Goal: Task Accomplishment & Management: Complete application form

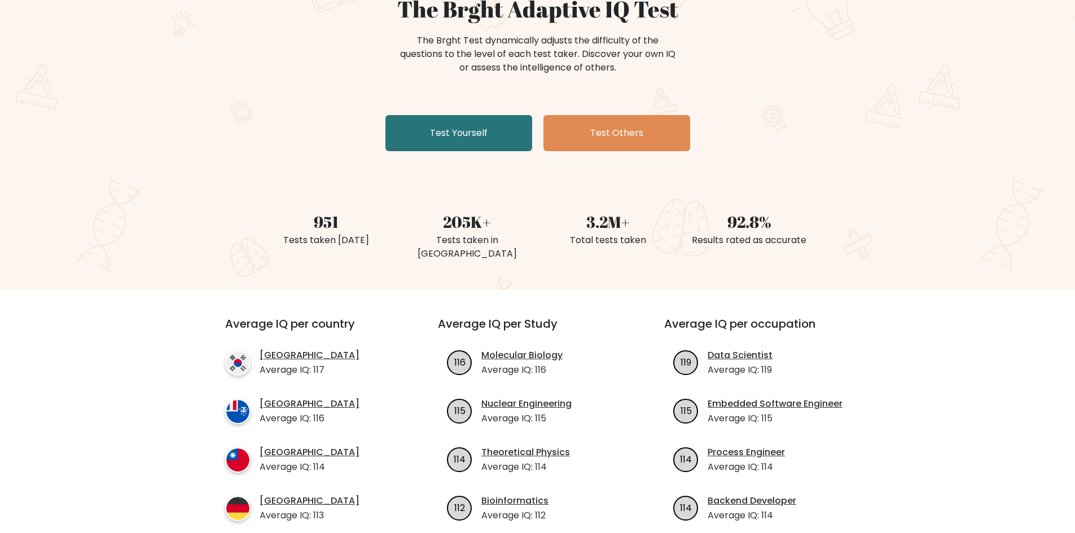
scroll to position [56, 0]
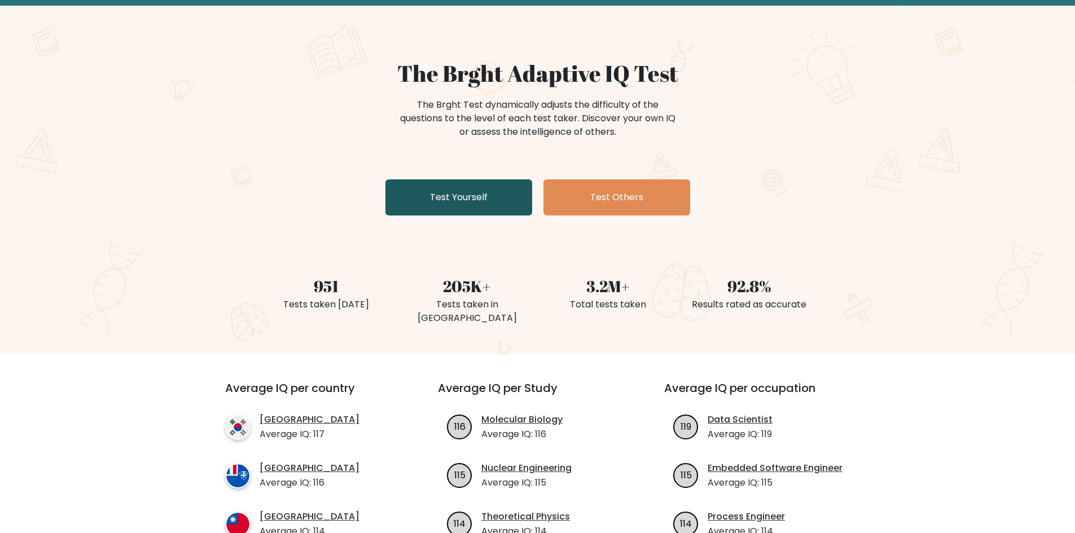
click at [481, 201] on link "Test Yourself" at bounding box center [458, 197] width 147 height 36
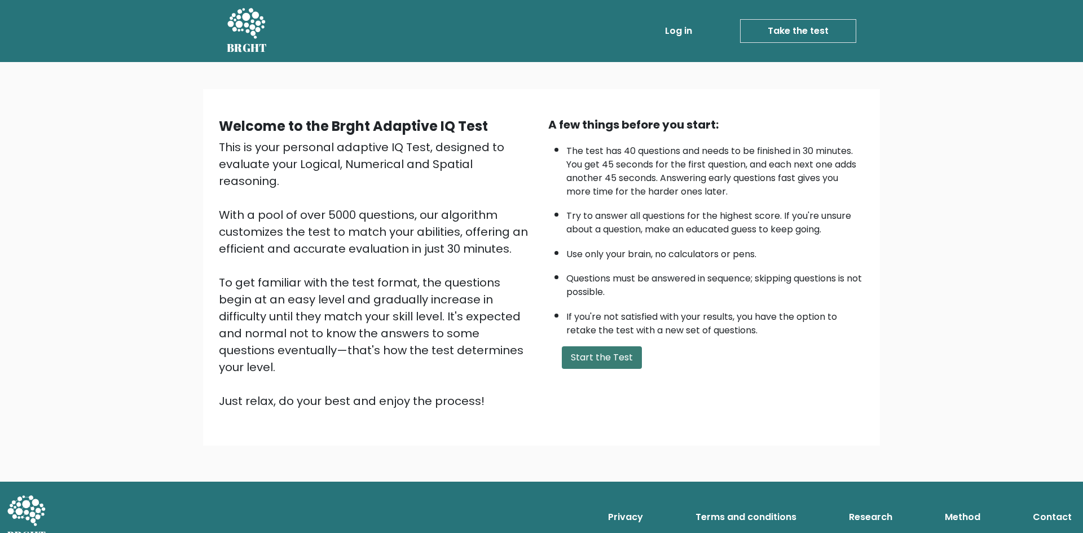
click at [609, 353] on button "Start the Test" at bounding box center [602, 357] width 80 height 23
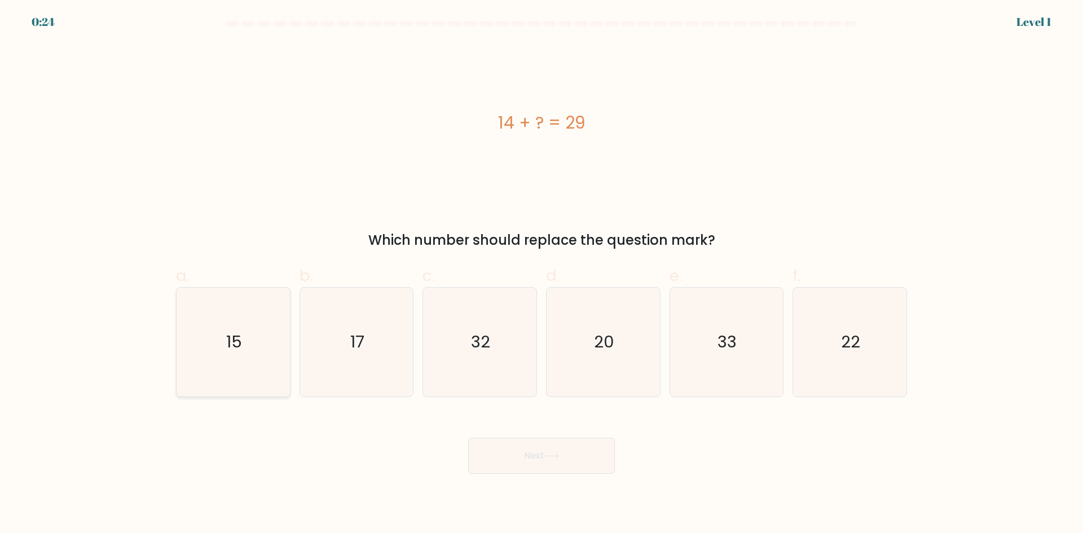
click at [264, 361] on icon "15" at bounding box center [233, 342] width 109 height 109
click at [542, 274] on input "a. 15" at bounding box center [542, 270] width 1 height 7
radio input "true"
click at [578, 449] on button "Next" at bounding box center [541, 456] width 147 height 36
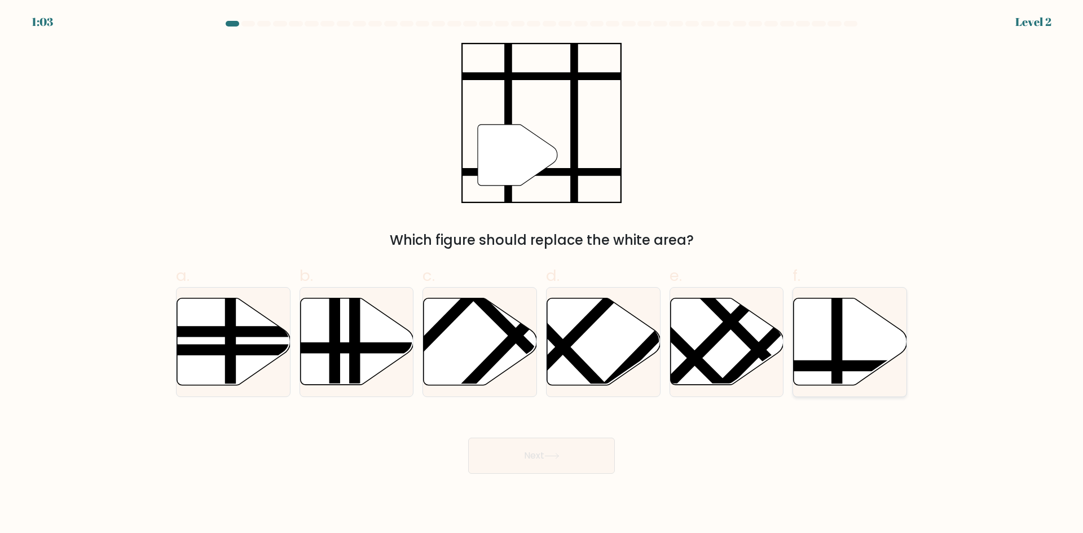
click at [849, 349] on icon at bounding box center [850, 341] width 113 height 87
click at [542, 274] on input "f." at bounding box center [542, 270] width 1 height 7
radio input "true"
click at [533, 452] on button "Next" at bounding box center [541, 456] width 147 height 36
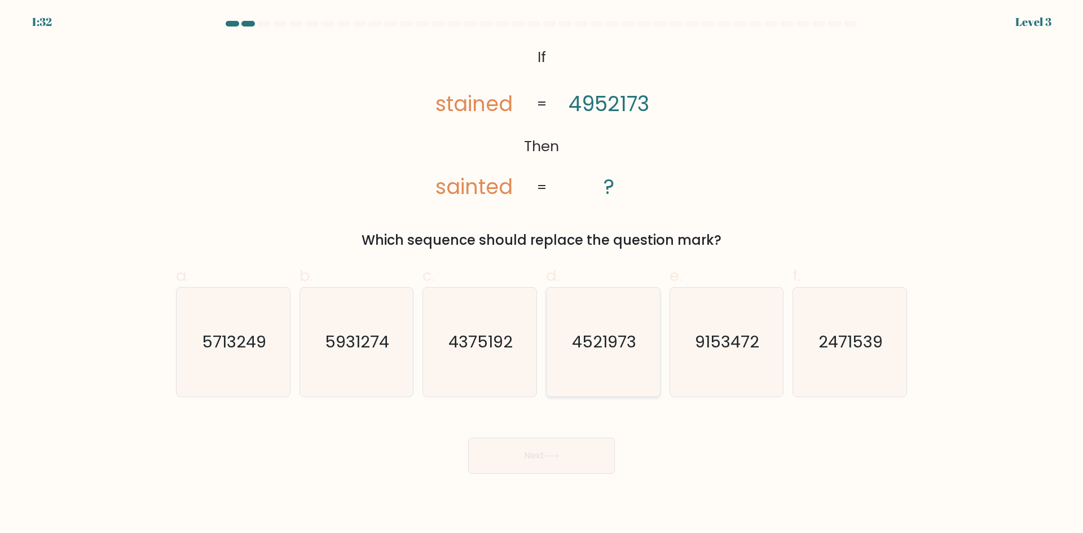
click at [579, 337] on text "4521973" at bounding box center [604, 342] width 64 height 23
click at [542, 274] on input "d. 4521973" at bounding box center [542, 270] width 1 height 7
radio input "true"
click at [553, 449] on button "Next" at bounding box center [541, 456] width 147 height 36
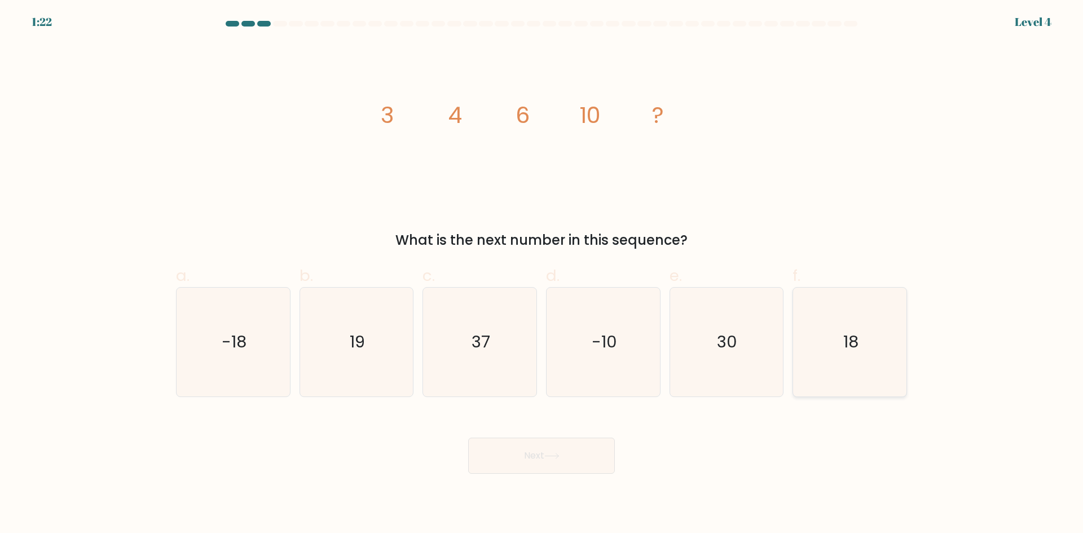
click at [893, 362] on icon "18" at bounding box center [850, 342] width 109 height 109
click at [542, 274] on input "f. 18" at bounding box center [542, 270] width 1 height 7
radio input "true"
click at [574, 457] on button "Next" at bounding box center [541, 456] width 147 height 36
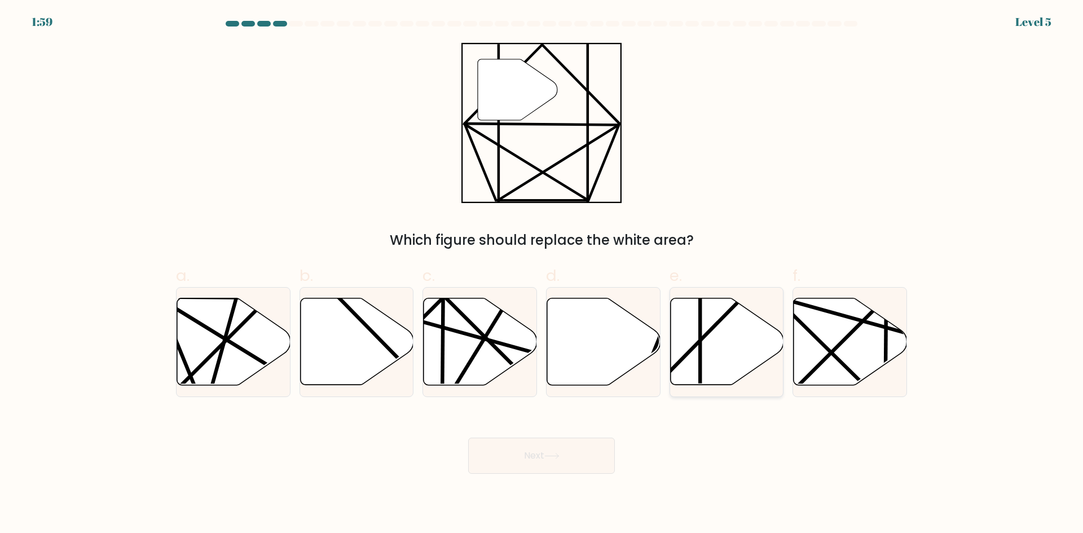
click at [698, 339] on icon at bounding box center [726, 341] width 113 height 87
click at [542, 274] on input "e." at bounding box center [542, 270] width 1 height 7
radio input "true"
click at [566, 442] on button "Next" at bounding box center [541, 456] width 147 height 36
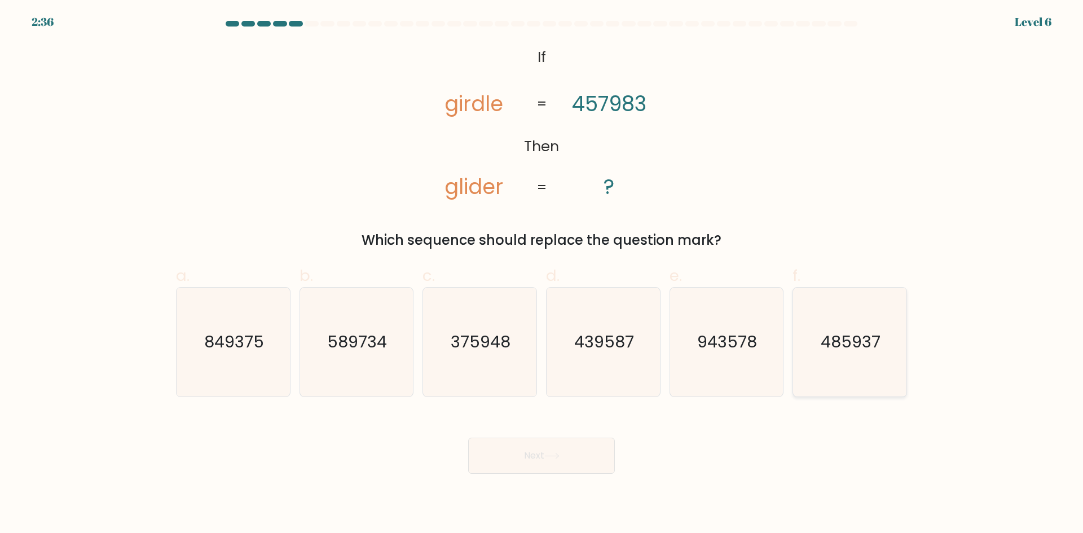
click at [833, 346] on text "485937" at bounding box center [852, 342] width 60 height 23
click at [542, 274] on input "f. 485937" at bounding box center [542, 270] width 1 height 7
radio input "true"
click at [559, 446] on button "Next" at bounding box center [541, 456] width 147 height 36
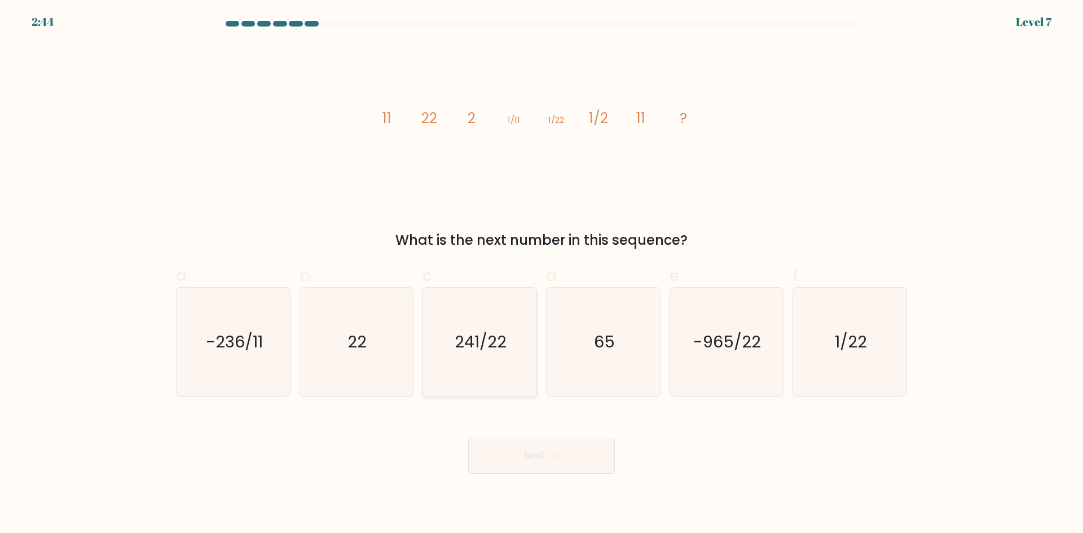
drag, startPoint x: 385, startPoint y: 358, endPoint x: 437, endPoint y: 377, distance: 55.5
click at [388, 358] on icon "22" at bounding box center [356, 342] width 109 height 109
click at [542, 274] on input "b. 22" at bounding box center [542, 270] width 1 height 7
radio input "true"
click at [530, 463] on button "Next" at bounding box center [541, 456] width 147 height 36
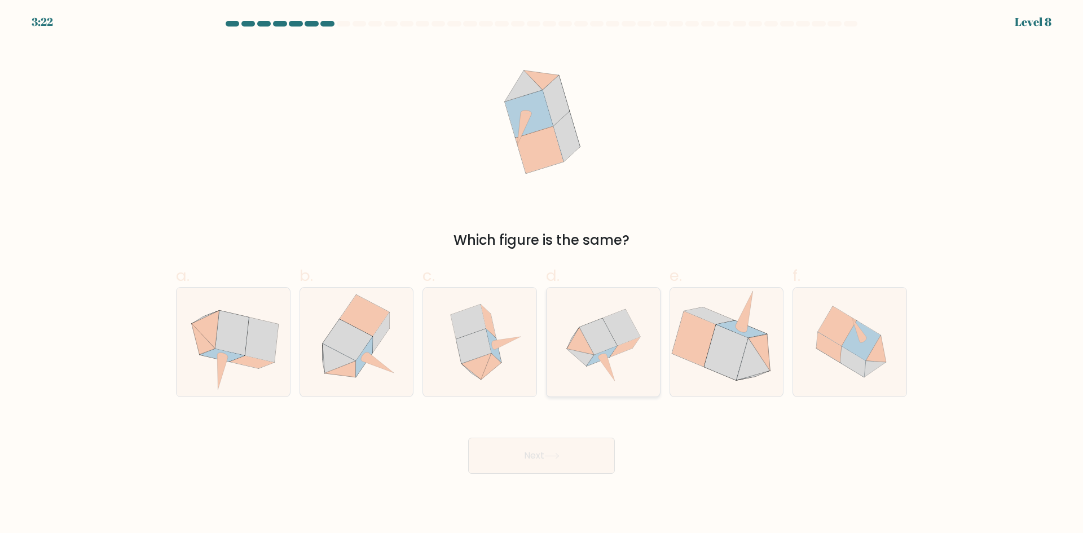
click at [605, 354] on icon at bounding box center [602, 356] width 30 height 20
click at [542, 274] on input "d." at bounding box center [542, 270] width 1 height 7
radio input "true"
click at [573, 458] on button "Next" at bounding box center [541, 456] width 147 height 36
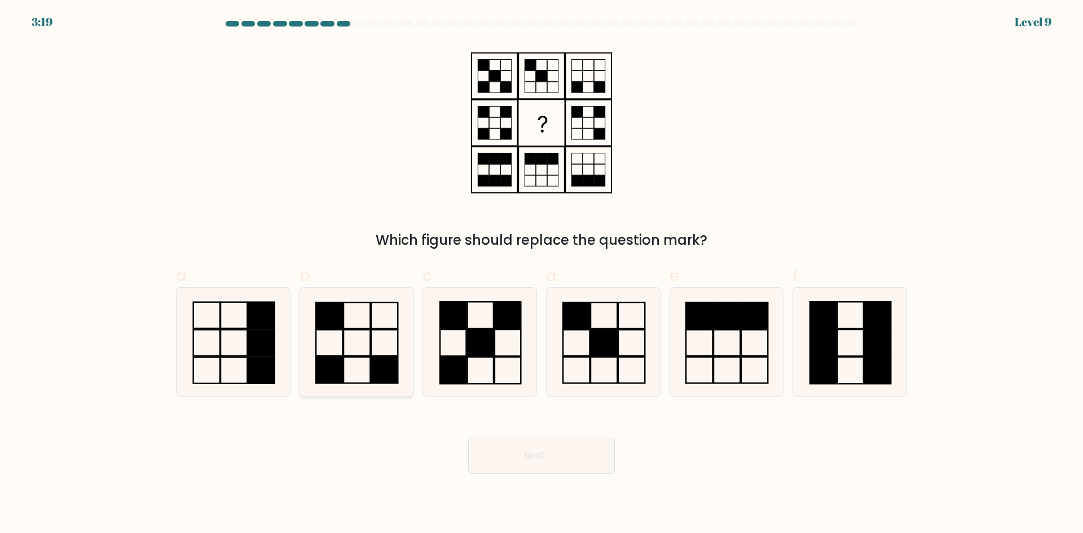
click at [384, 347] on icon at bounding box center [356, 342] width 109 height 109
click at [542, 274] on input "b." at bounding box center [542, 270] width 1 height 7
radio input "true"
click at [579, 453] on button "Next" at bounding box center [541, 456] width 147 height 36
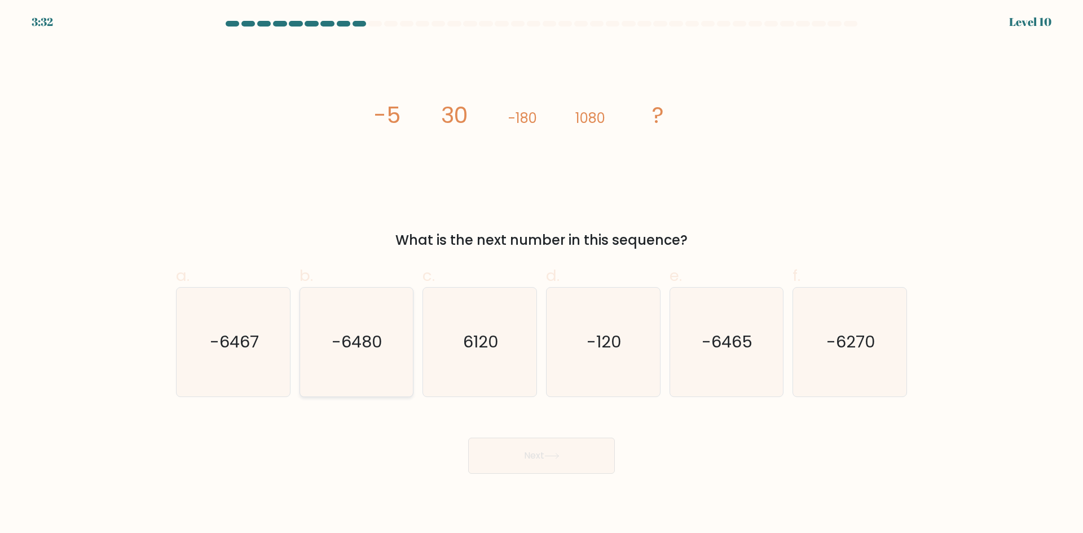
click at [349, 350] on text "-6480" at bounding box center [357, 342] width 51 height 23
click at [542, 274] on input "b. -6480" at bounding box center [542, 270] width 1 height 7
radio input "true"
click at [547, 448] on button "Next" at bounding box center [541, 456] width 147 height 36
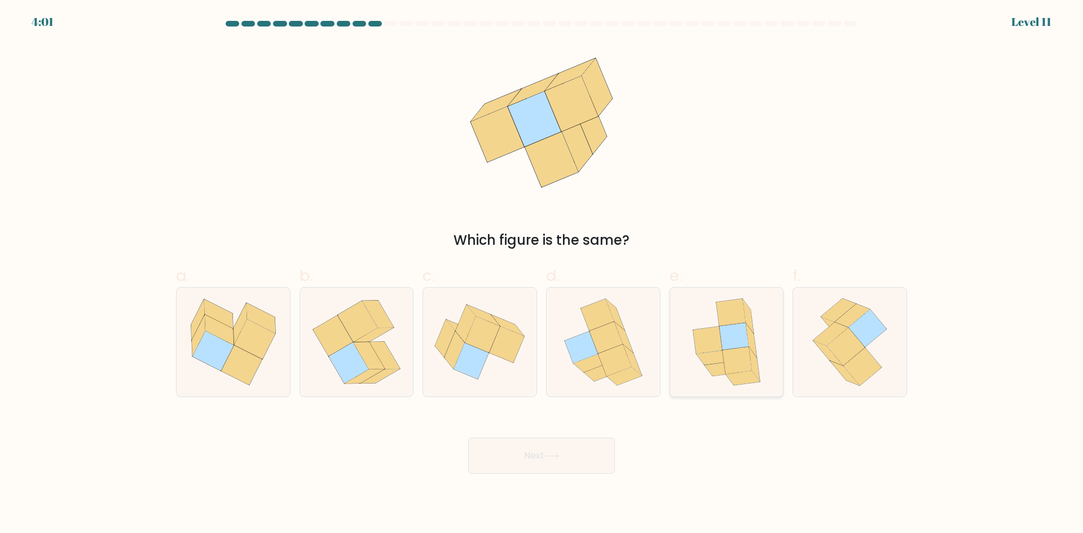
click at [694, 375] on icon at bounding box center [726, 342] width 89 height 109
click at [542, 274] on input "e." at bounding box center [542, 270] width 1 height 7
radio input "true"
click at [598, 463] on button "Next" at bounding box center [541, 456] width 147 height 36
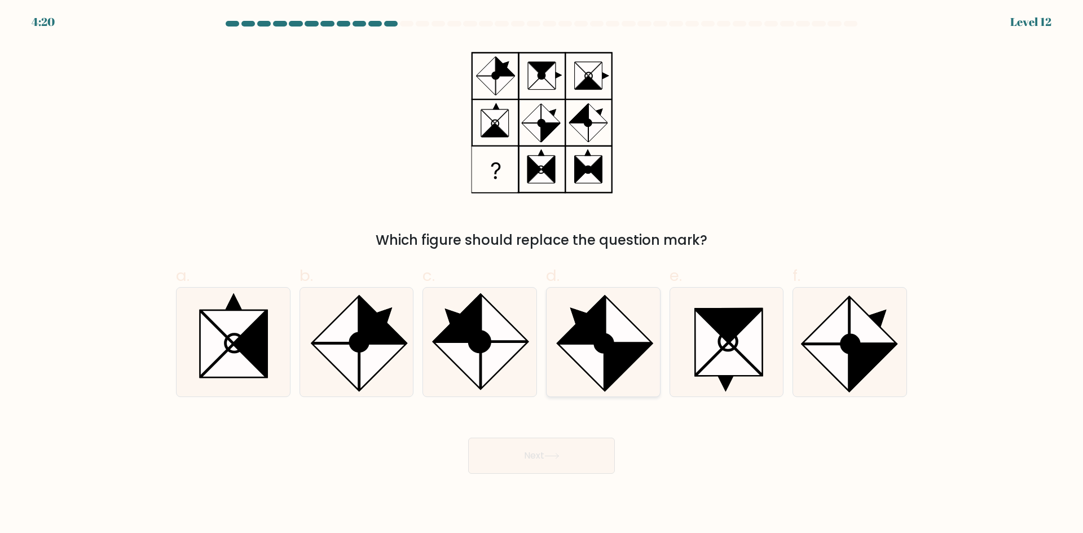
click at [572, 350] on icon at bounding box center [581, 367] width 46 height 46
click at [542, 274] on input "d." at bounding box center [542, 270] width 1 height 7
radio input "true"
click at [568, 451] on button "Next" at bounding box center [541, 456] width 147 height 36
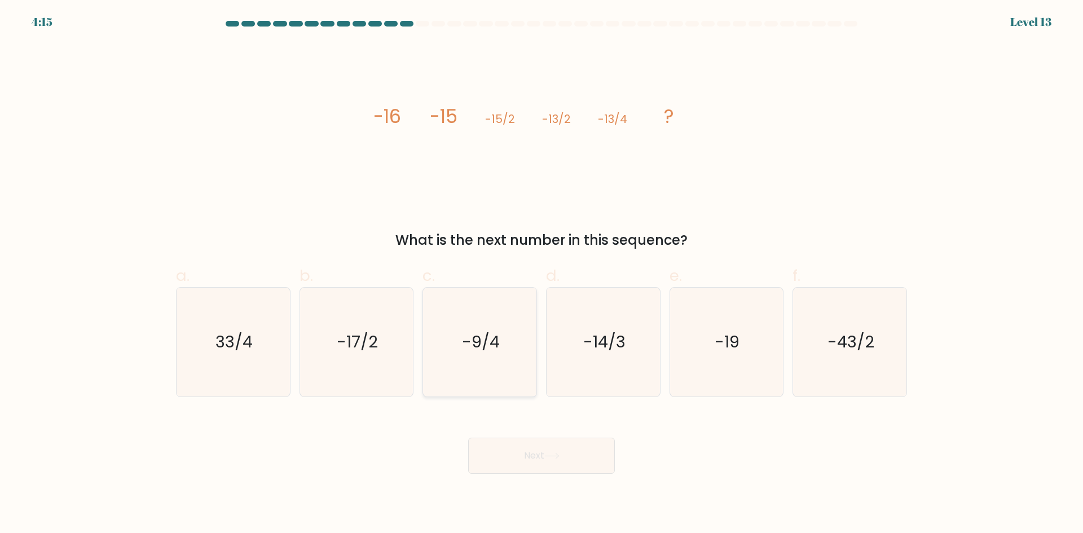
click at [467, 385] on icon "-9/4" at bounding box center [479, 342] width 109 height 109
click at [542, 274] on input "c. -9/4" at bounding box center [542, 270] width 1 height 7
radio input "true"
click at [501, 464] on button "Next" at bounding box center [541, 456] width 147 height 36
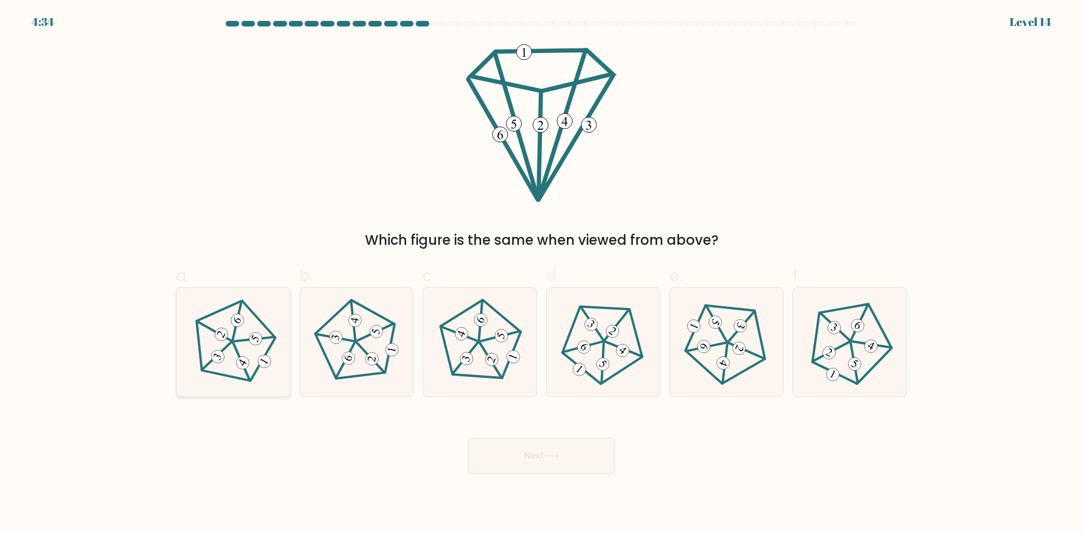
click at [224, 334] on 645 at bounding box center [221, 334] width 17 height 17
click at [542, 274] on input "a." at bounding box center [542, 270] width 1 height 7
radio input "true"
click at [582, 459] on button "Next" at bounding box center [541, 456] width 147 height 36
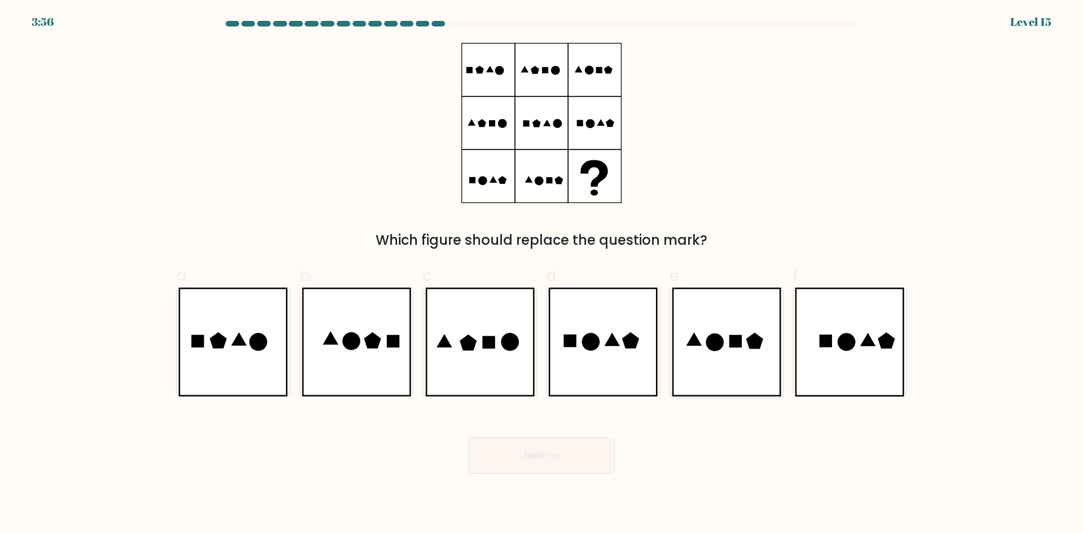
click at [765, 366] on icon at bounding box center [726, 342] width 109 height 109
click at [542, 274] on input "e." at bounding box center [542, 270] width 1 height 7
radio input "true"
click at [593, 375] on icon at bounding box center [602, 342] width 109 height 109
click at [542, 274] on input "d." at bounding box center [542, 270] width 1 height 7
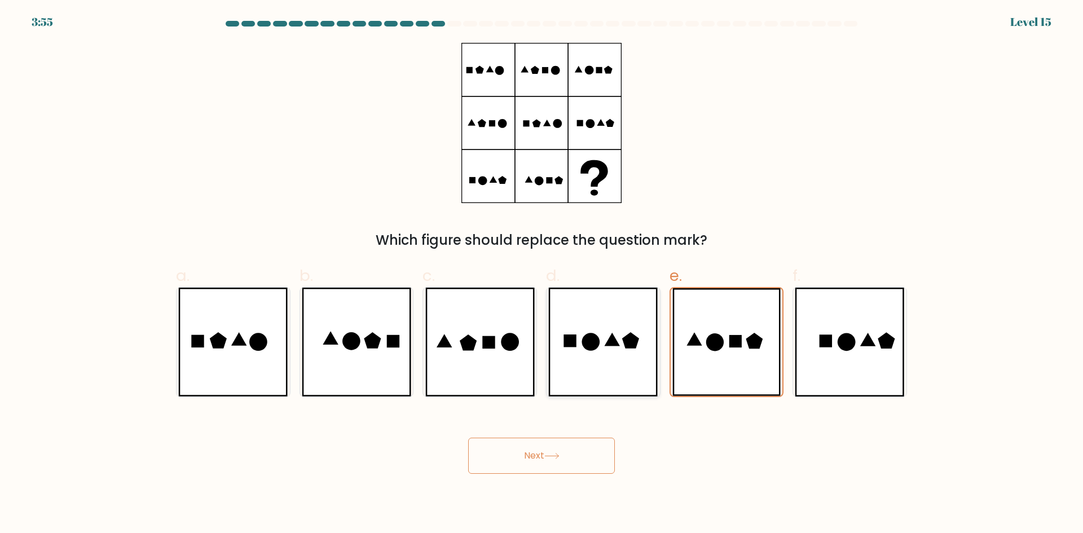
radio input "true"
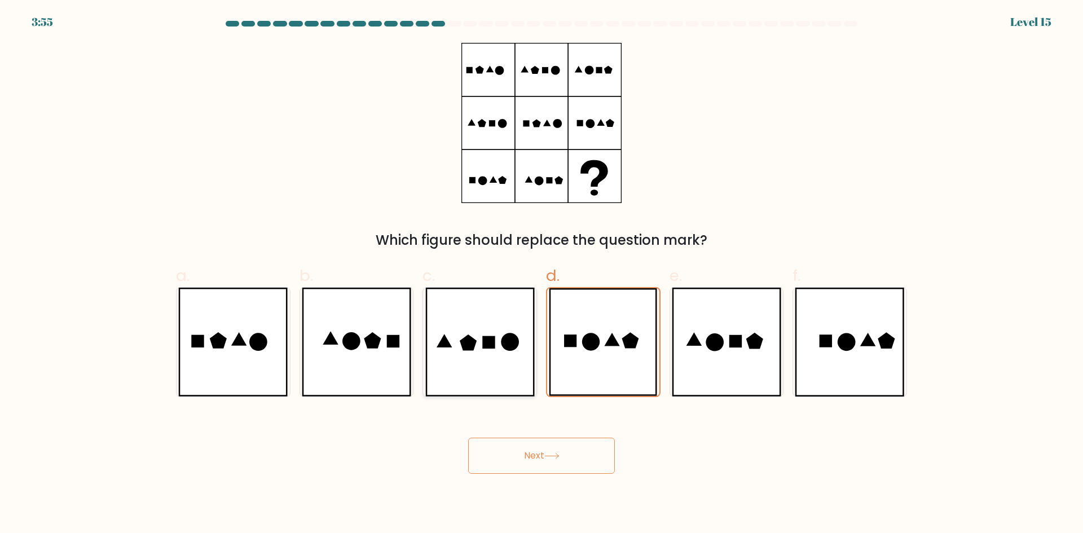
click at [471, 362] on icon at bounding box center [479, 342] width 109 height 109
click at [542, 274] on input "c." at bounding box center [542, 270] width 1 height 7
radio input "true"
click at [518, 456] on button "Next" at bounding box center [541, 456] width 147 height 36
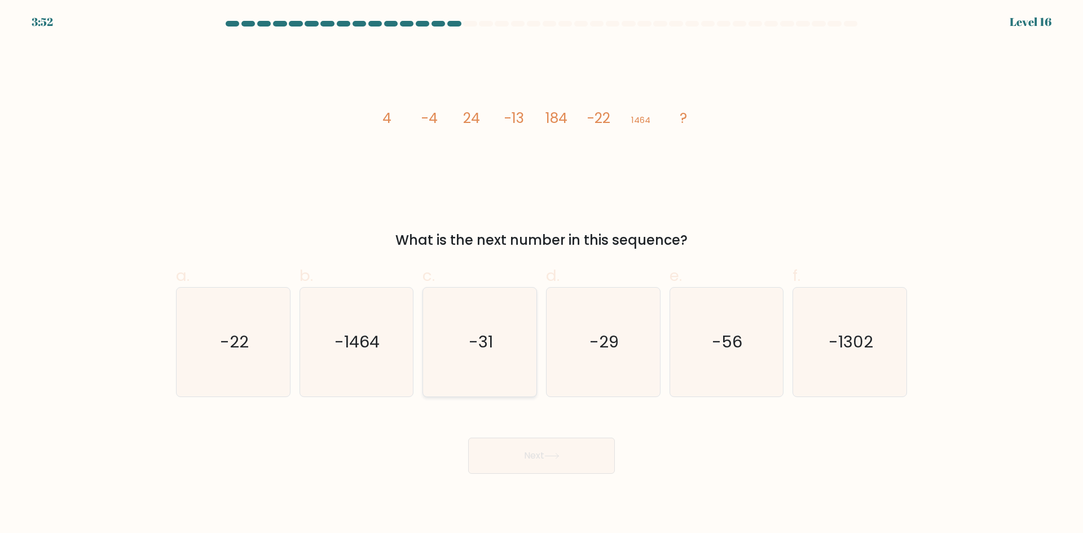
click at [462, 380] on icon "-31" at bounding box center [479, 342] width 109 height 109
click at [542, 274] on input "c. -31" at bounding box center [542, 270] width 1 height 7
radio input "true"
click at [495, 468] on button "Next" at bounding box center [541, 456] width 147 height 36
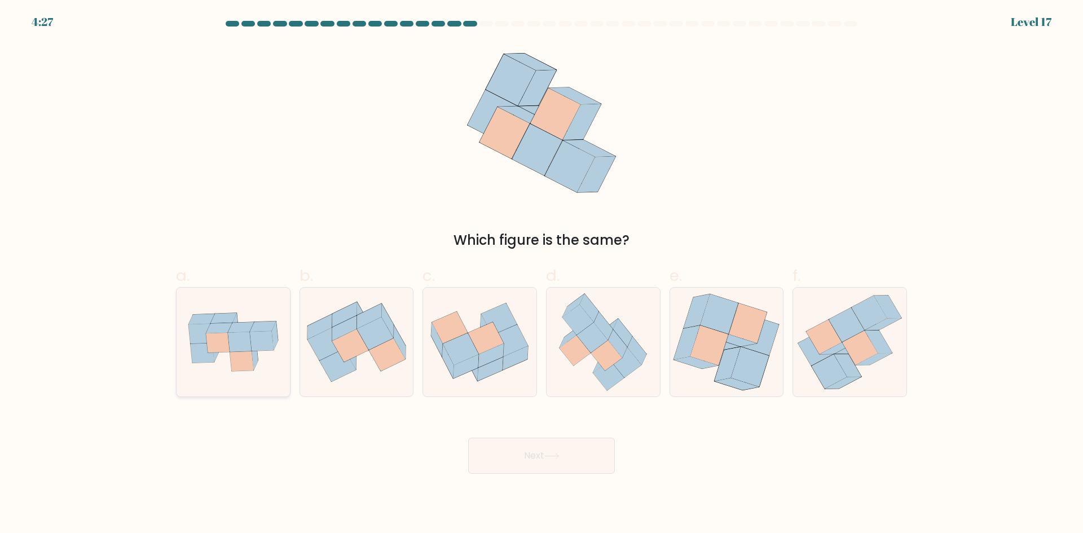
click at [214, 385] on div at bounding box center [233, 342] width 115 height 110
click at [542, 274] on input "a." at bounding box center [542, 270] width 1 height 7
radio input "true"
click at [607, 364] on icon at bounding box center [606, 355] width 31 height 30
click at [542, 274] on input "d." at bounding box center [542, 270] width 1 height 7
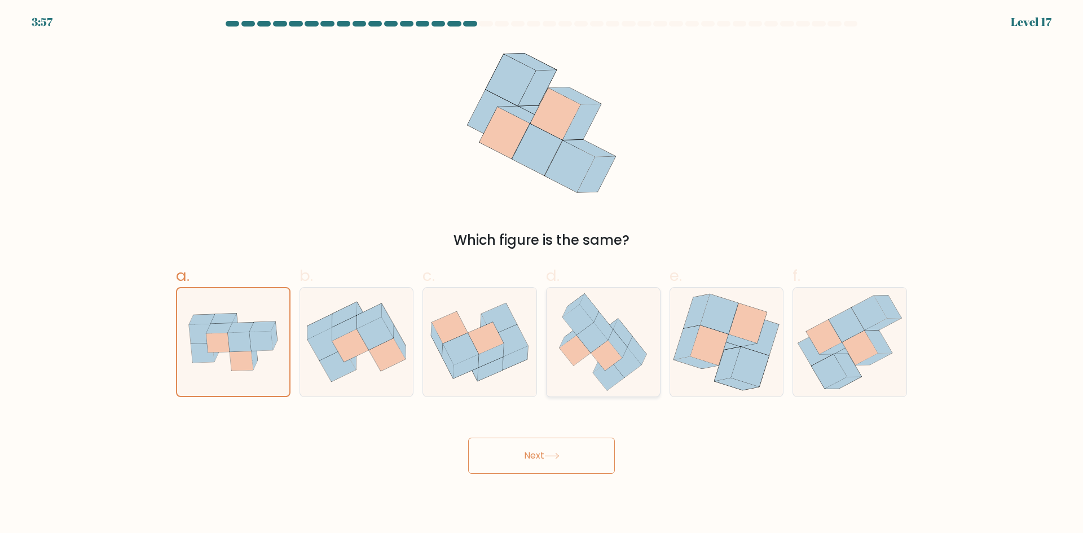
radio input "true"
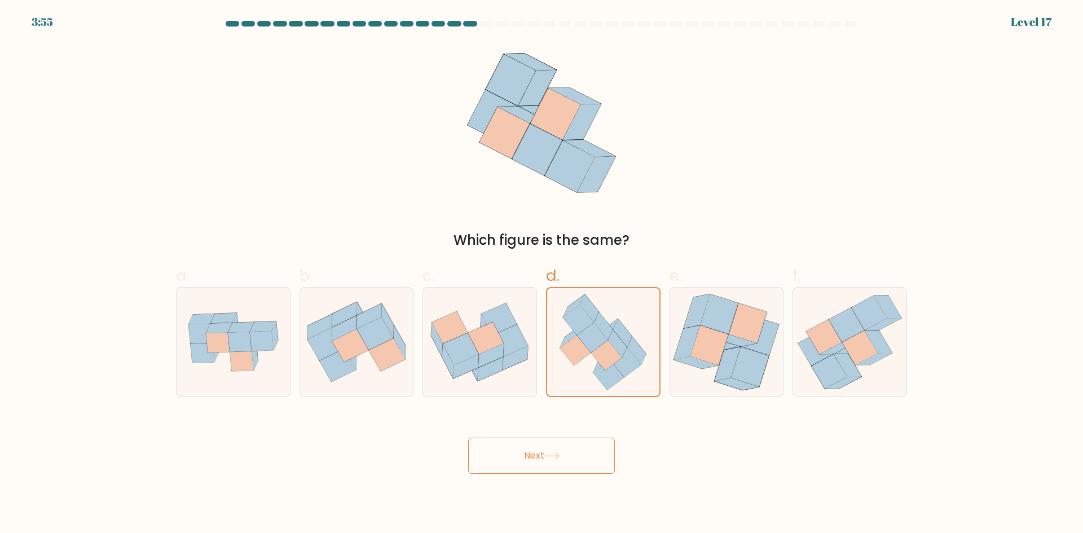
click at [577, 462] on button "Next" at bounding box center [541, 456] width 147 height 36
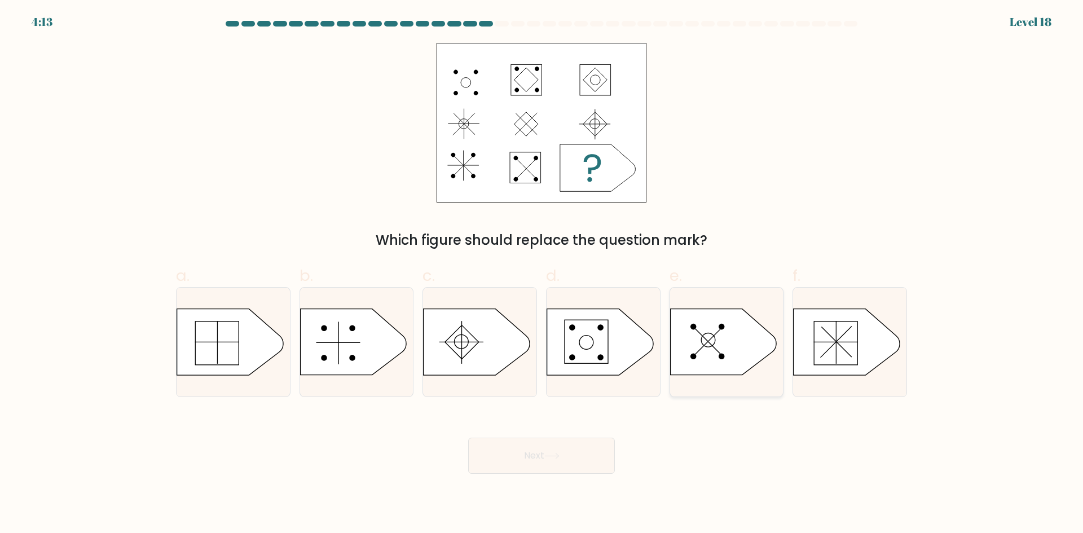
click at [750, 331] on icon at bounding box center [723, 342] width 106 height 66
click at [542, 274] on input "e." at bounding box center [542, 270] width 1 height 7
radio input "true"
click at [566, 443] on button "Next" at bounding box center [541, 456] width 147 height 36
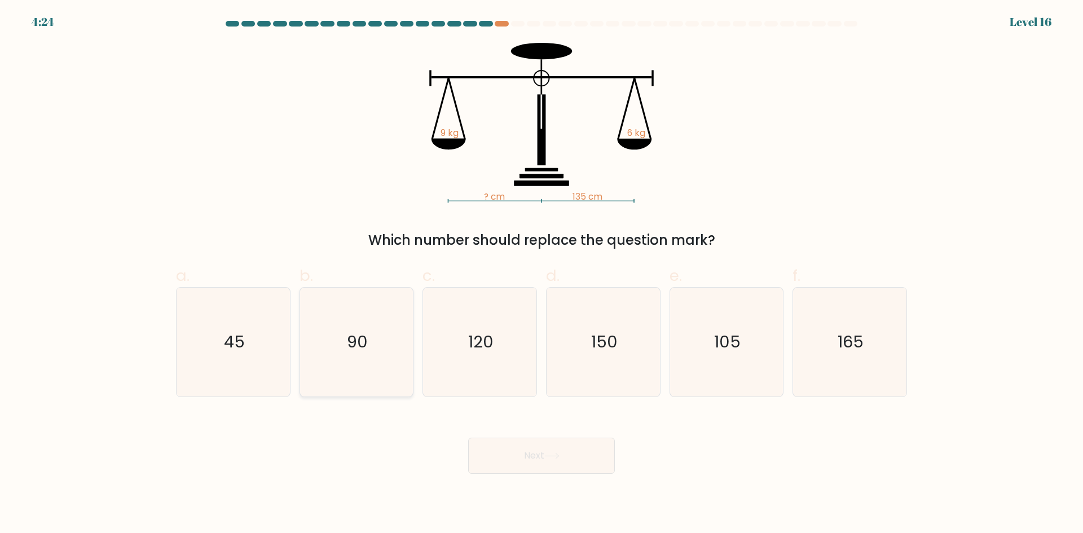
click at [406, 335] on icon "90" at bounding box center [356, 342] width 109 height 109
click at [542, 274] on input "b. 90" at bounding box center [542, 270] width 1 height 7
radio input "true"
click at [546, 462] on button "Next" at bounding box center [541, 456] width 147 height 36
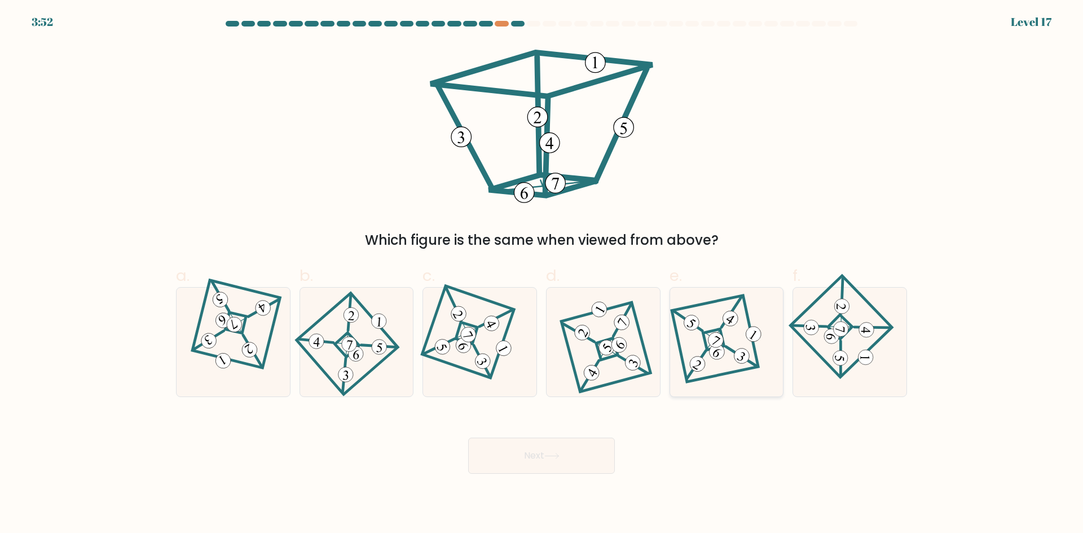
click at [702, 356] on 677 at bounding box center [696, 365] width 29 height 28
click at [542, 274] on input "e." at bounding box center [542, 270] width 1 height 7
radio input "true"
click at [591, 448] on button "Next" at bounding box center [541, 456] width 147 height 36
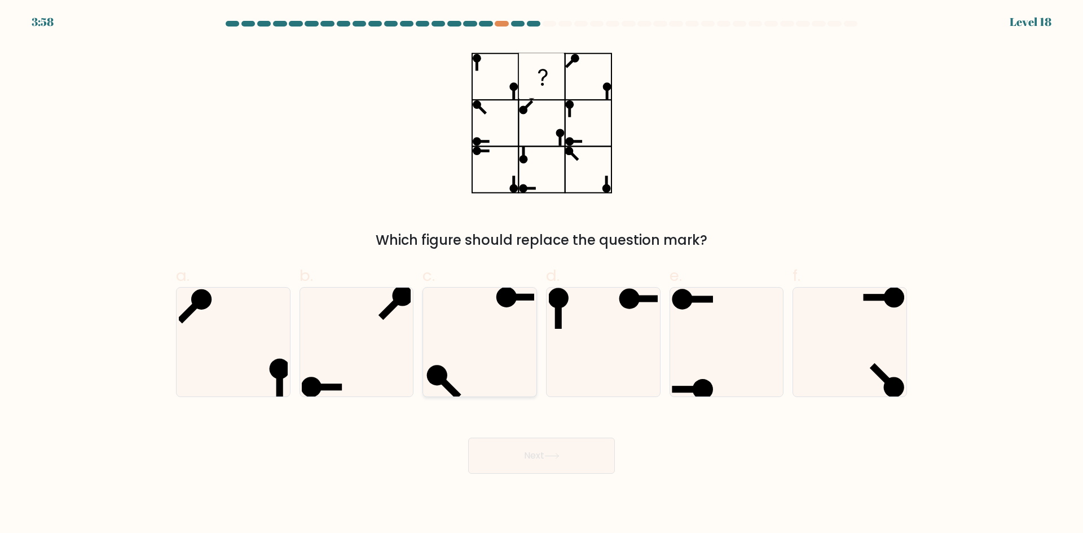
click at [481, 319] on icon at bounding box center [479, 342] width 109 height 109
click at [542, 274] on input "c." at bounding box center [542, 270] width 1 height 7
radio input "true"
click at [526, 458] on button "Next" at bounding box center [541, 456] width 147 height 36
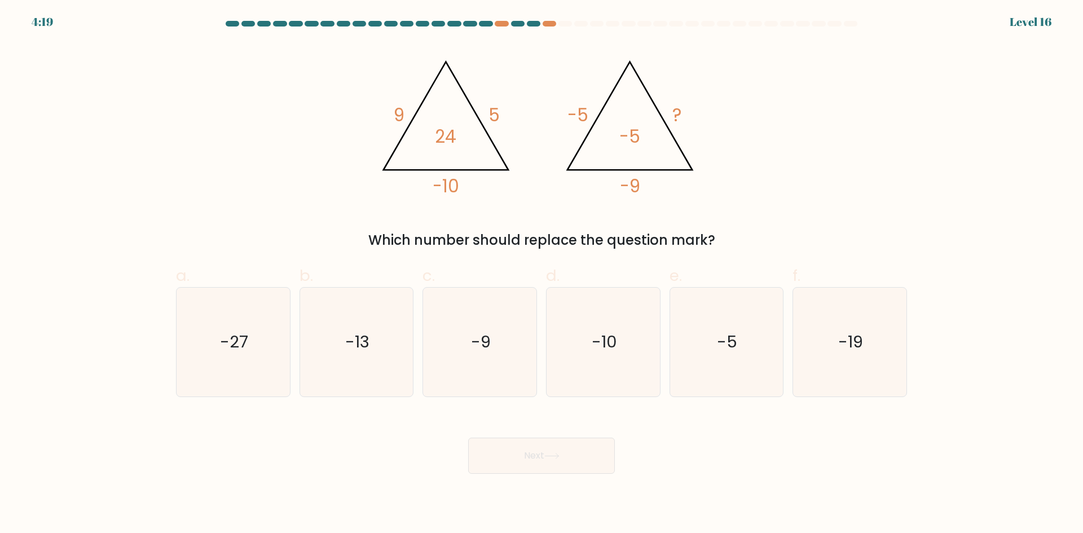
drag, startPoint x: 784, startPoint y: 323, endPoint x: 1045, endPoint y: 366, distance: 264.6
drag, startPoint x: 1045, startPoint y: 366, endPoint x: 1040, endPoint y: 377, distance: 12.9
click at [1040, 377] on form at bounding box center [541, 247] width 1083 height 453
drag, startPoint x: 4, startPoint y: 448, endPoint x: 4, endPoint y: 458, distance: 10.2
click at [4, 458] on form at bounding box center [541, 247] width 1083 height 453
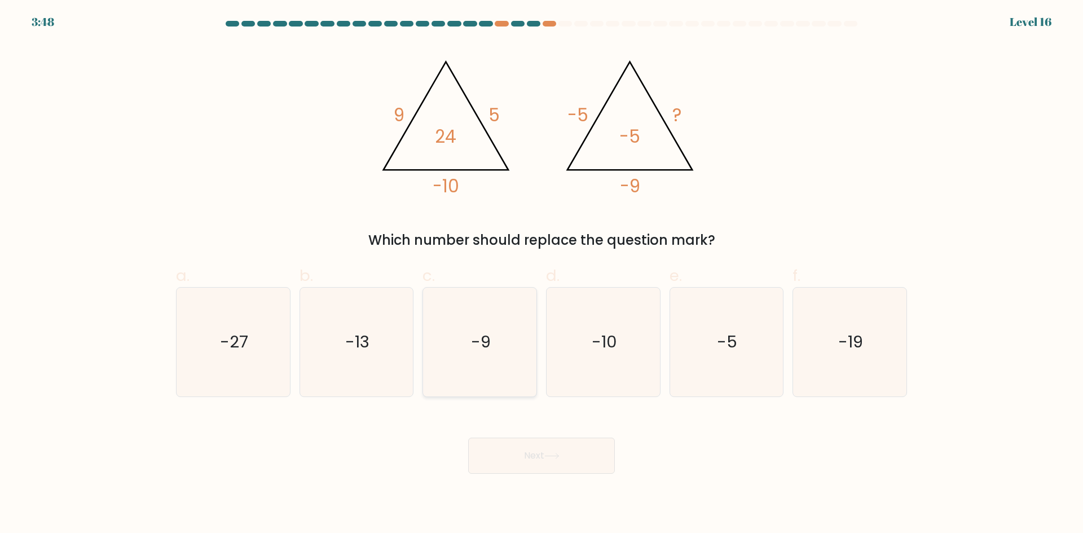
click at [456, 348] on icon "-9" at bounding box center [479, 342] width 109 height 109
click at [542, 274] on input "c. -9" at bounding box center [542, 270] width 1 height 7
radio input "true"
click at [528, 445] on button "Next" at bounding box center [541, 456] width 147 height 36
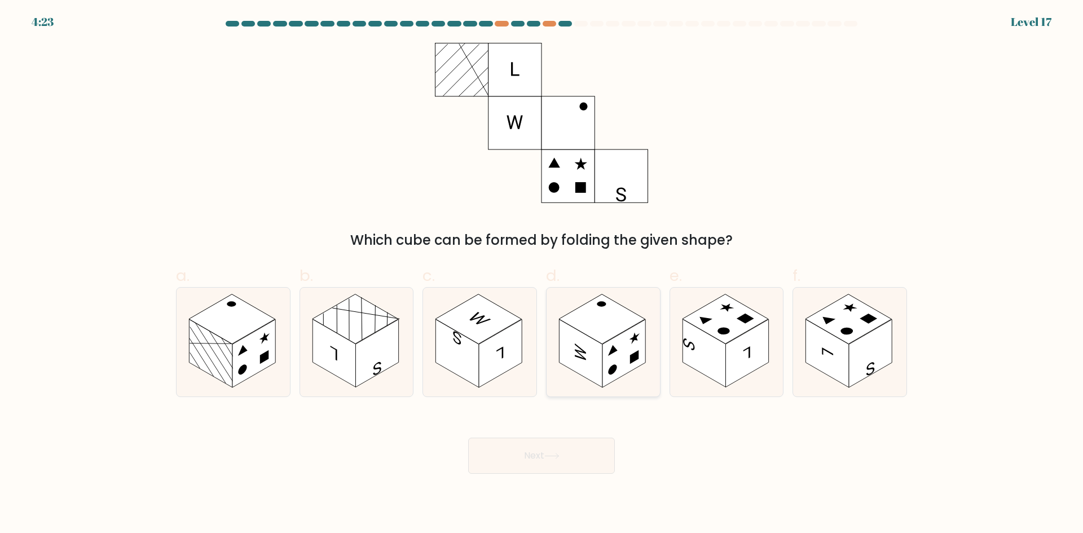
click at [638, 341] on rect at bounding box center [624, 353] width 43 height 68
click at [542, 274] on input "d." at bounding box center [542, 270] width 1 height 7
radio input "true"
click at [578, 451] on button "Next" at bounding box center [541, 456] width 147 height 36
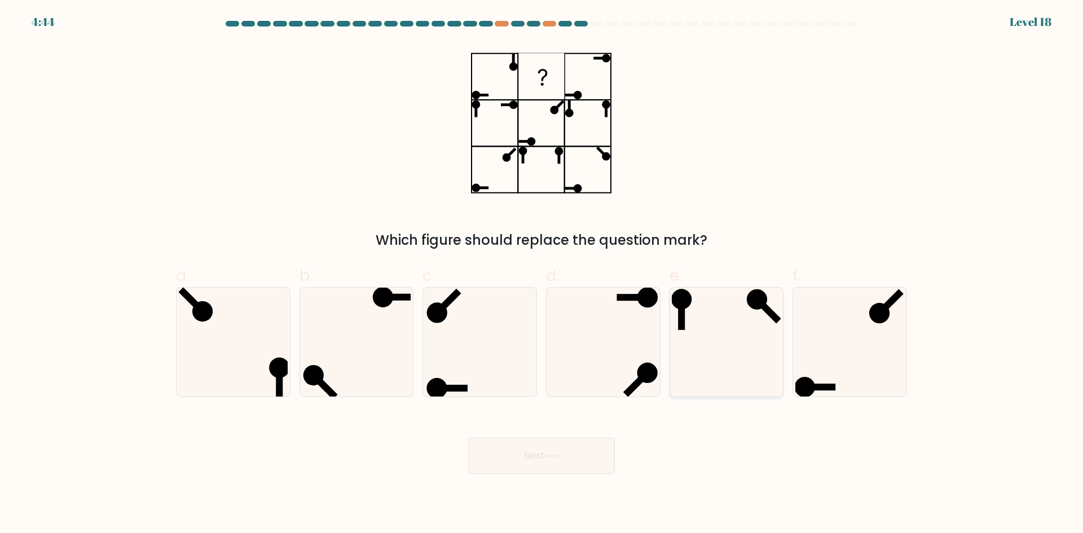
click at [697, 347] on icon at bounding box center [726, 342] width 109 height 109
click at [542, 274] on input "e." at bounding box center [542, 270] width 1 height 7
radio input "true"
click at [643, 350] on icon at bounding box center [603, 342] width 109 height 109
click at [542, 274] on input "d." at bounding box center [542, 270] width 1 height 7
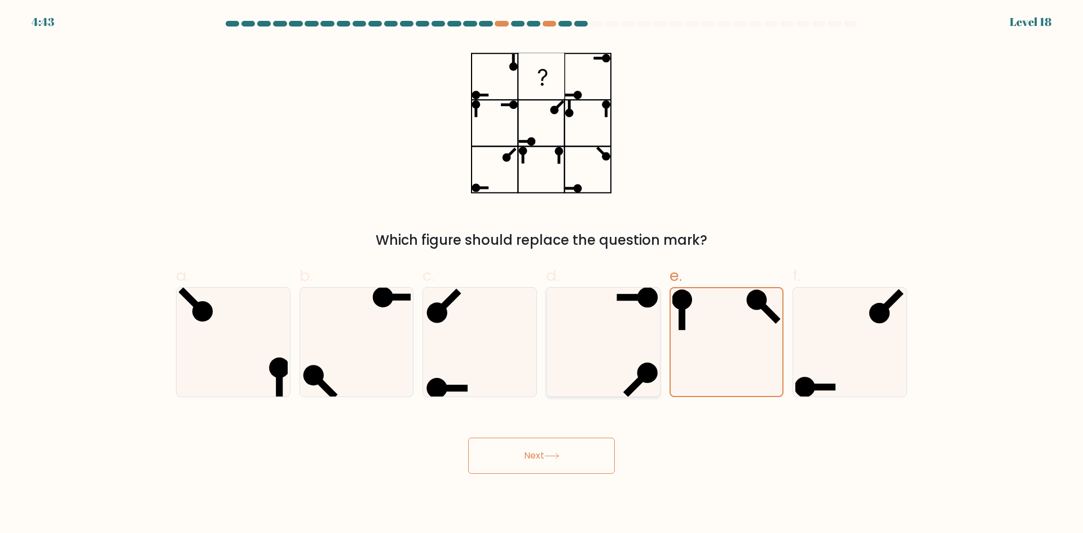
radio input "true"
click at [561, 481] on body "4:43 Level 18" at bounding box center [541, 266] width 1083 height 533
click at [567, 450] on button "Next" at bounding box center [541, 456] width 147 height 36
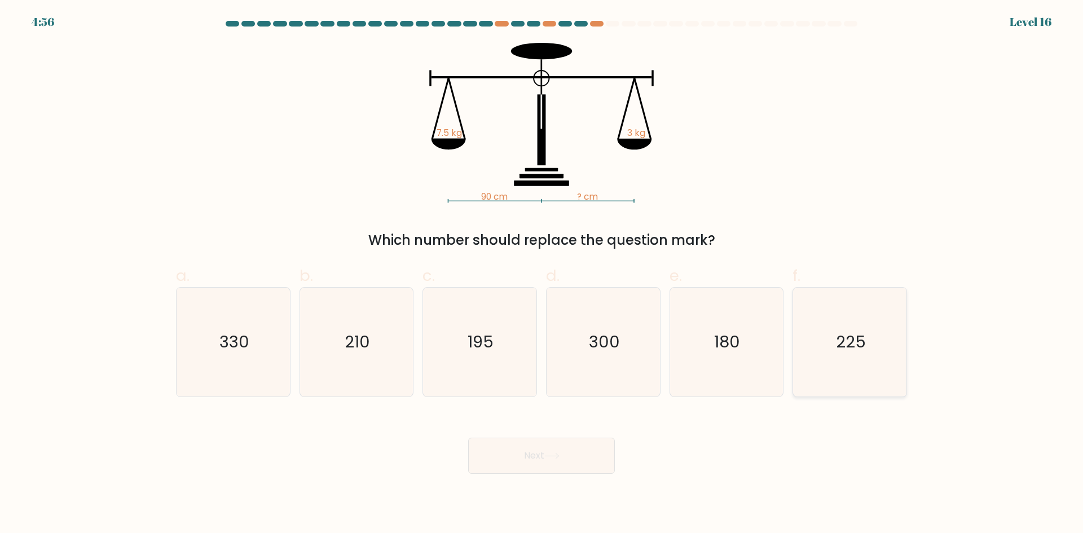
click at [867, 352] on icon "225" at bounding box center [850, 342] width 109 height 109
click at [542, 274] on input "f. 225" at bounding box center [542, 270] width 1 height 7
radio input "true"
click at [565, 459] on button "Next" at bounding box center [541, 456] width 147 height 36
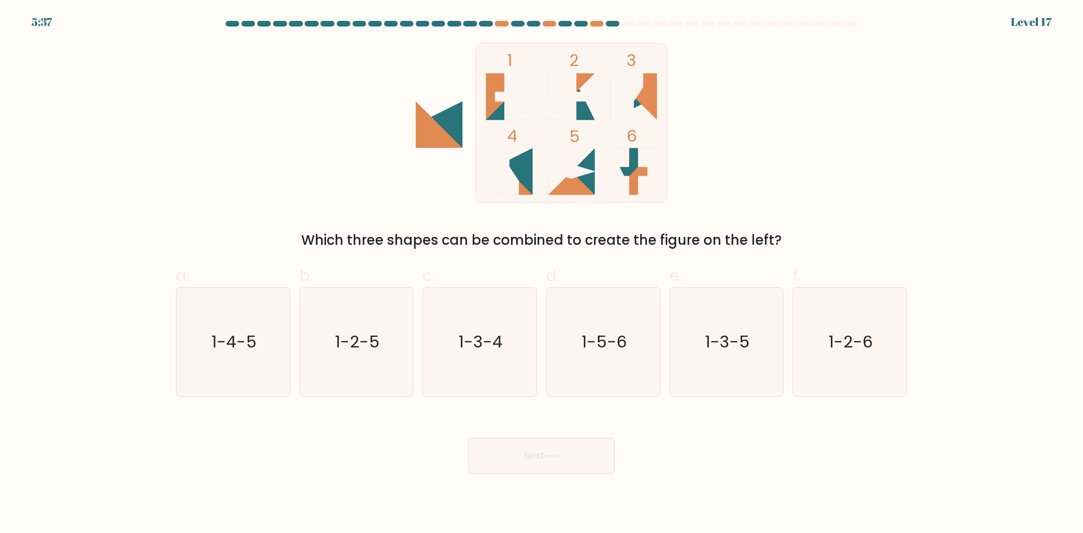
drag, startPoint x: 565, startPoint y: 459, endPoint x: 909, endPoint y: 410, distance: 347.7
click at [909, 411] on div "Next" at bounding box center [541, 442] width 745 height 63
click at [687, 353] on icon "1-3-5" at bounding box center [726, 342] width 109 height 109
click at [542, 274] on input "e. 1-3-5" at bounding box center [542, 270] width 1 height 7
radio input "true"
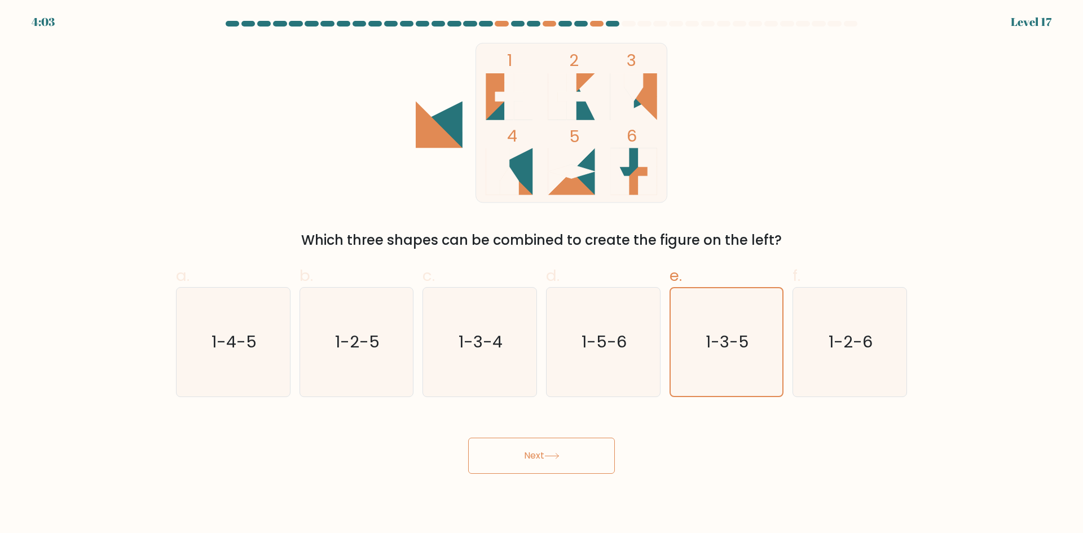
click at [600, 453] on button "Next" at bounding box center [541, 456] width 147 height 36
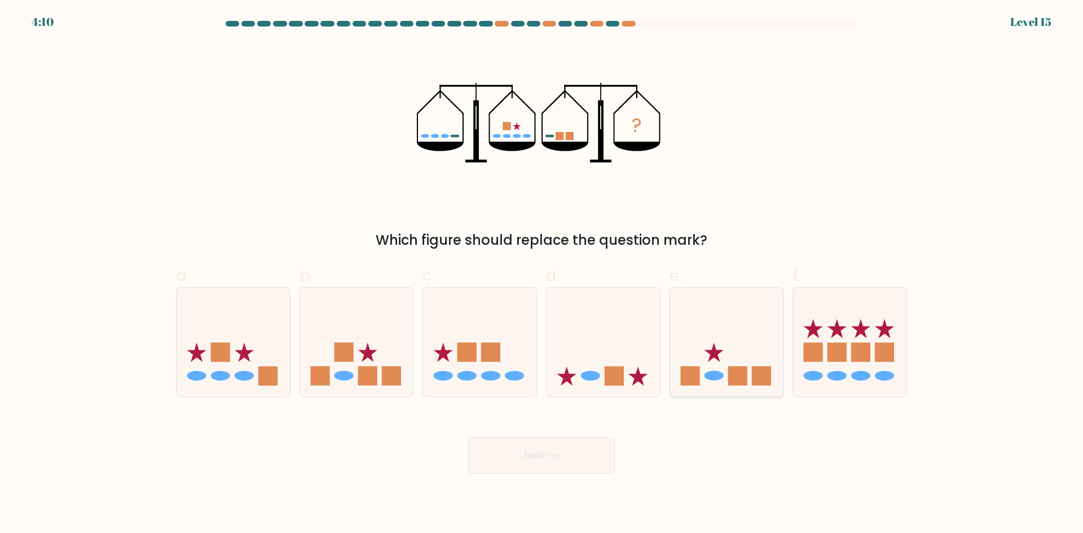
click at [766, 374] on rect at bounding box center [761, 376] width 19 height 19
click at [542, 274] on input "e." at bounding box center [542, 270] width 1 height 7
radio input "true"
click at [527, 473] on button "Next" at bounding box center [541, 456] width 147 height 36
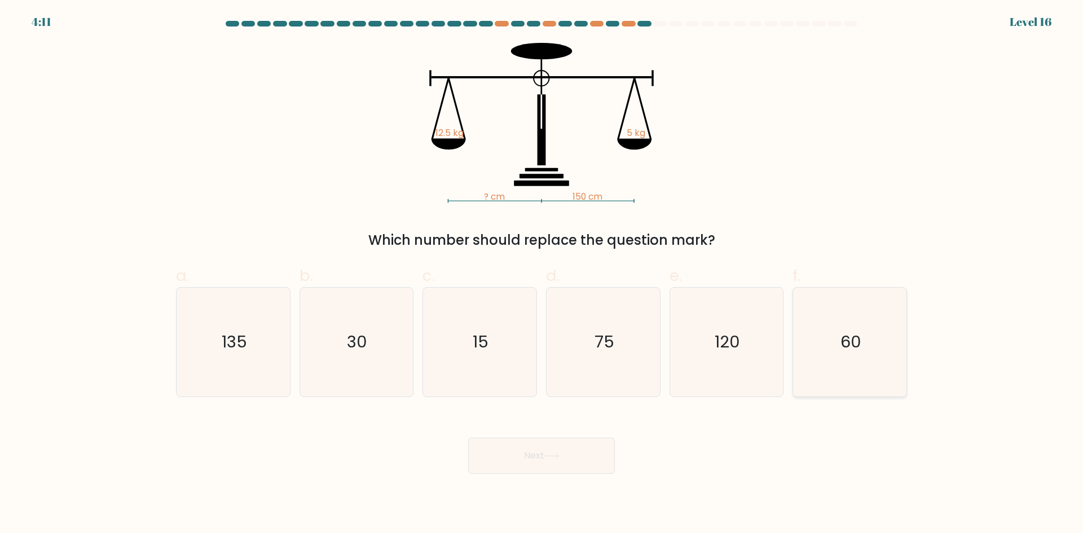
click at [803, 345] on icon "60" at bounding box center [850, 342] width 109 height 109
click at [542, 274] on input "f. 60" at bounding box center [542, 270] width 1 height 7
radio input "true"
click at [571, 459] on button "Next" at bounding box center [541, 456] width 147 height 36
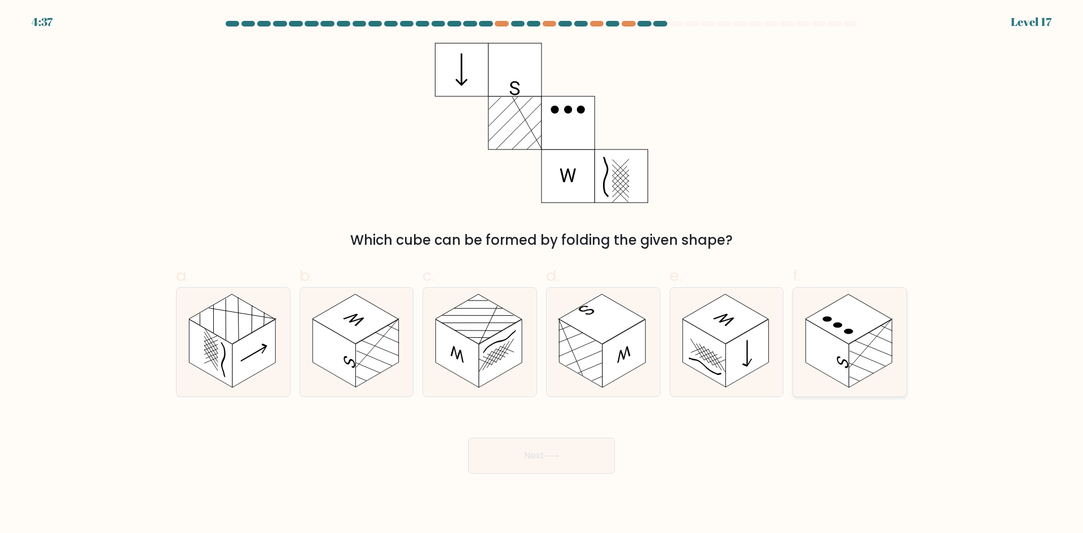
click at [843, 371] on rect at bounding box center [827, 353] width 43 height 68
click at [542, 274] on input "f." at bounding box center [542, 270] width 1 height 7
radio input "true"
drag, startPoint x: 607, startPoint y: 462, endPoint x: 603, endPoint y: 470, distance: 9.3
click at [604, 469] on button "Next" at bounding box center [541, 456] width 147 height 36
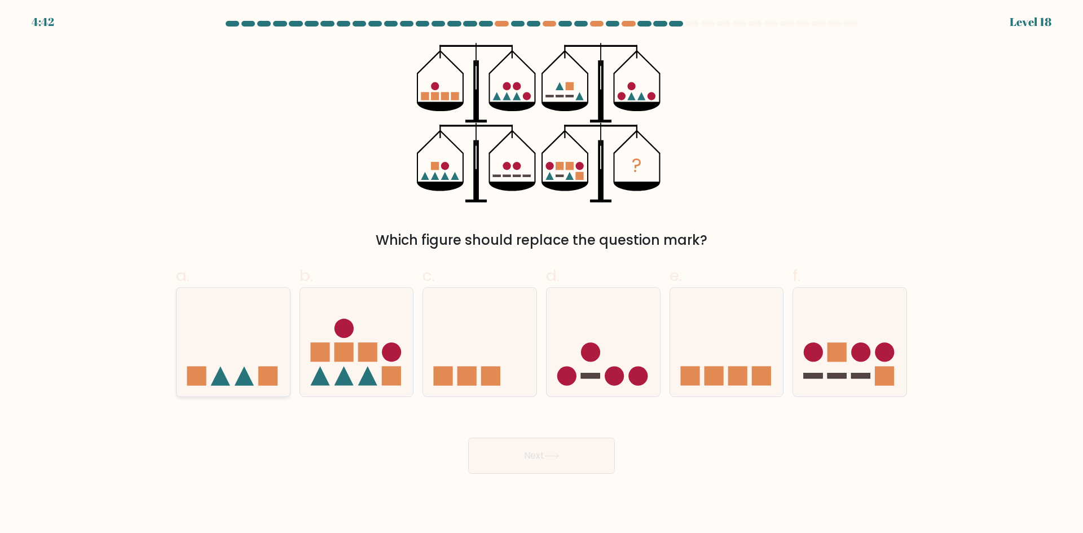
click at [238, 331] on icon at bounding box center [233, 342] width 113 height 94
click at [542, 274] on input "a." at bounding box center [542, 270] width 1 height 7
radio input "true"
click at [506, 454] on button "Next" at bounding box center [541, 456] width 147 height 36
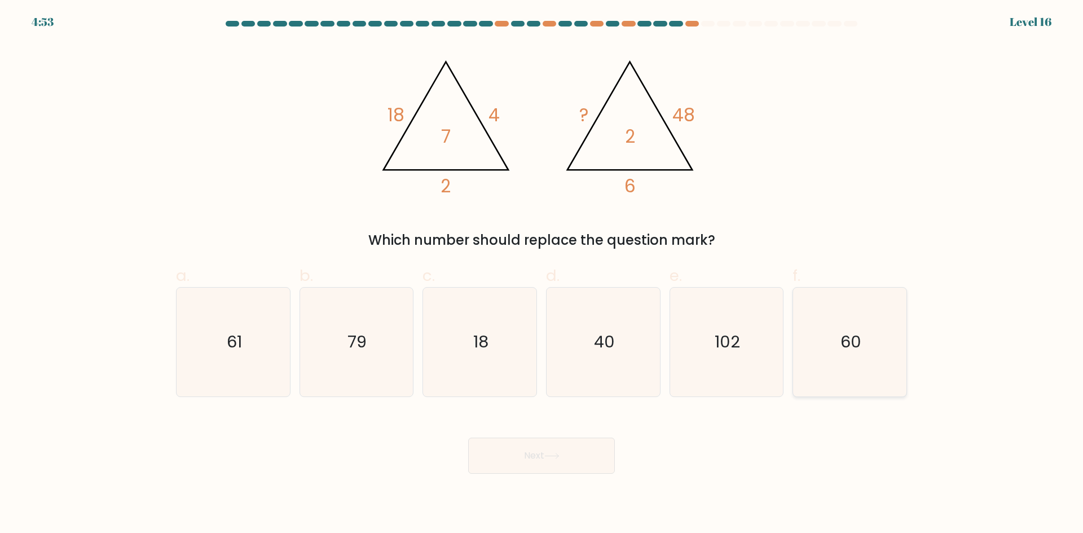
click at [869, 329] on icon "60" at bounding box center [850, 342] width 109 height 109
click at [542, 274] on input "f. 60" at bounding box center [542, 270] width 1 height 7
radio input "true"
click at [567, 451] on button "Next" at bounding box center [541, 456] width 147 height 36
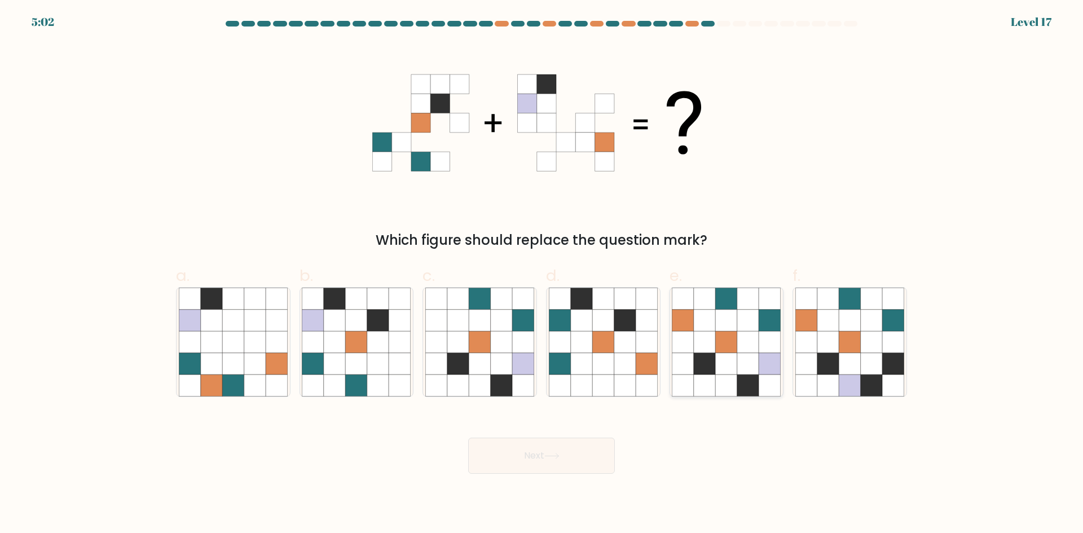
click at [759, 386] on icon at bounding box center [769, 385] width 21 height 21
click at [542, 274] on input "e." at bounding box center [542, 270] width 1 height 7
radio input "true"
click at [590, 465] on button "Next" at bounding box center [541, 456] width 147 height 36
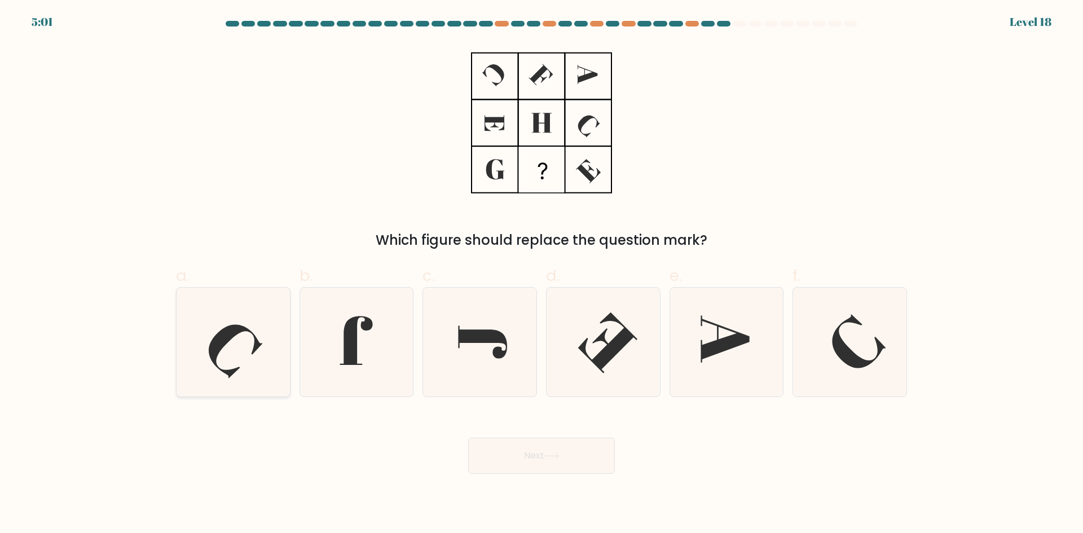
click at [253, 323] on icon at bounding box center [233, 342] width 109 height 109
click at [542, 274] on input "a." at bounding box center [542, 270] width 1 height 7
radio input "true"
click at [878, 336] on icon at bounding box center [850, 342] width 109 height 109
click at [542, 274] on input "f." at bounding box center [542, 270] width 1 height 7
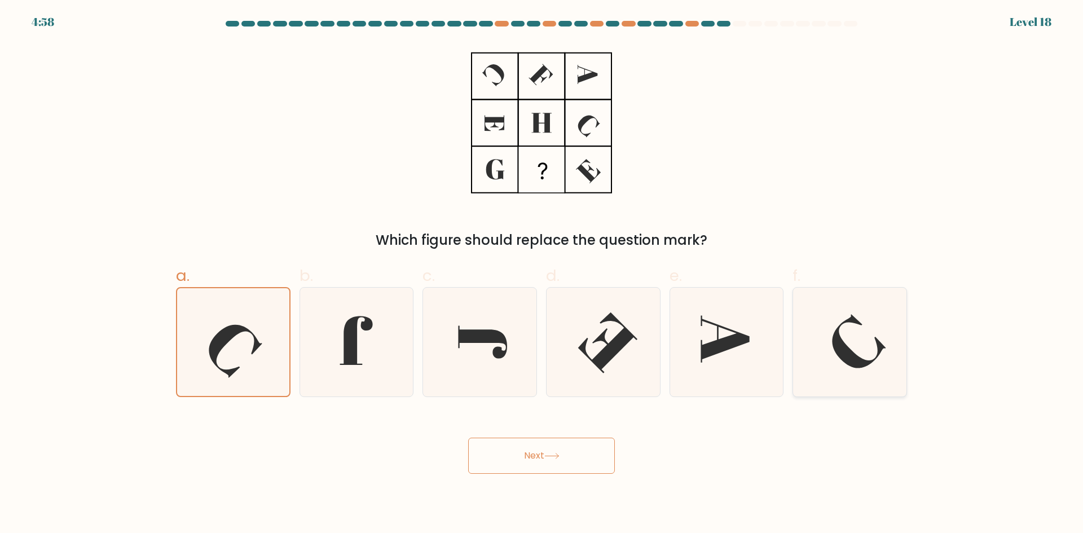
radio input "true"
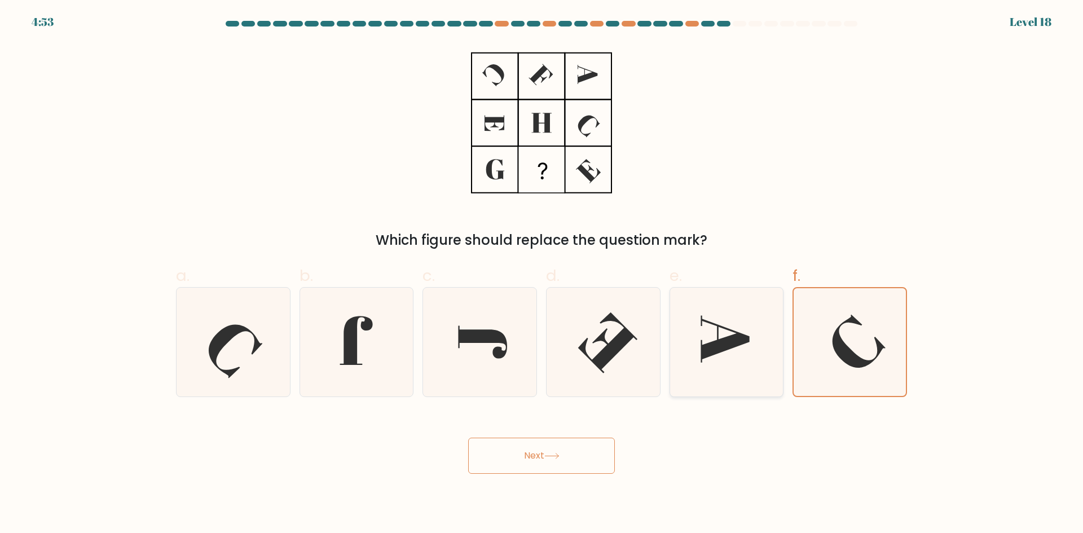
click at [697, 328] on icon at bounding box center [726, 342] width 109 height 109
click at [542, 274] on input "e." at bounding box center [542, 270] width 1 height 7
radio input "true"
click at [555, 462] on button "Next" at bounding box center [541, 456] width 147 height 36
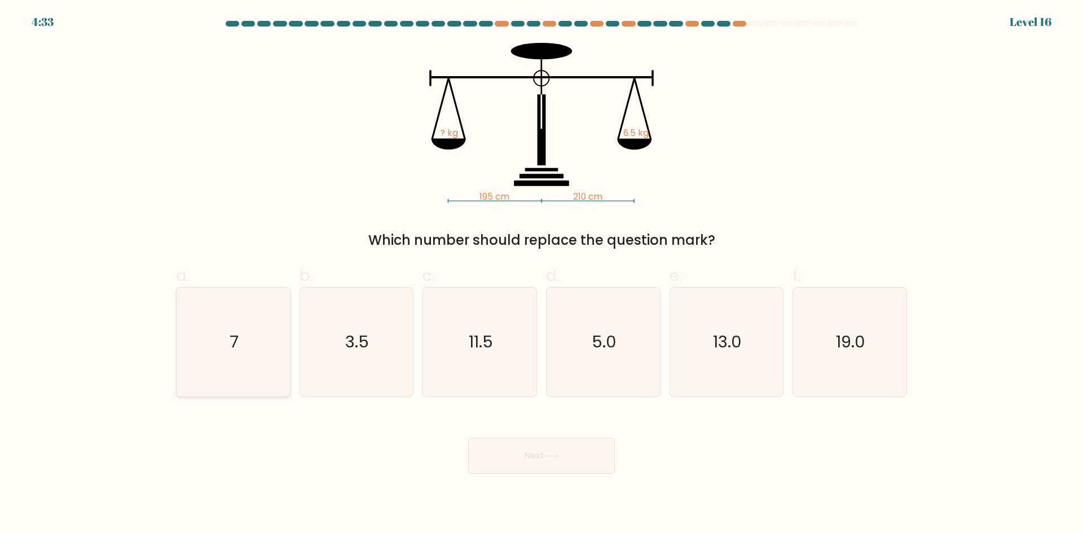
click at [230, 337] on text "7" at bounding box center [234, 342] width 9 height 23
click at [542, 274] on input "a. 7" at bounding box center [542, 270] width 1 height 7
radio input "true"
click at [521, 472] on button "Next" at bounding box center [541, 456] width 147 height 36
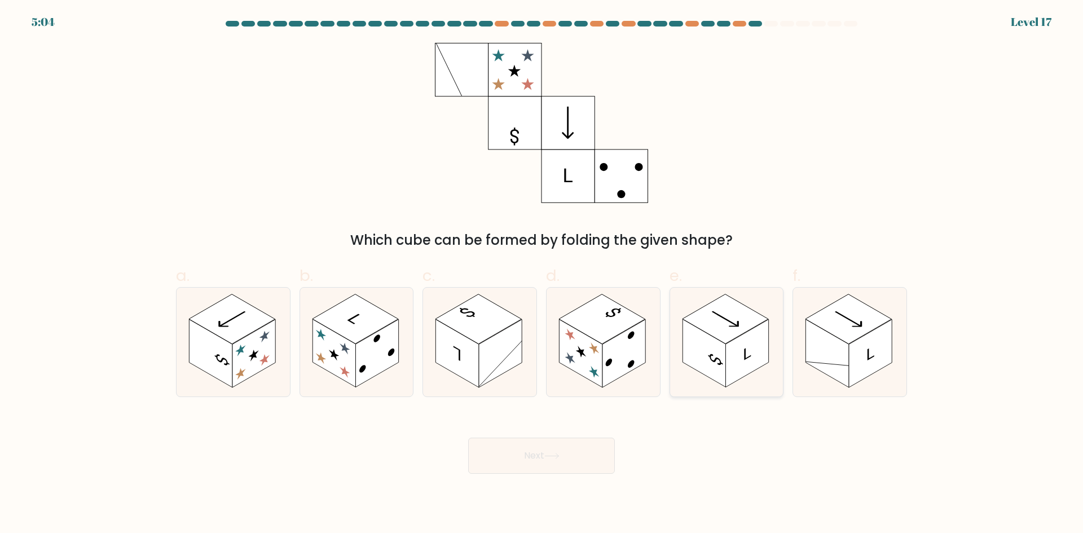
click at [725, 361] on rect at bounding box center [704, 353] width 43 height 68
click at [542, 274] on input "e." at bounding box center [542, 270] width 1 height 7
radio input "true"
drag, startPoint x: 408, startPoint y: 330, endPoint x: 352, endPoint y: 424, distance: 109.3
click at [352, 424] on div "Next" at bounding box center [541, 442] width 745 height 63
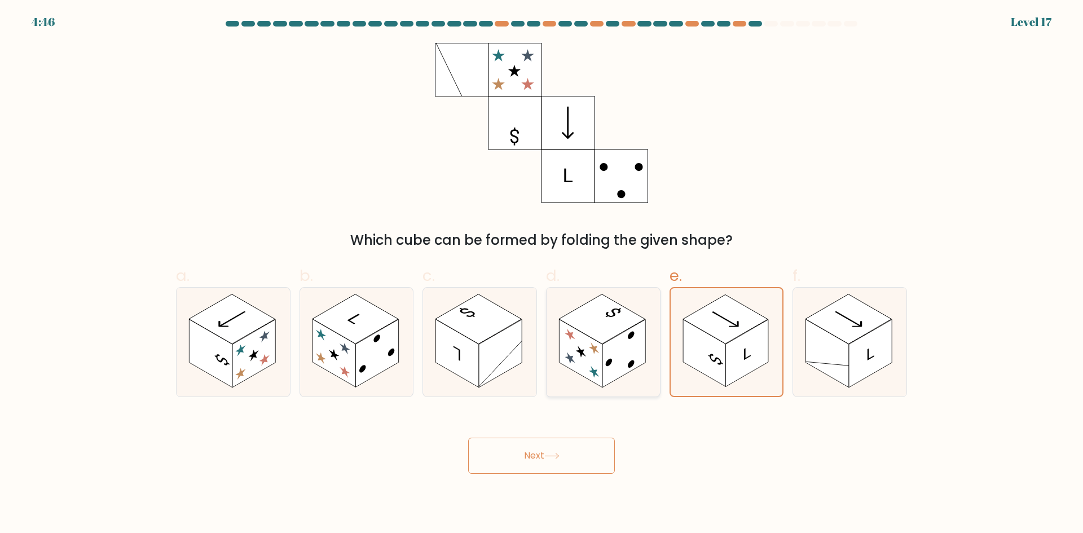
click at [602, 341] on rect at bounding box center [602, 319] width 86 height 50
click at [542, 274] on input "d." at bounding box center [542, 270] width 1 height 7
radio input "true"
click at [507, 363] on rect at bounding box center [500, 353] width 43 height 68
click at [542, 274] on input "c." at bounding box center [542, 270] width 1 height 7
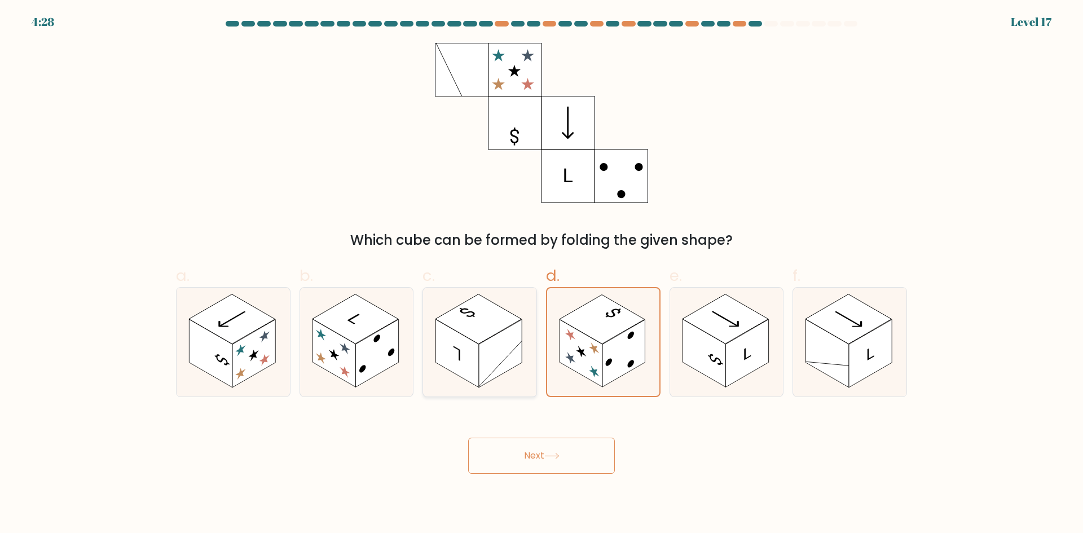
radio input "true"
click at [549, 436] on div "Next" at bounding box center [541, 442] width 745 height 63
click at [554, 446] on button "Next" at bounding box center [541, 456] width 147 height 36
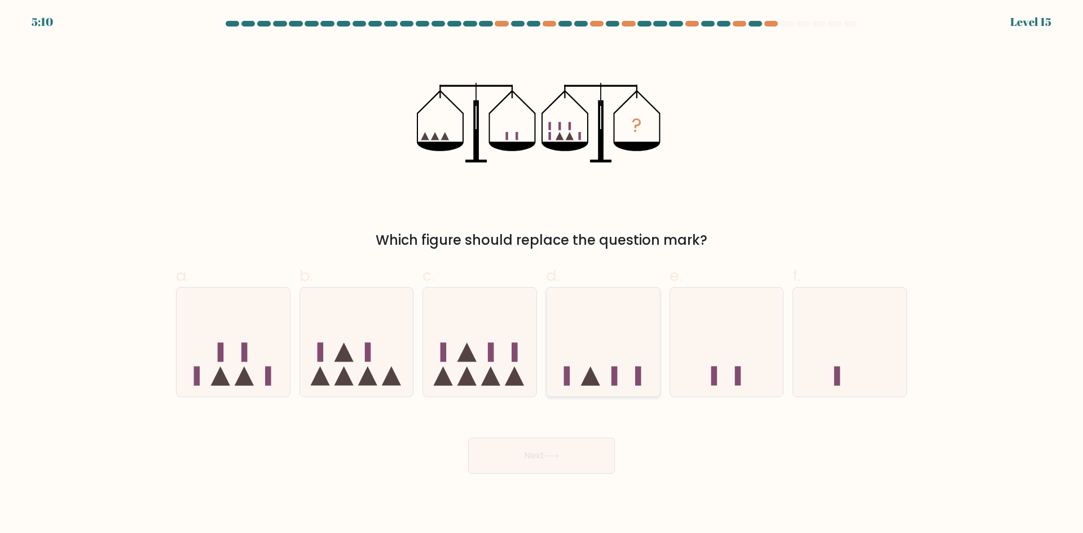
click at [627, 331] on icon at bounding box center [603, 342] width 113 height 94
click at [542, 274] on input "d." at bounding box center [542, 270] width 1 height 7
radio input "true"
click at [605, 437] on div "Next" at bounding box center [541, 442] width 745 height 63
click at [578, 451] on button "Next" at bounding box center [541, 456] width 147 height 36
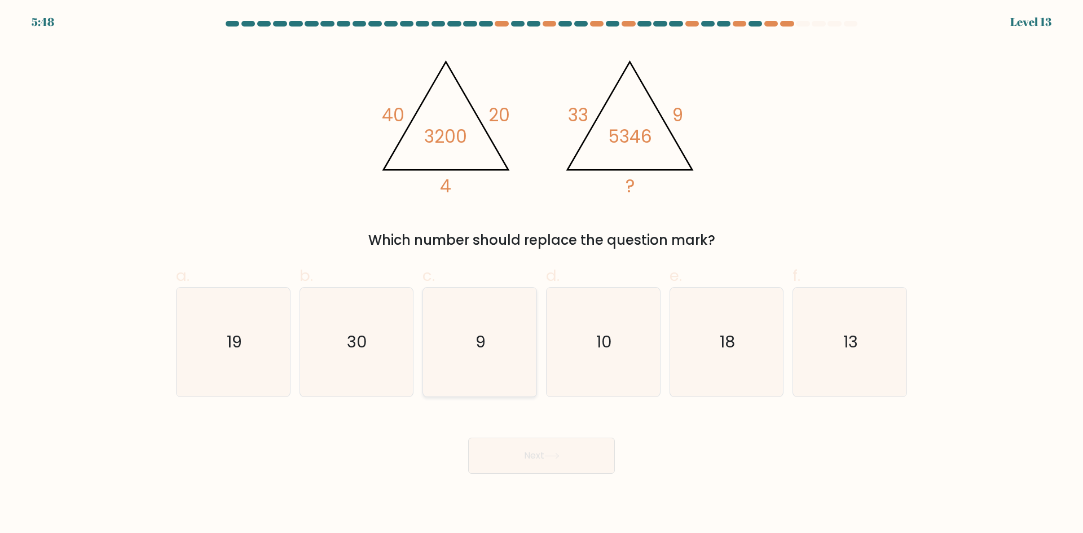
click at [463, 335] on icon "9" at bounding box center [479, 342] width 109 height 109
click at [542, 274] on input "c. 9" at bounding box center [542, 270] width 1 height 7
radio input "true"
click at [552, 445] on button "Next" at bounding box center [541, 456] width 147 height 36
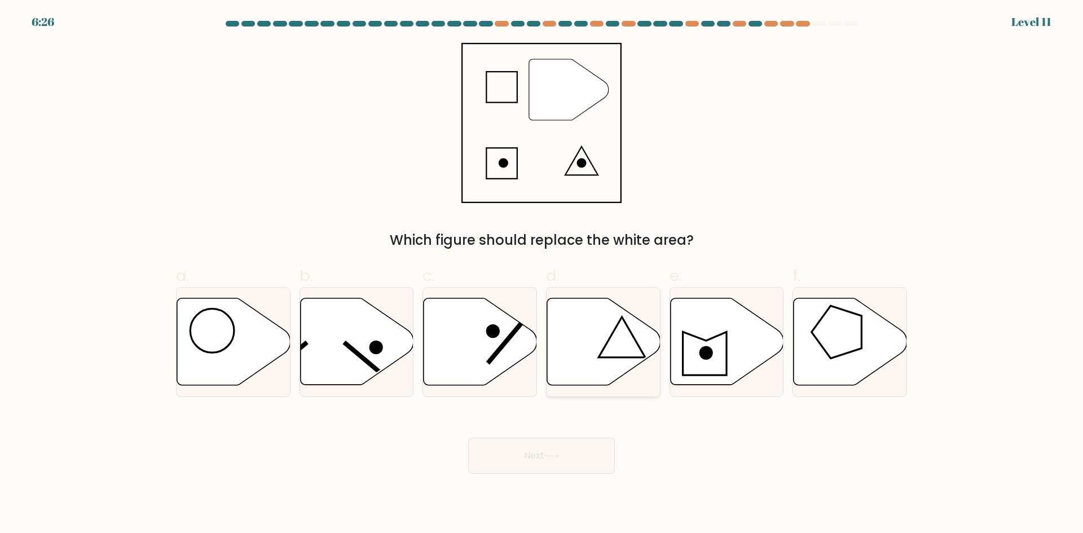
click at [635, 334] on icon at bounding box center [603, 341] width 113 height 87
click at [542, 274] on input "d." at bounding box center [542, 270] width 1 height 7
radio input "true"
click at [565, 445] on button "Next" at bounding box center [541, 456] width 147 height 36
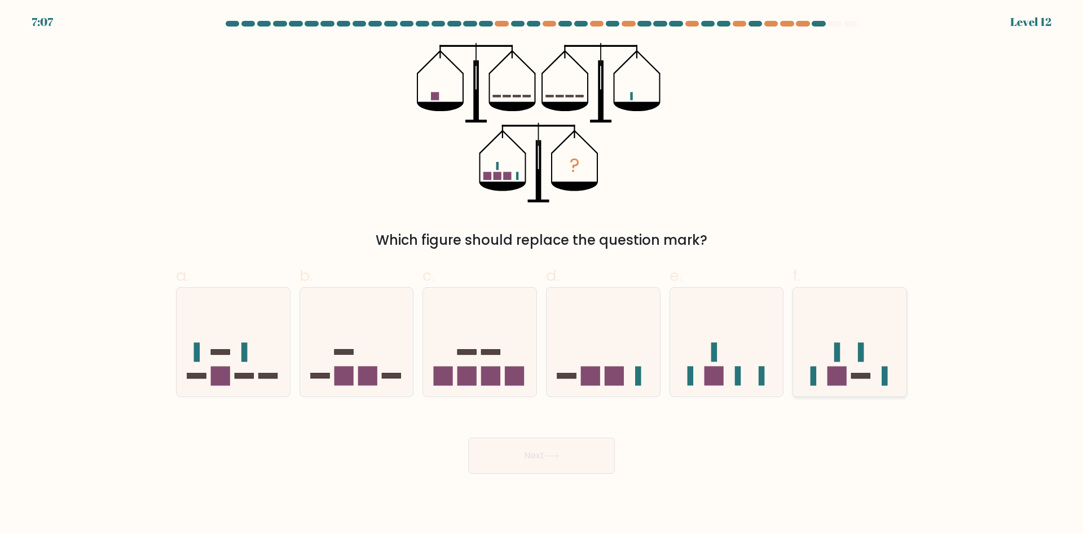
click at [863, 357] on rect at bounding box center [861, 352] width 6 height 19
click at [542, 274] on input "f." at bounding box center [542, 270] width 1 height 7
radio input "true"
click at [604, 454] on button "Next" at bounding box center [541, 456] width 147 height 36
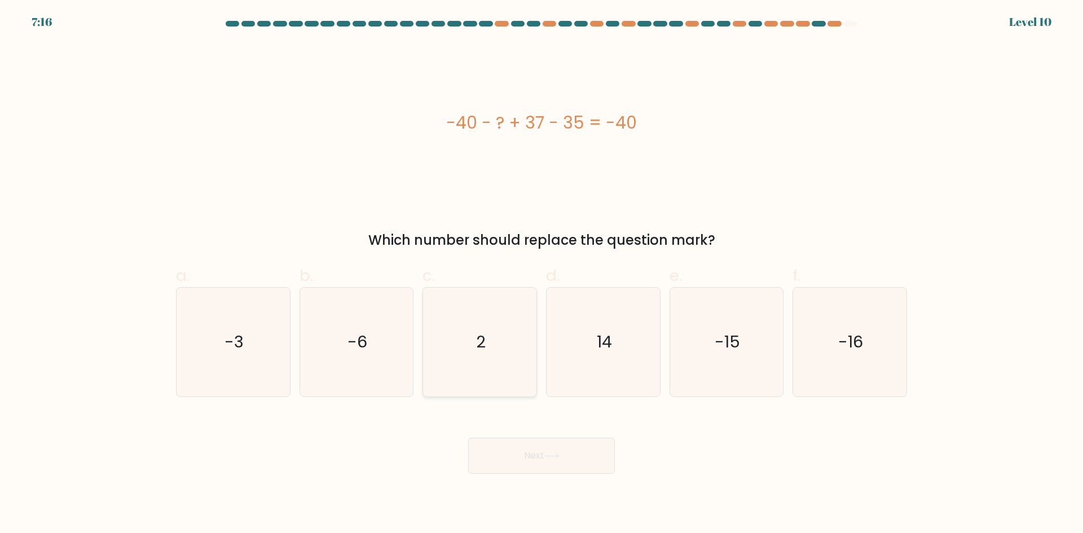
click at [524, 314] on icon "2" at bounding box center [479, 342] width 109 height 109
click at [542, 274] on input "c. 2" at bounding box center [542, 270] width 1 height 7
radio input "true"
click at [577, 446] on button "Next" at bounding box center [541, 456] width 147 height 36
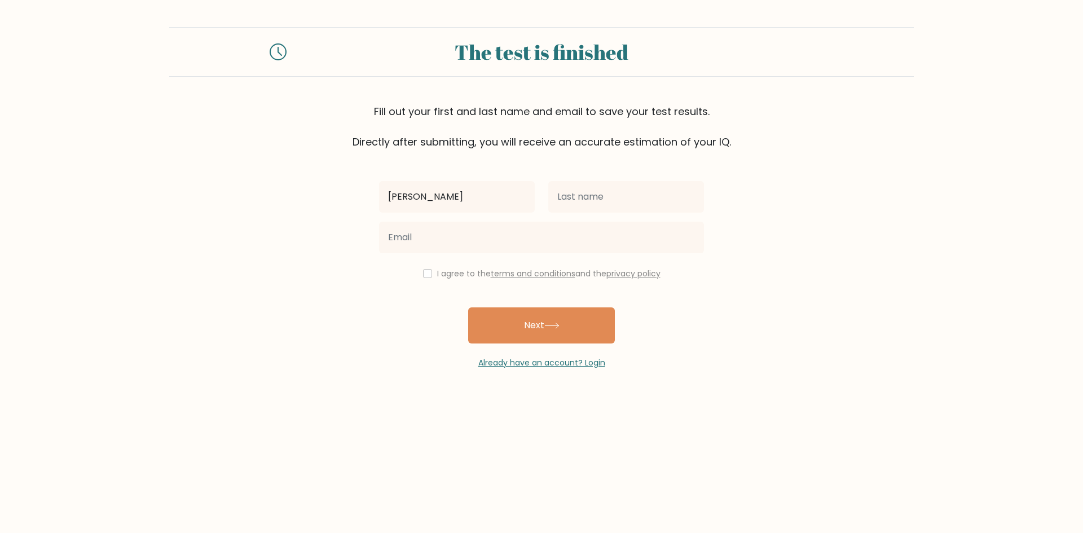
type input "[PERSON_NAME]"
type input "Malubay"
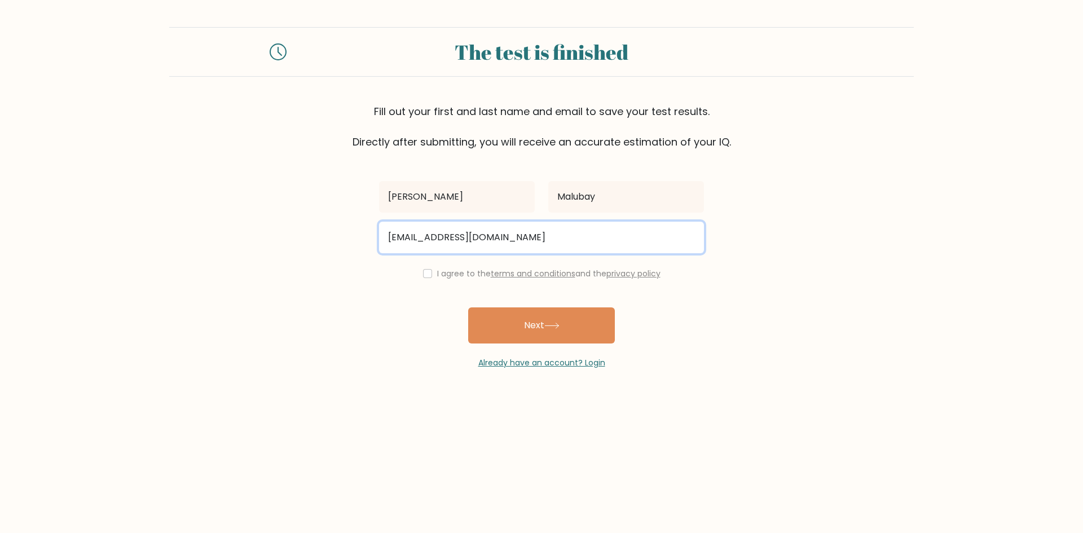
type input "[EMAIL_ADDRESS][DOMAIN_NAME]"
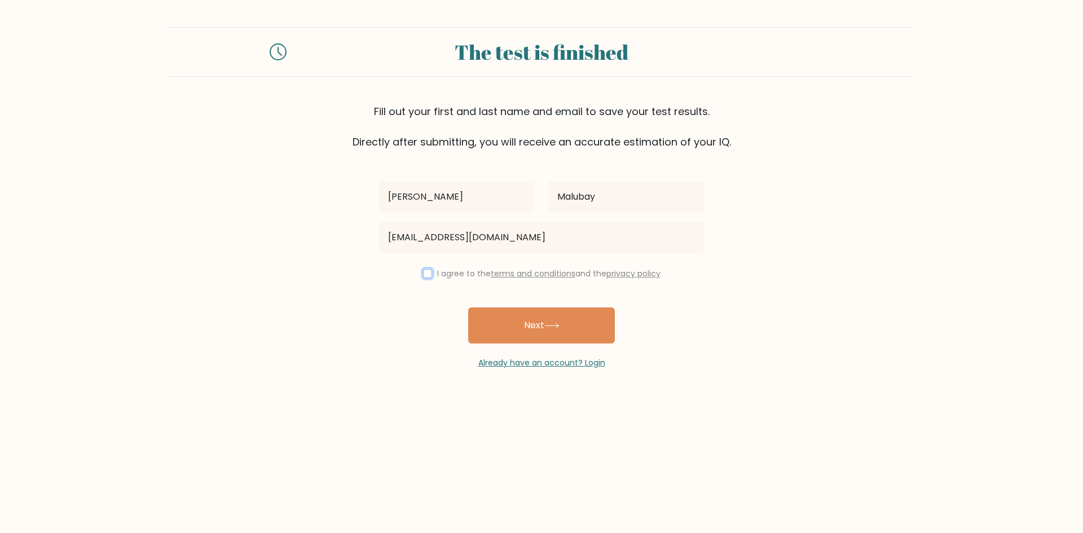
click at [423, 274] on input "checkbox" at bounding box center [427, 273] width 9 height 9
checkbox input "true"
click at [498, 337] on button "Next" at bounding box center [541, 326] width 147 height 36
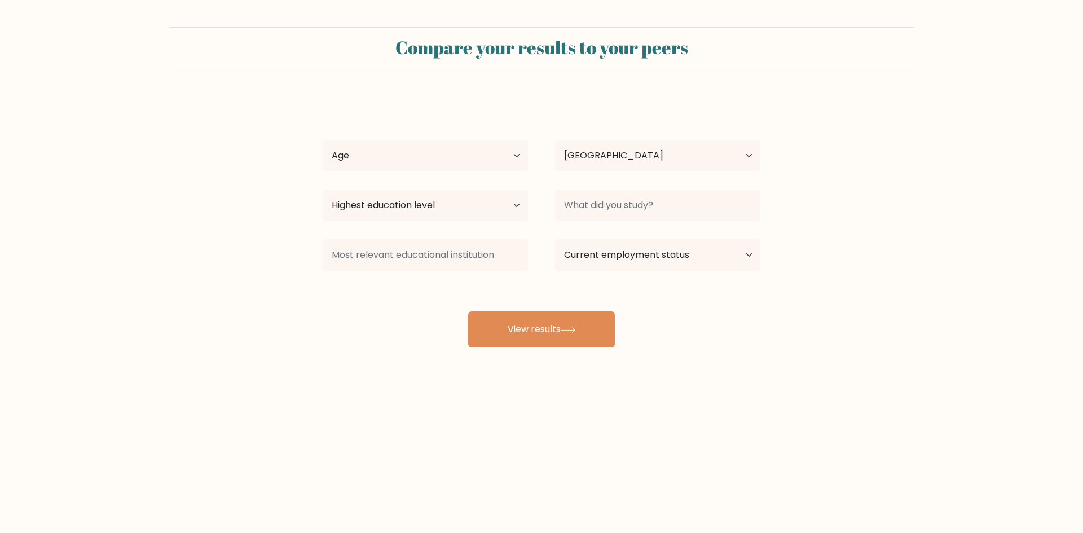
select select "PH"
click at [501, 168] on select "Age Under [DEMOGRAPHIC_DATA] [DEMOGRAPHIC_DATA] [DEMOGRAPHIC_DATA] [DEMOGRAPHIC…" at bounding box center [425, 156] width 205 height 32
select select "25_34"
click at [323, 140] on select "Age Under [DEMOGRAPHIC_DATA] [DEMOGRAPHIC_DATA] [DEMOGRAPHIC_DATA] [DEMOGRAPHIC…" at bounding box center [425, 156] width 205 height 32
click at [450, 200] on select "Highest education level No schooling Primary Lower Secondary Upper Secondary Oc…" at bounding box center [425, 206] width 205 height 32
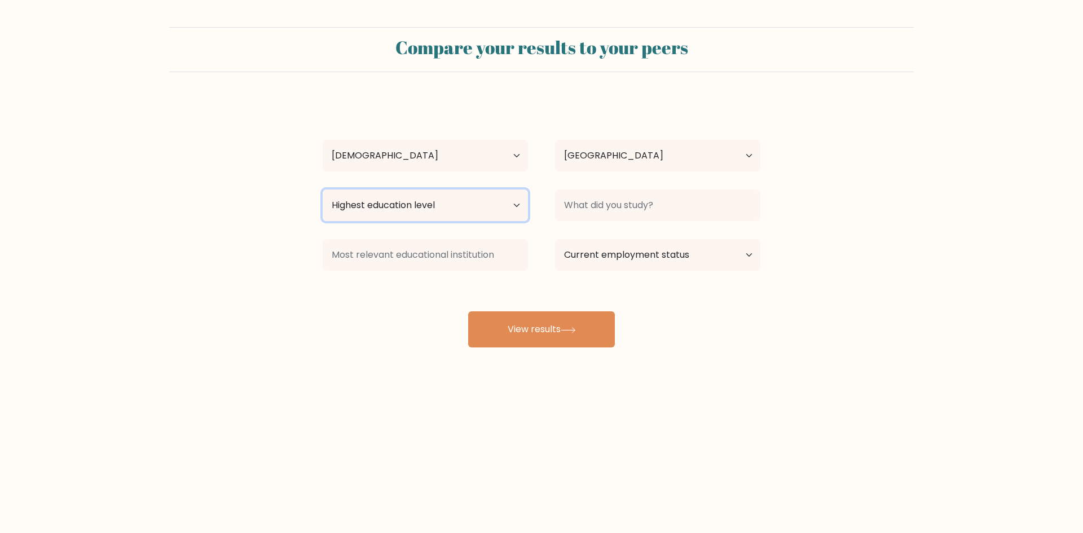
select select "bachelors_degree"
click at [323, 190] on select "Highest education level No schooling Primary Lower Secondary Upper Secondary Oc…" at bounding box center [425, 206] width 205 height 32
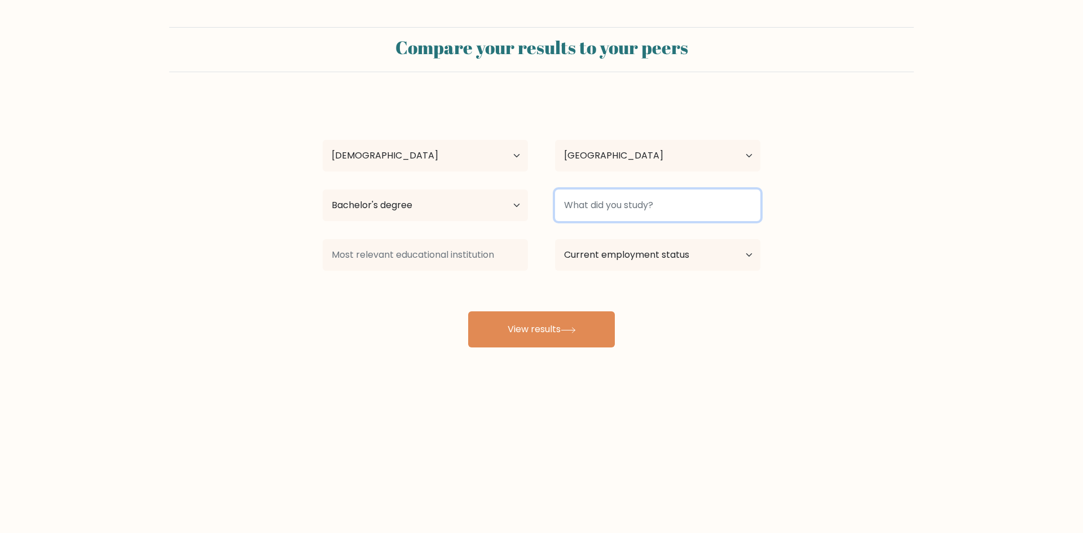
click at [622, 208] on input at bounding box center [657, 206] width 205 height 32
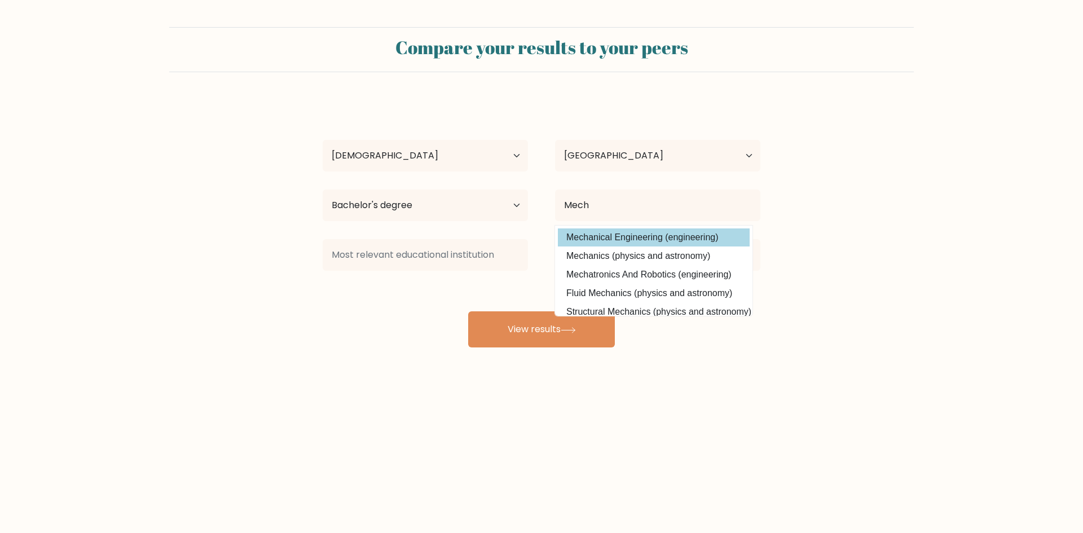
click at [642, 233] on option "Mechanical Engineering (engineering)" at bounding box center [654, 238] width 192 height 18
type input "Mechanical Engineering"
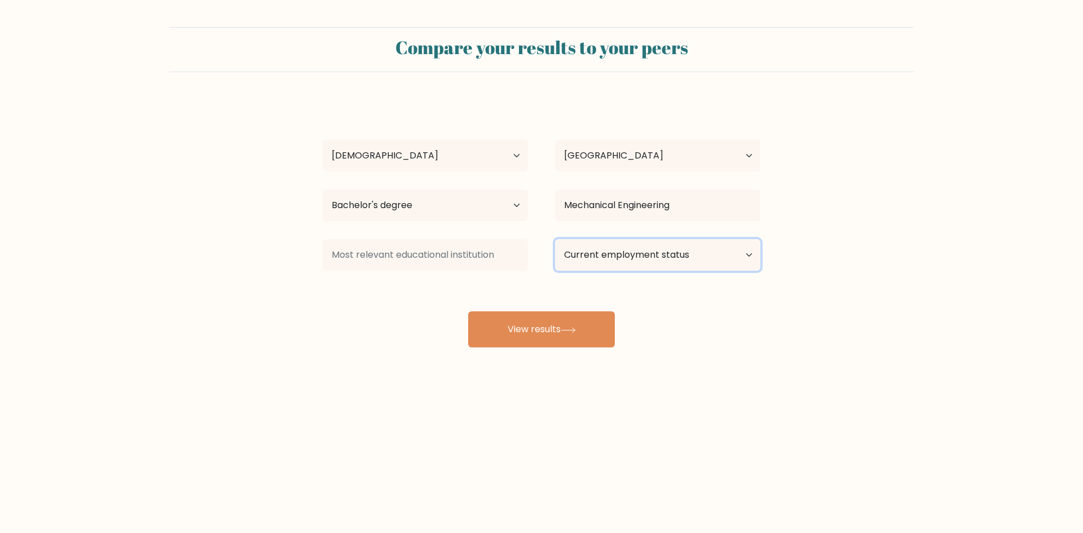
click at [643, 251] on select "Current employment status Employed Student Retired Other / prefer not to answer" at bounding box center [657, 255] width 205 height 32
select select "other"
click at [555, 239] on select "Current employment status Employed Student Retired Other / prefer not to answer" at bounding box center [657, 255] width 205 height 32
click at [605, 332] on button "View results" at bounding box center [541, 329] width 147 height 36
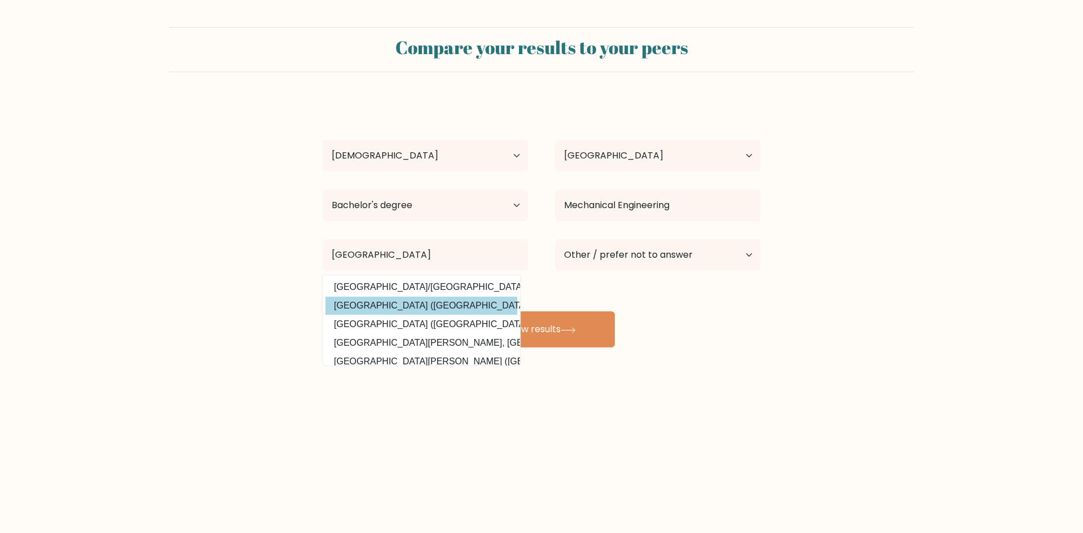
click at [467, 308] on div "Gian Paul Malubay Age Under 18 years old 18-24 years old 25-34 years old 35-44 …" at bounding box center [541, 223] width 451 height 248
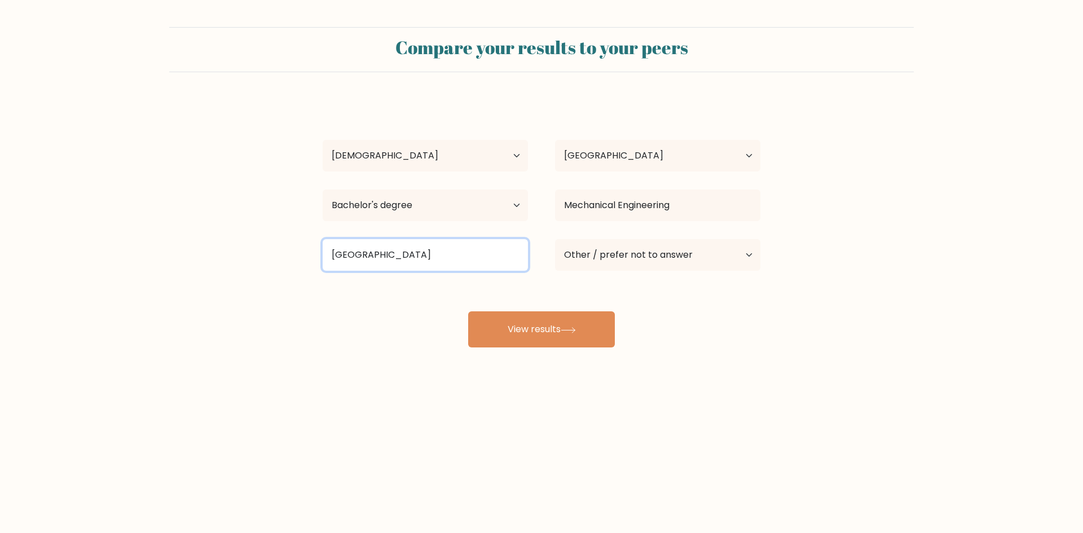
click at [440, 249] on input "University of saint" at bounding box center [425, 255] width 205 height 32
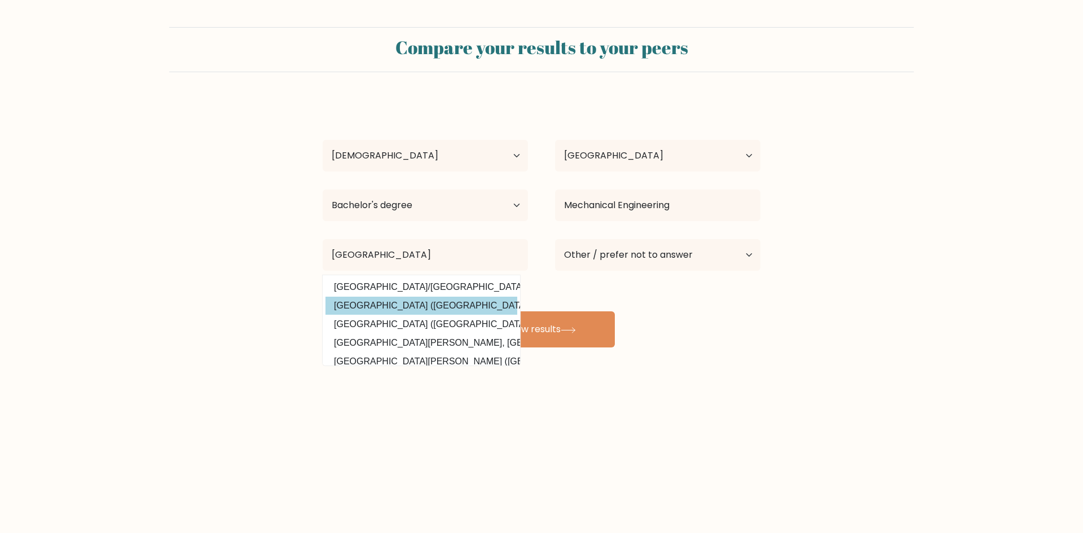
click at [439, 306] on option "University of Saint Louis (Philippines)" at bounding box center [422, 306] width 192 height 18
type input "University of Saint Louis"
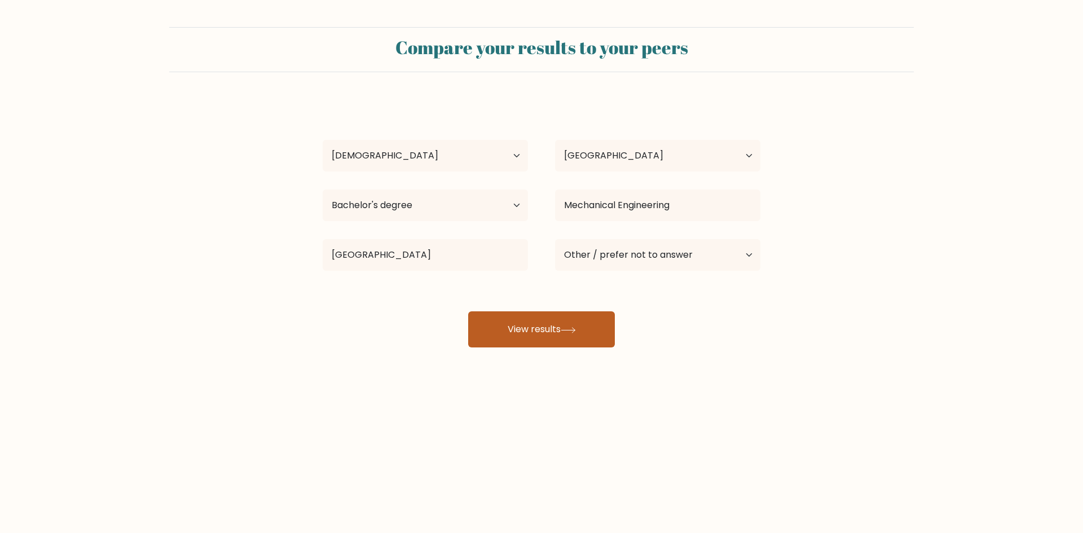
click at [520, 342] on button "View results" at bounding box center [541, 329] width 147 height 36
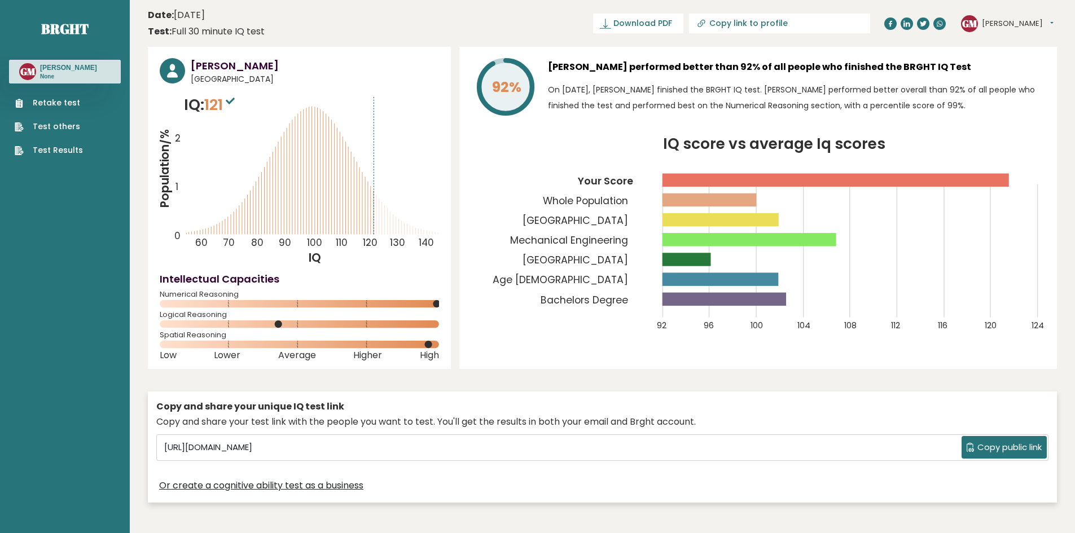
drag, startPoint x: 313, startPoint y: 324, endPoint x: 492, endPoint y: 372, distance: 185.6
drag, startPoint x: 492, startPoint y: 372, endPoint x: 487, endPoint y: 385, distance: 13.9
click at [487, 385] on div "Gian Paul Malubay Philippines IQ: 121 Population/% IQ 0 1 2 60 70 80 90 100 110…" at bounding box center [602, 278] width 909 height 462
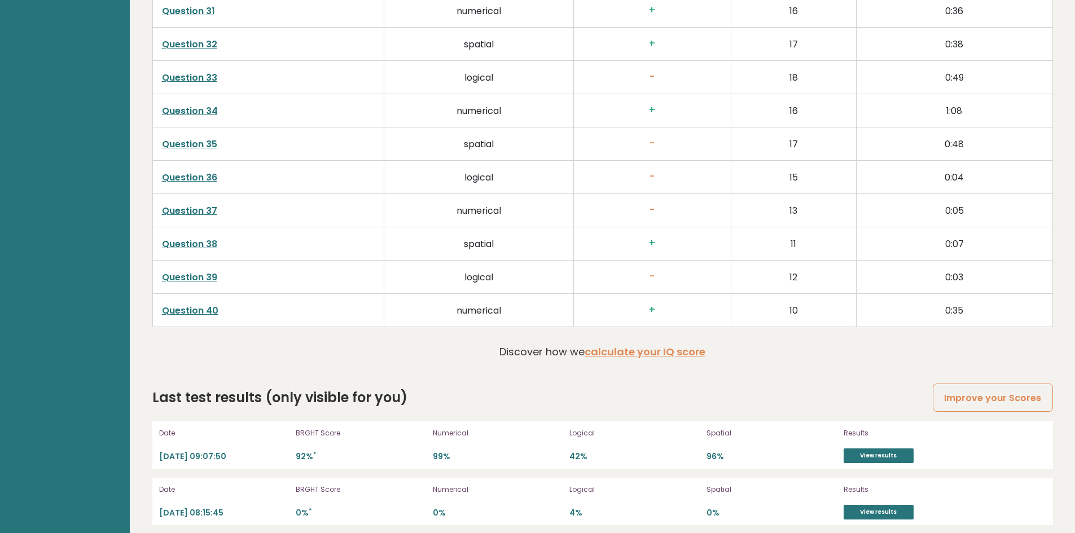
scroll to position [2962, 0]
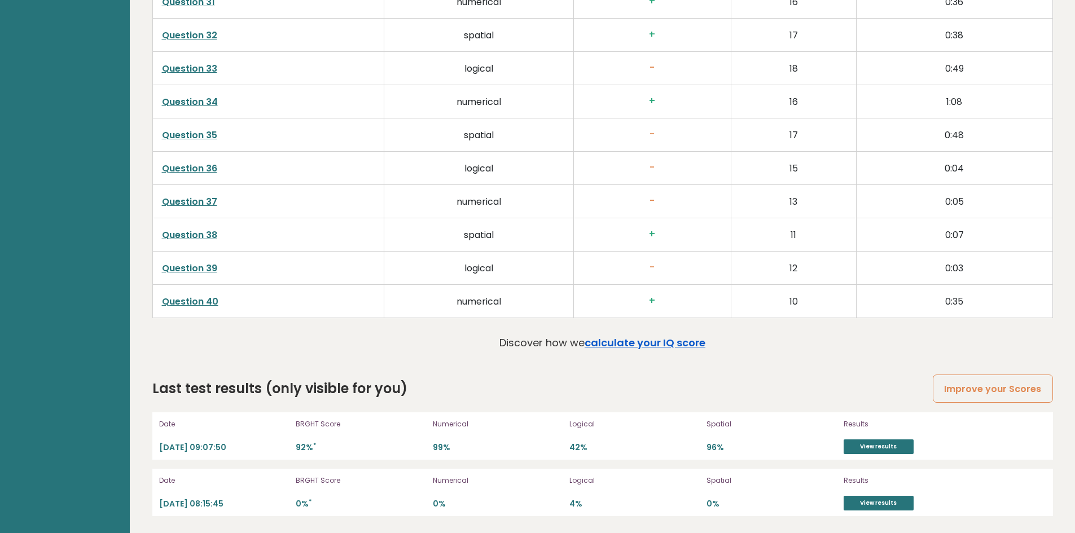
click at [683, 346] on link "calculate your IQ score" at bounding box center [645, 343] width 121 height 14
click at [900, 504] on link "View results" at bounding box center [879, 503] width 70 height 15
click at [973, 386] on link "Improve your Scores" at bounding box center [993, 389] width 120 height 29
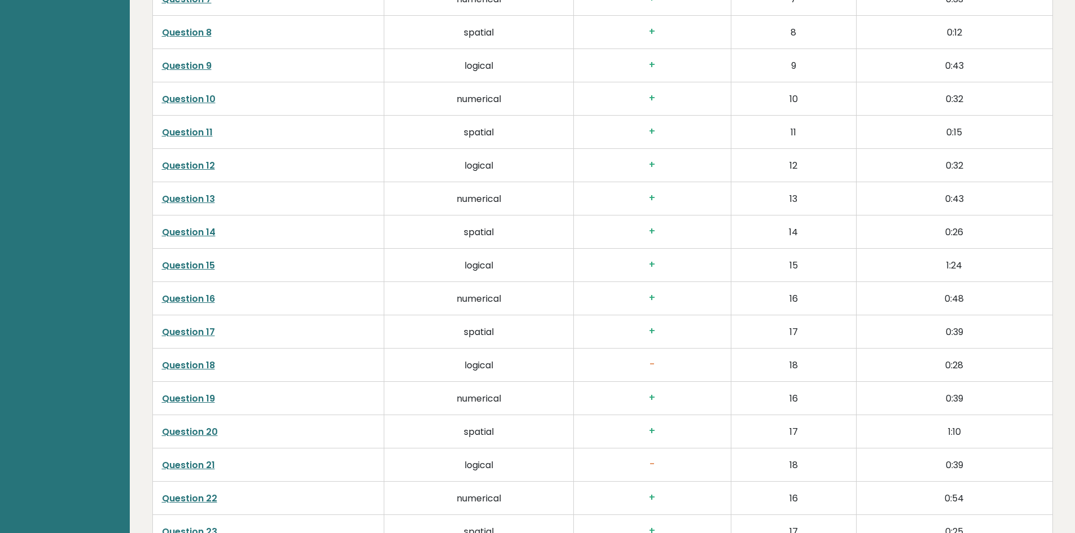
scroll to position [2193, 0]
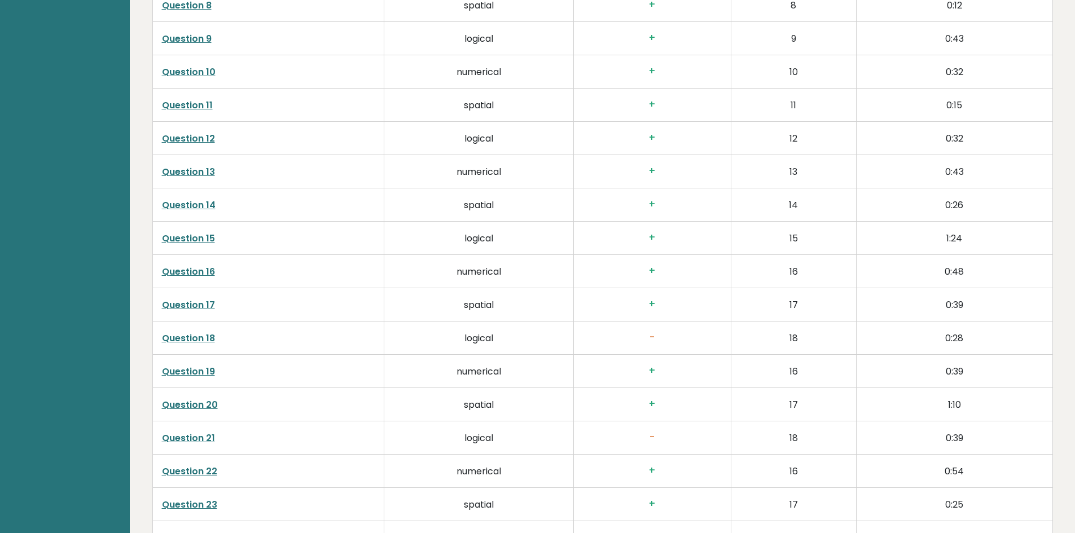
click at [204, 336] on link "Question 18" at bounding box center [188, 338] width 53 height 13
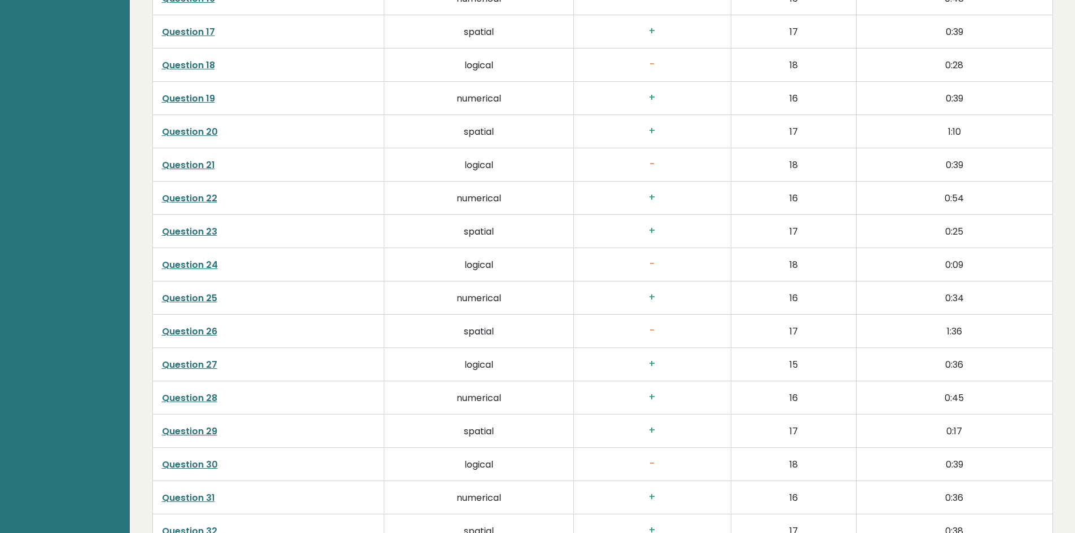
click at [187, 160] on link "Question 21" at bounding box center [188, 165] width 53 height 13
click at [208, 330] on link "Question 26" at bounding box center [189, 331] width 55 height 13
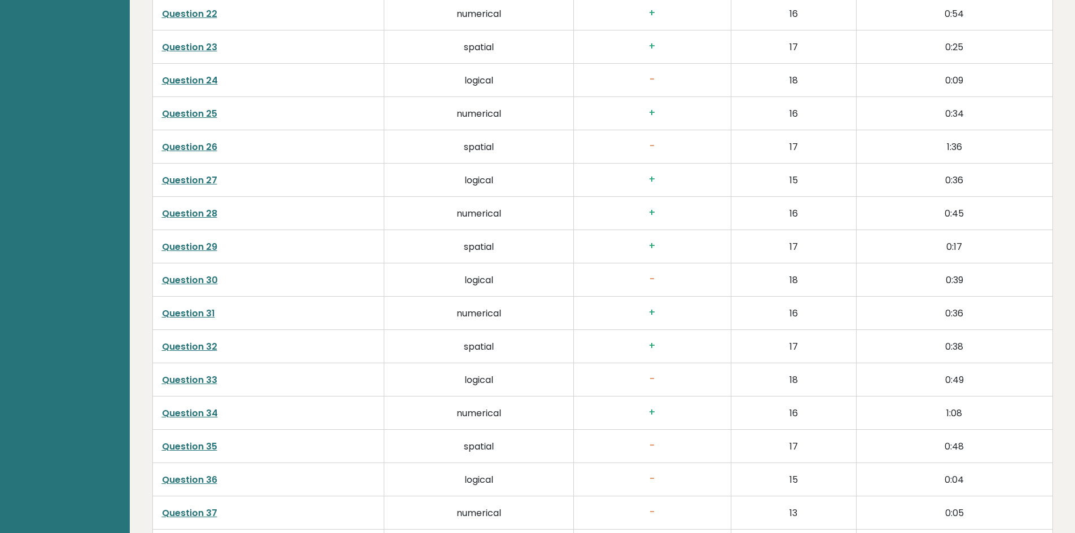
scroll to position [2669, 0]
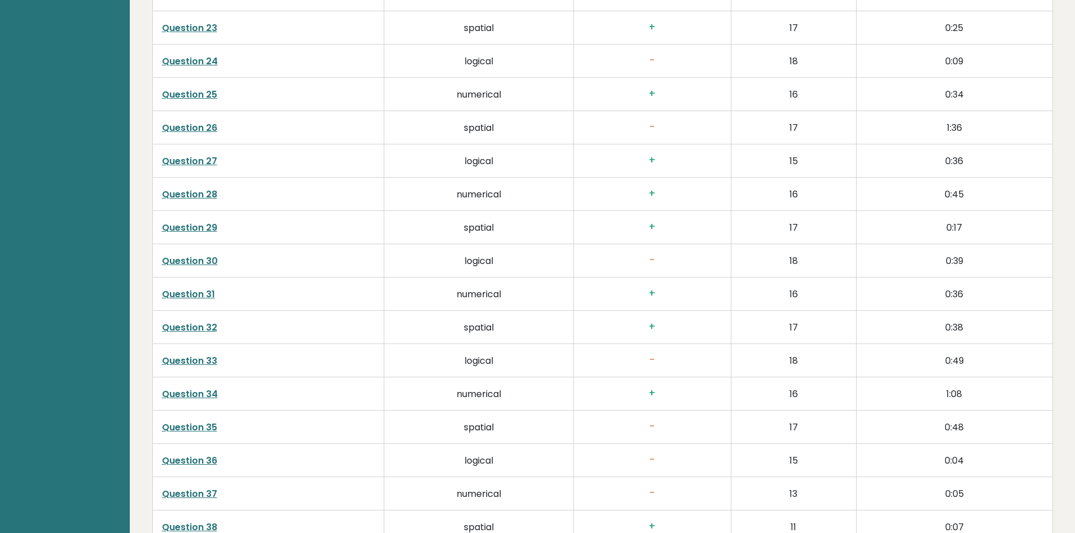
click at [165, 264] on link "Question 30" at bounding box center [190, 260] width 56 height 13
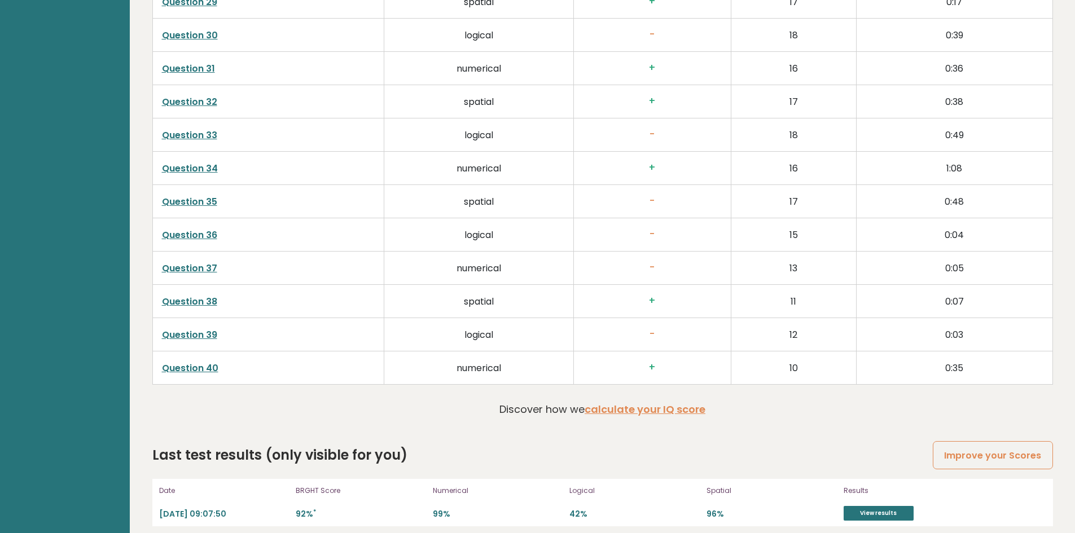
scroll to position [2937, 0]
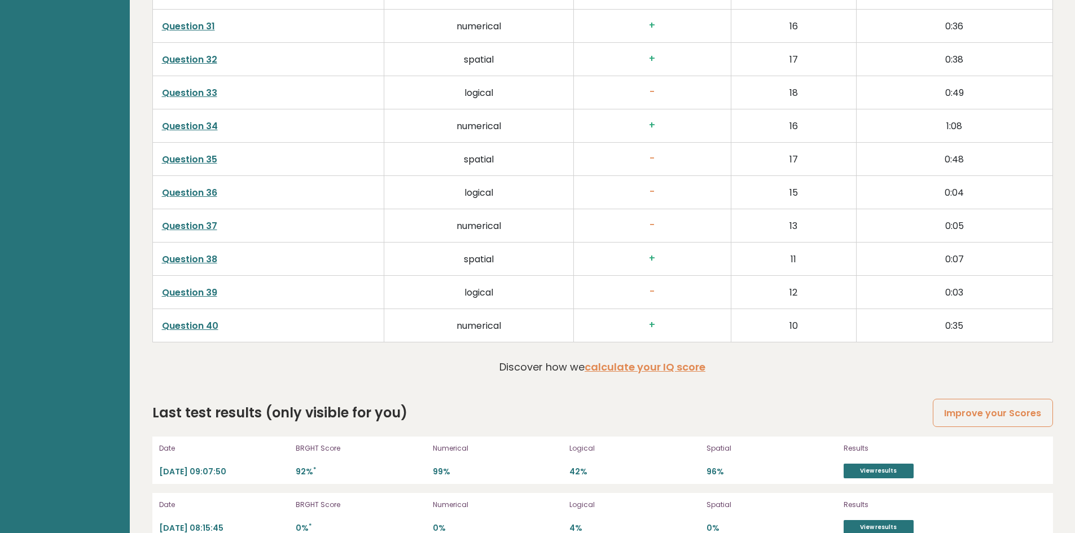
click at [205, 290] on link "Question 39" at bounding box center [189, 292] width 55 height 13
click at [185, 224] on link "Question 37" at bounding box center [189, 225] width 55 height 13
click at [184, 162] on link "Question 35" at bounding box center [189, 159] width 55 height 13
click at [183, 94] on link "Question 33" at bounding box center [189, 92] width 55 height 13
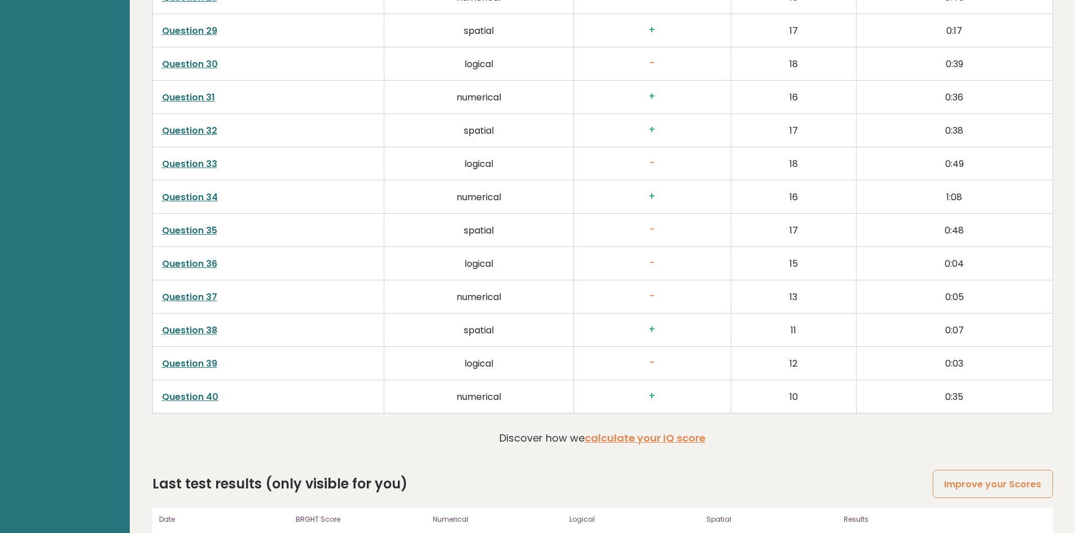
scroll to position [2824, 0]
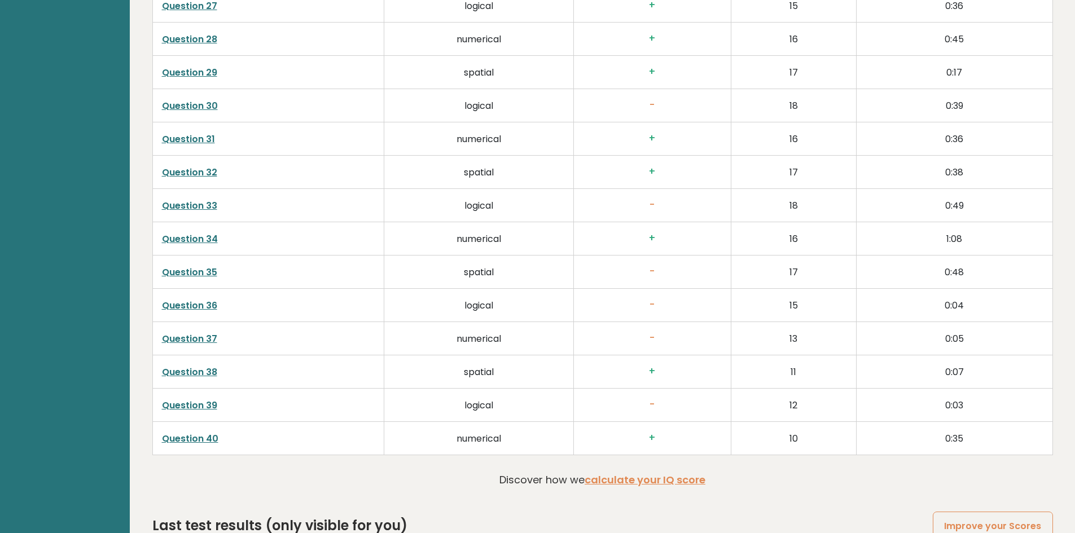
click at [204, 102] on link "Question 30" at bounding box center [190, 105] width 56 height 13
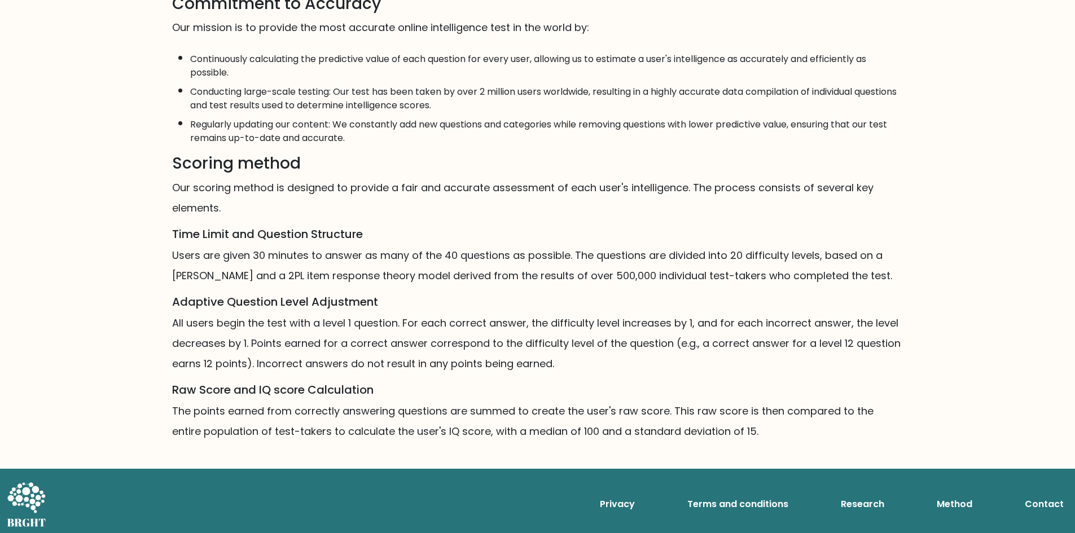
scroll to position [552, 0]
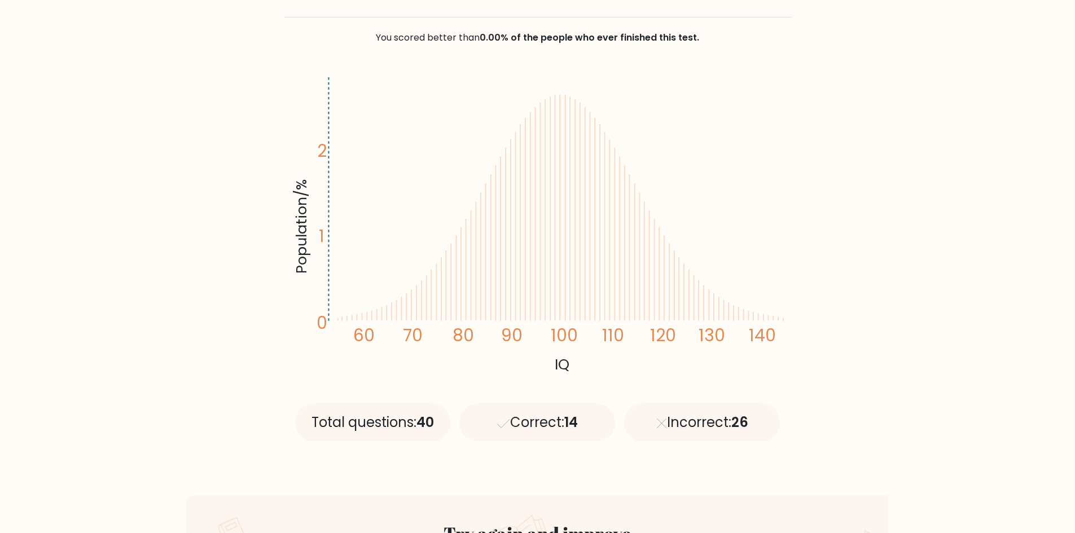
scroll to position [169, 0]
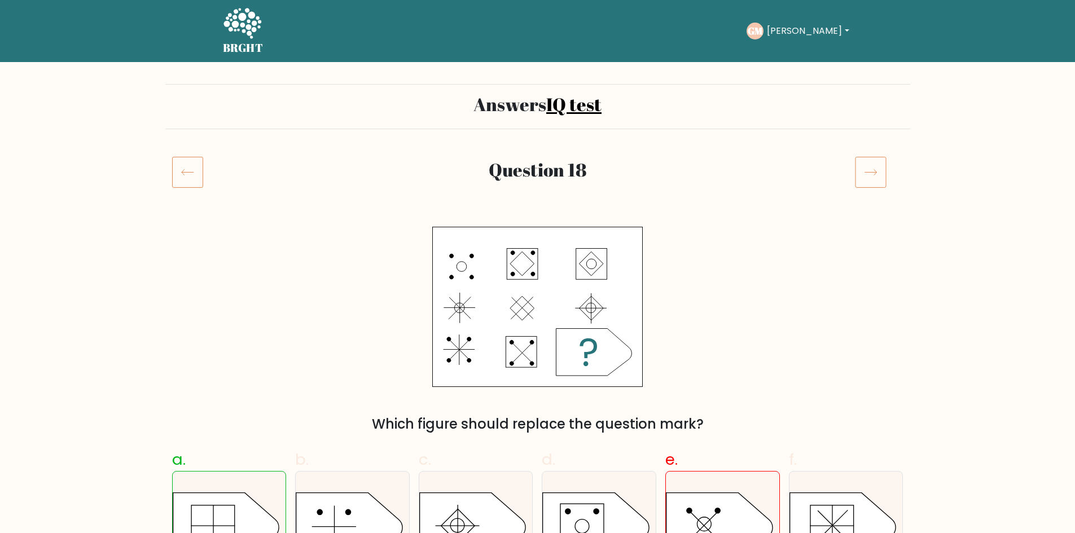
drag, startPoint x: 777, startPoint y: 198, endPoint x: 784, endPoint y: 199, distance: 6.8
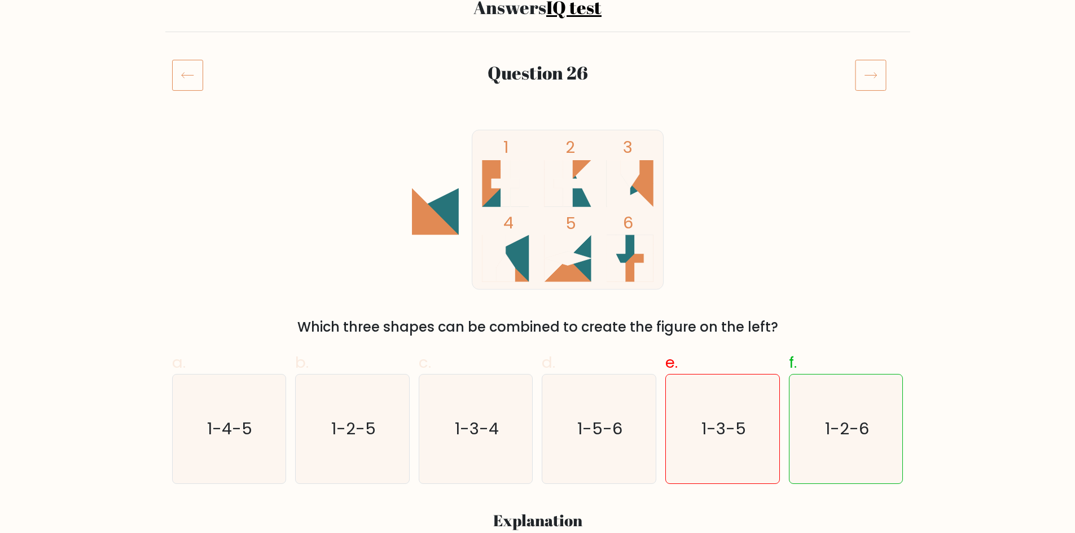
scroll to position [108, 0]
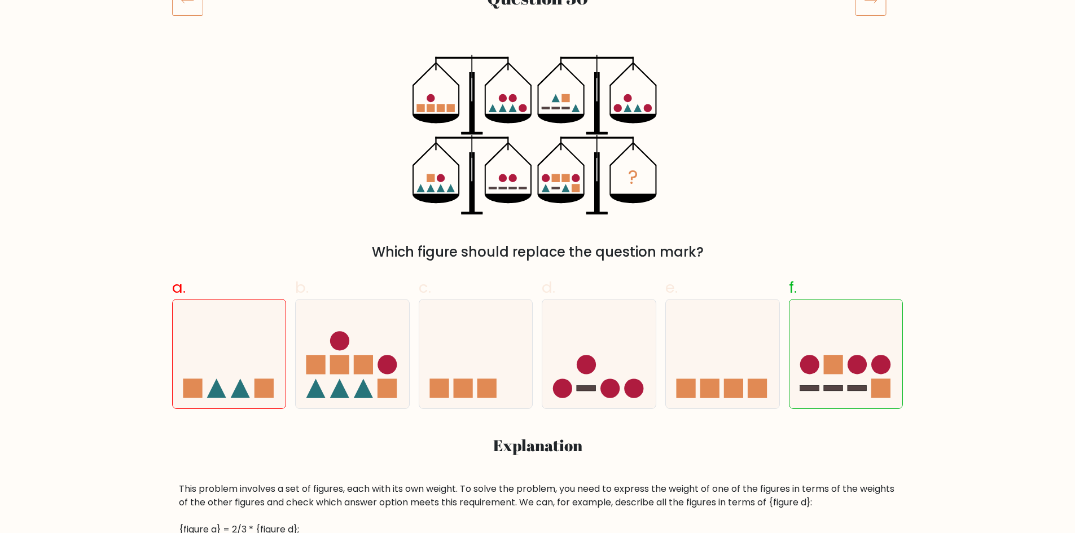
scroll to position [152, 0]
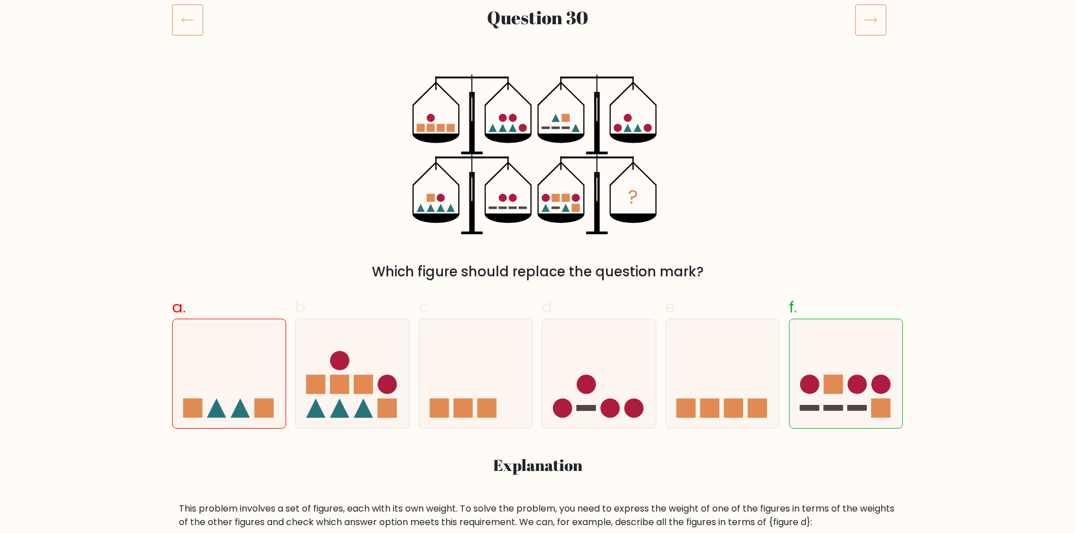
drag, startPoint x: 823, startPoint y: 161, endPoint x: 822, endPoint y: 168, distance: 7.4
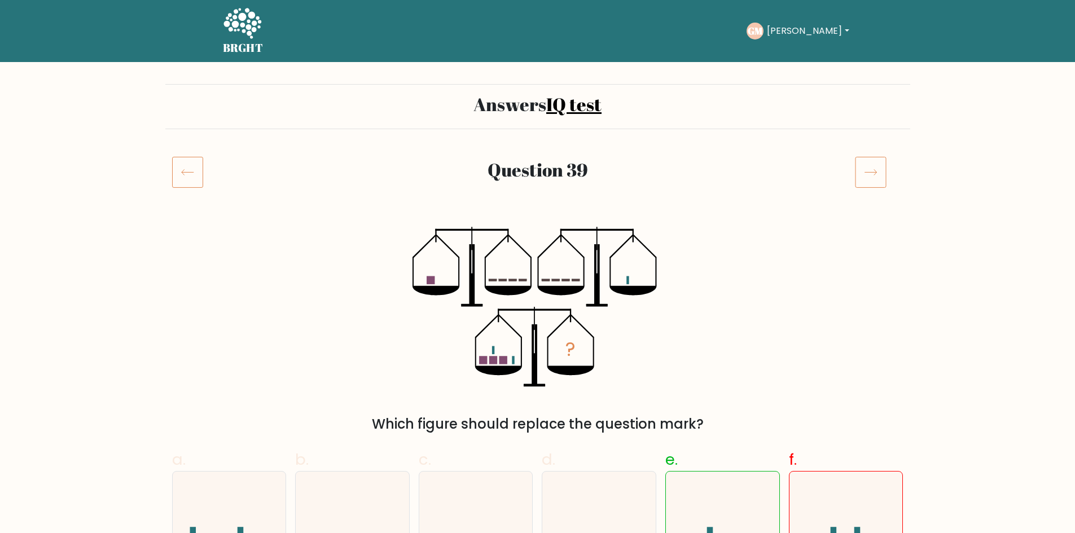
drag, startPoint x: 935, startPoint y: 190, endPoint x: 934, endPoint y: 203, distance: 13.6
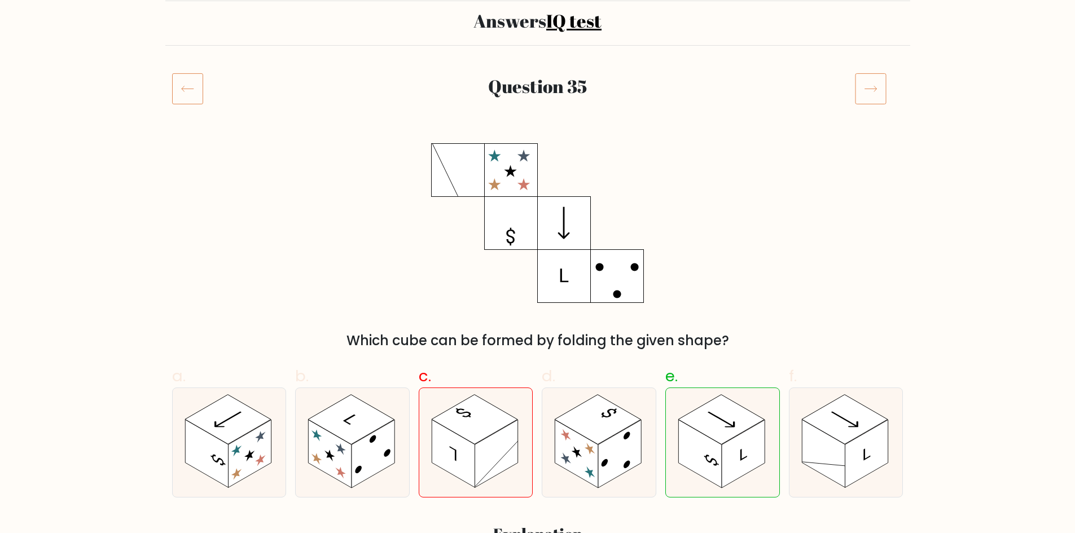
scroll to position [103, 0]
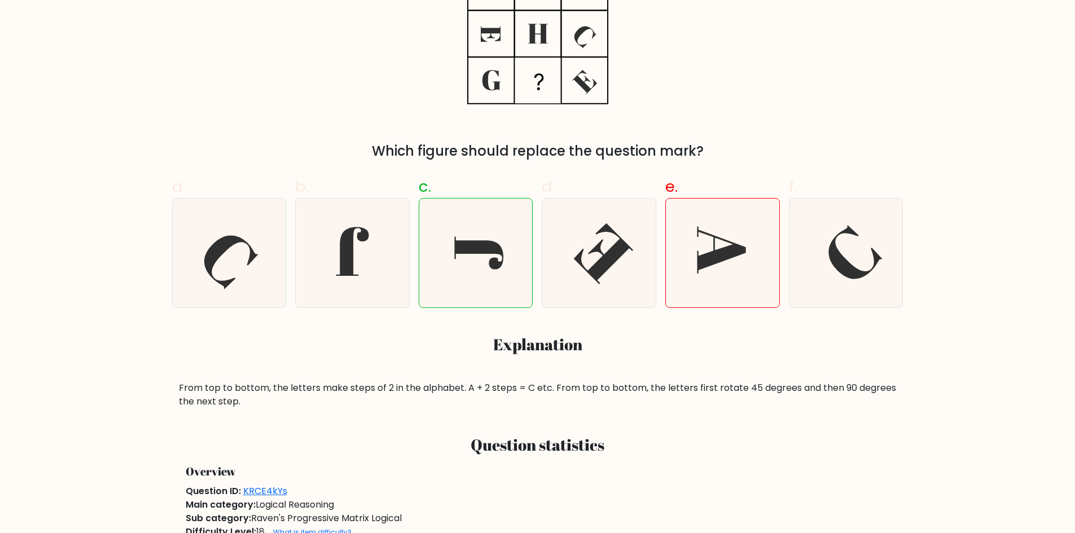
scroll to position [245, 0]
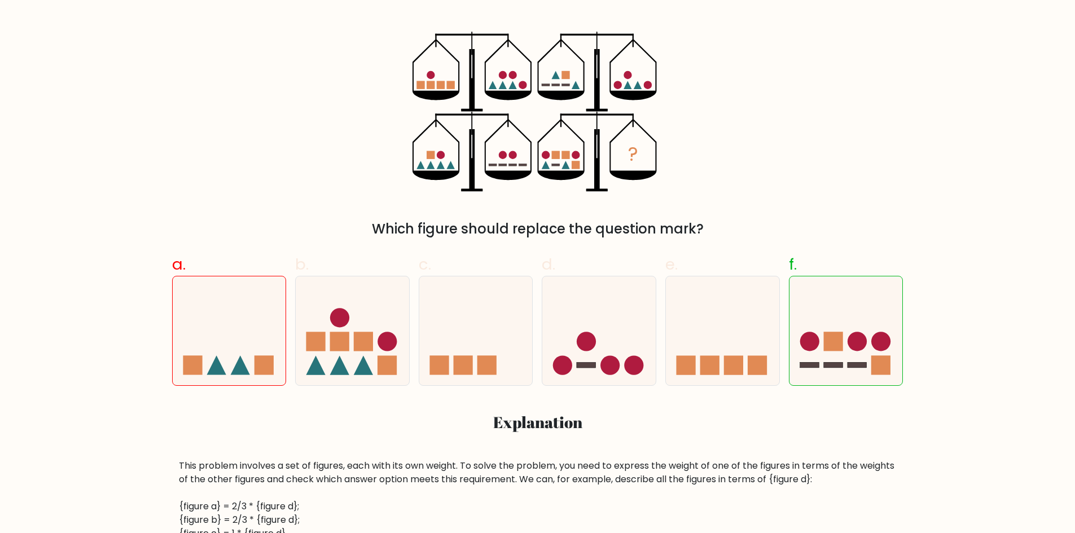
scroll to position [206, 0]
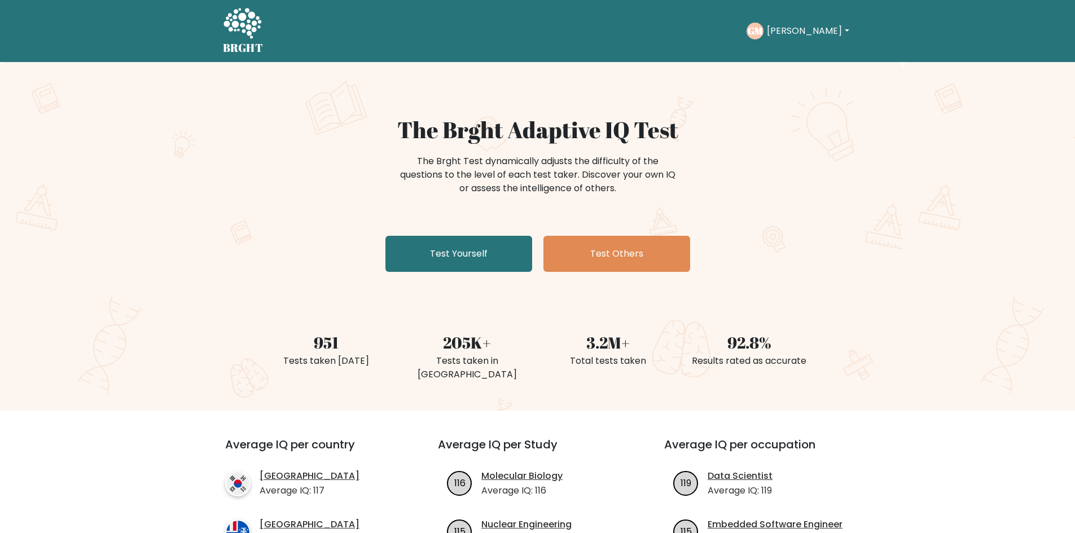
click at [789, 36] on button "Gian Paul" at bounding box center [807, 31] width 89 height 15
click at [797, 105] on link "Logout" at bounding box center [791, 109] width 89 height 18
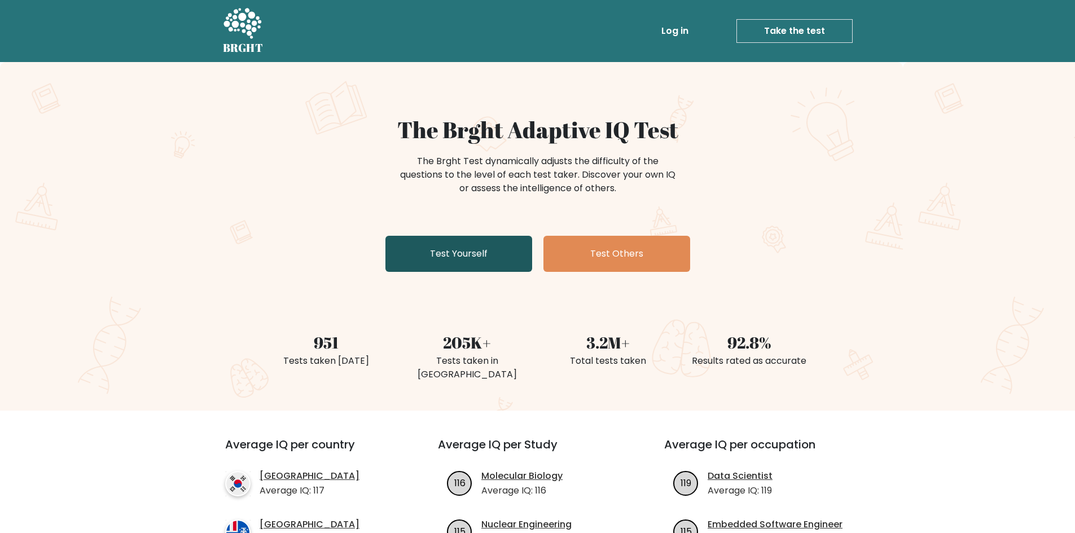
click at [481, 244] on link "Test Yourself" at bounding box center [458, 254] width 147 height 36
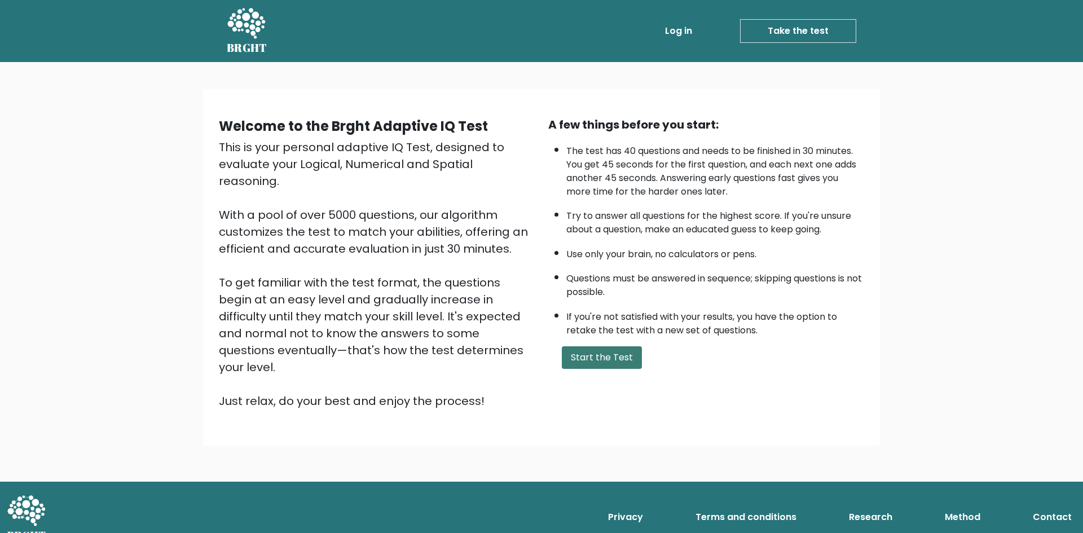
click at [617, 350] on button "Start the Test" at bounding box center [602, 357] width 80 height 23
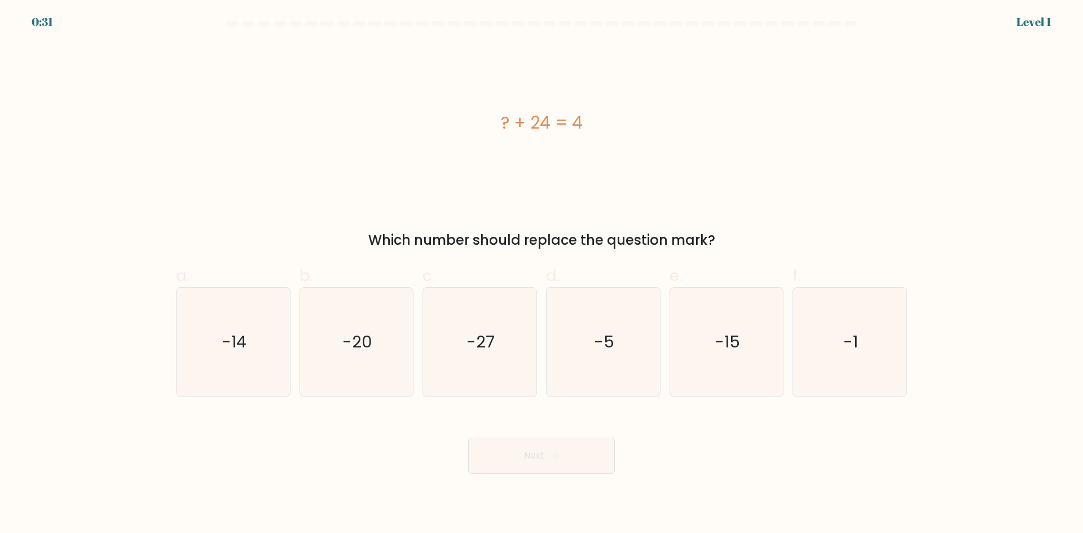
click at [414, 339] on div "b. -20" at bounding box center [357, 330] width 124 height 133
click at [363, 344] on text "-20" at bounding box center [357, 342] width 30 height 23
click at [542, 274] on input "b. -20" at bounding box center [542, 270] width 1 height 7
radio input "true"
click at [541, 447] on button "Next" at bounding box center [541, 456] width 147 height 36
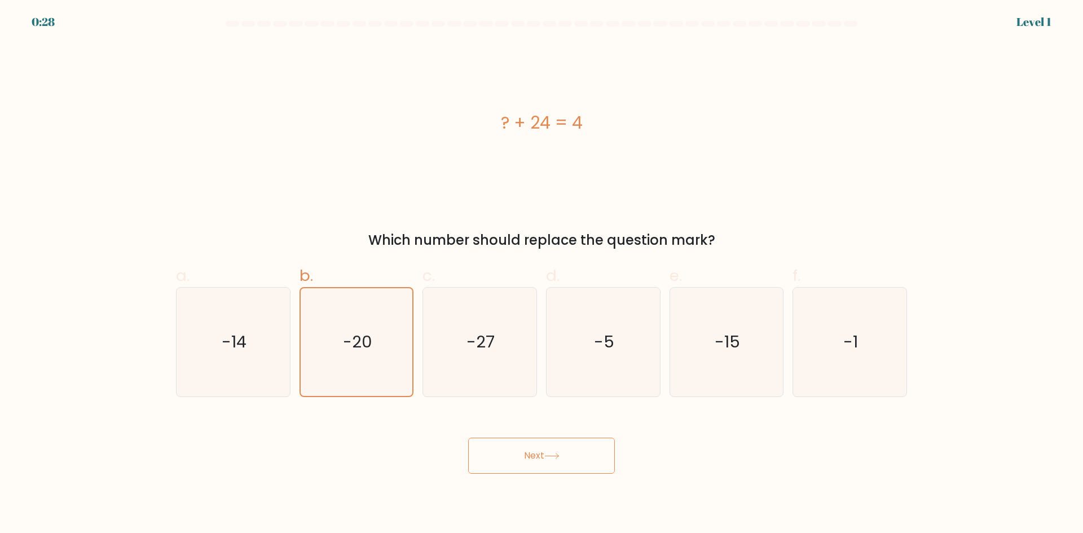
click at [595, 443] on button "Next" at bounding box center [541, 456] width 147 height 36
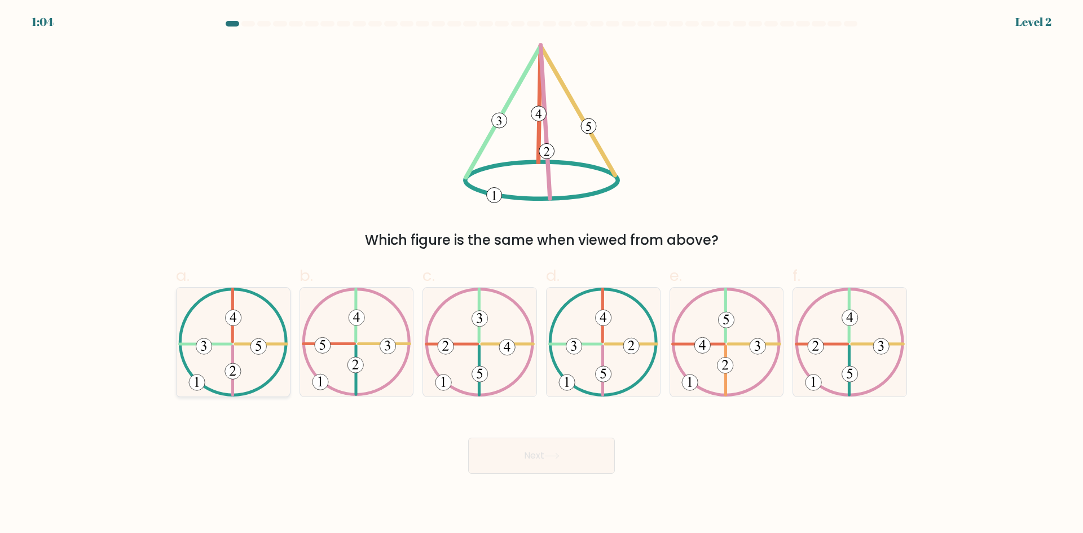
click at [251, 386] on icon at bounding box center [233, 342] width 110 height 109
click at [542, 274] on input "a." at bounding box center [542, 270] width 1 height 7
radio input "true"
click at [521, 468] on button "Next" at bounding box center [541, 456] width 147 height 36
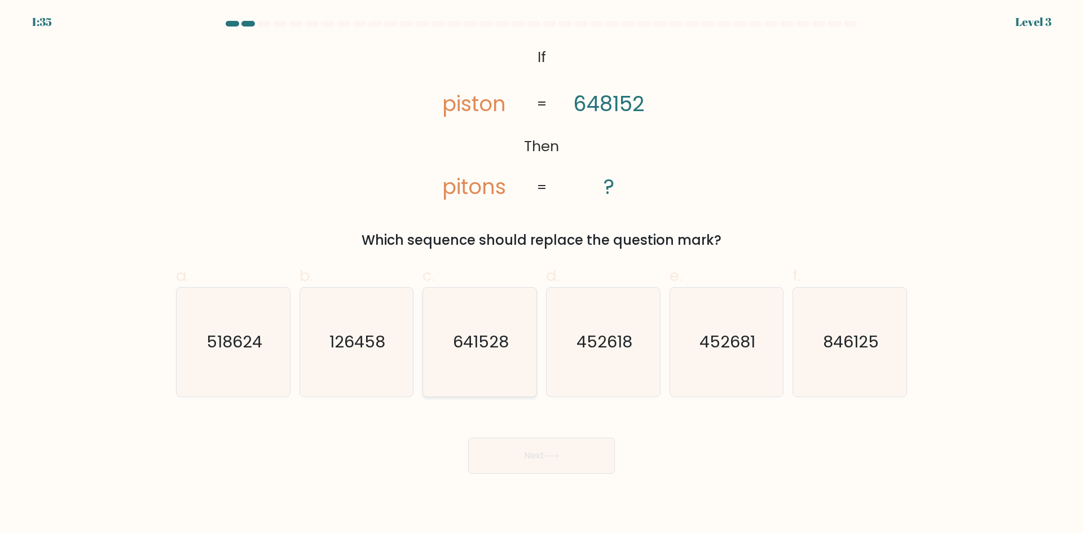
click at [450, 337] on icon "641528" at bounding box center [479, 342] width 109 height 109
click at [542, 274] on input "c. 641528" at bounding box center [542, 270] width 1 height 7
radio input "true"
click at [548, 456] on icon at bounding box center [551, 456] width 15 height 6
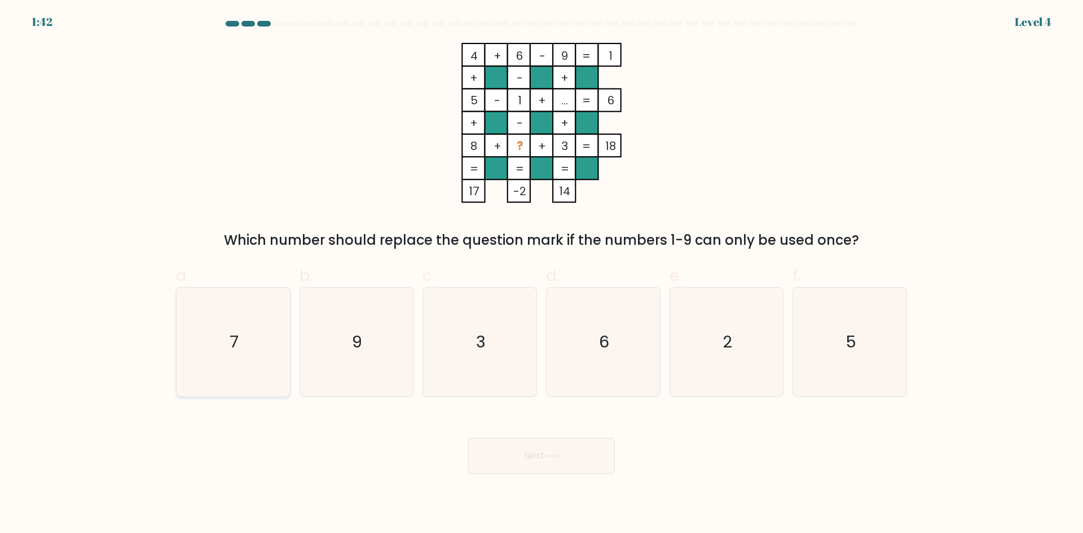
click at [241, 340] on icon "7" at bounding box center [233, 342] width 109 height 109
click at [542, 274] on input "a. 7" at bounding box center [542, 270] width 1 height 7
radio input "true"
click at [583, 450] on button "Next" at bounding box center [541, 456] width 147 height 36
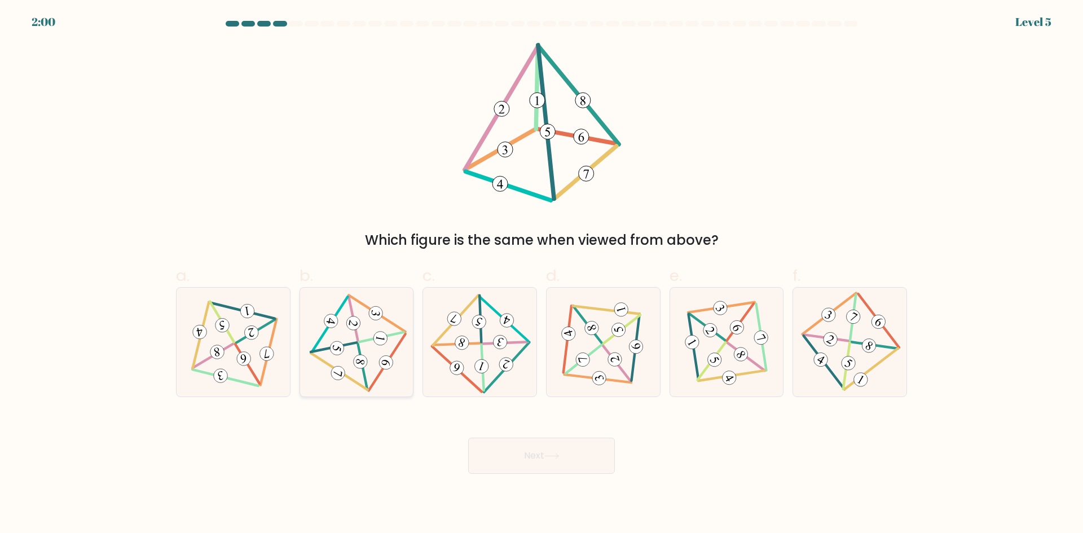
click at [377, 365] on icon at bounding box center [356, 341] width 89 height 87
click at [542, 274] on input "b." at bounding box center [542, 270] width 1 height 7
radio input "true"
click at [534, 458] on button "Next" at bounding box center [541, 456] width 147 height 36
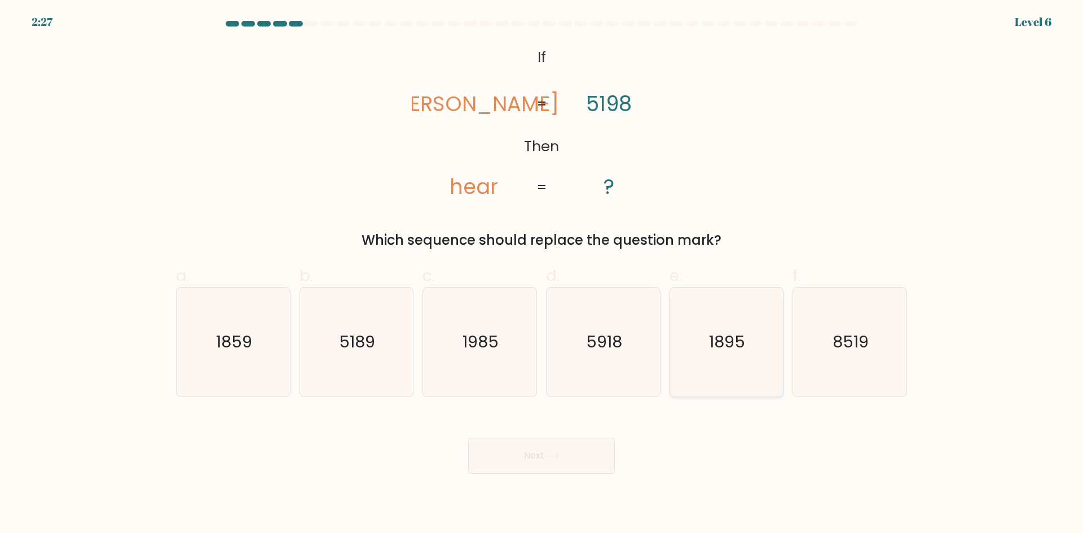
click at [755, 357] on icon "1895" at bounding box center [726, 342] width 109 height 109
click at [542, 274] on input "e. 1895" at bounding box center [542, 270] width 1 height 7
radio input "true"
drag, startPoint x: 523, startPoint y: 298, endPoint x: 540, endPoint y: 299, distance: 17.0
click at [534, 298] on icon "1985" at bounding box center [479, 342] width 109 height 109
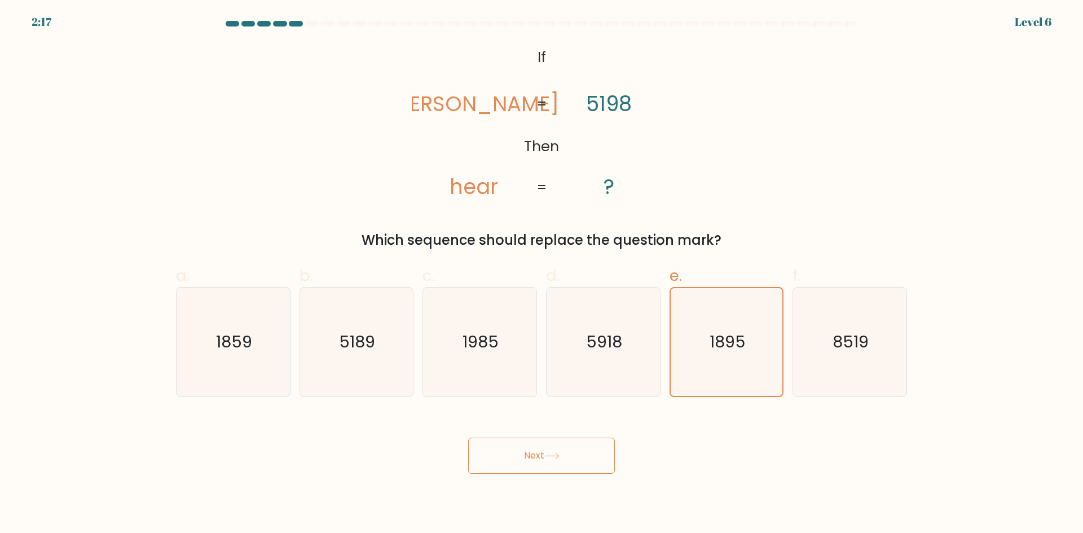
click at [542, 274] on input "c. 1985" at bounding box center [542, 270] width 1 height 7
radio input "true"
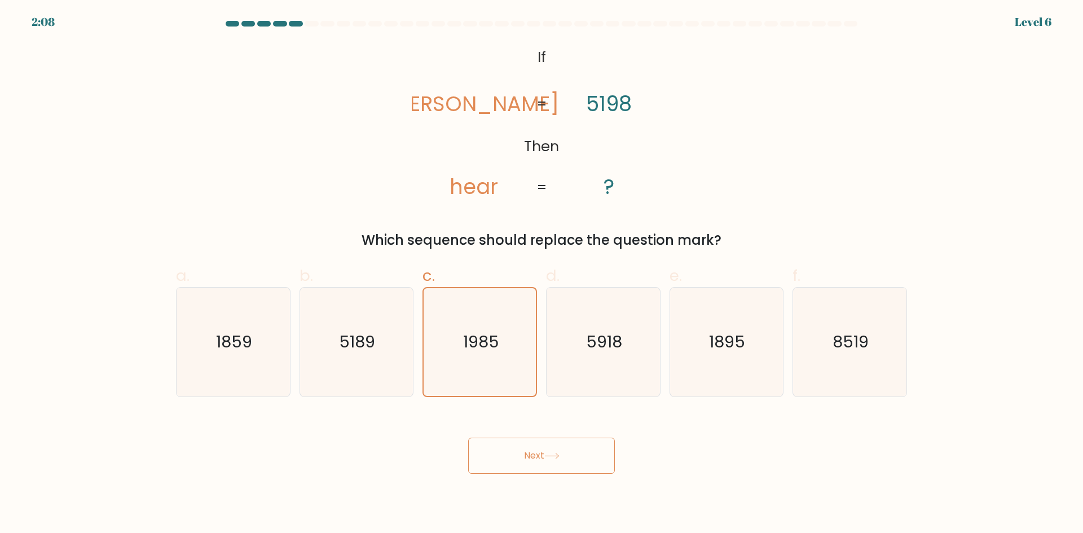
click at [543, 467] on button "Next" at bounding box center [541, 456] width 147 height 36
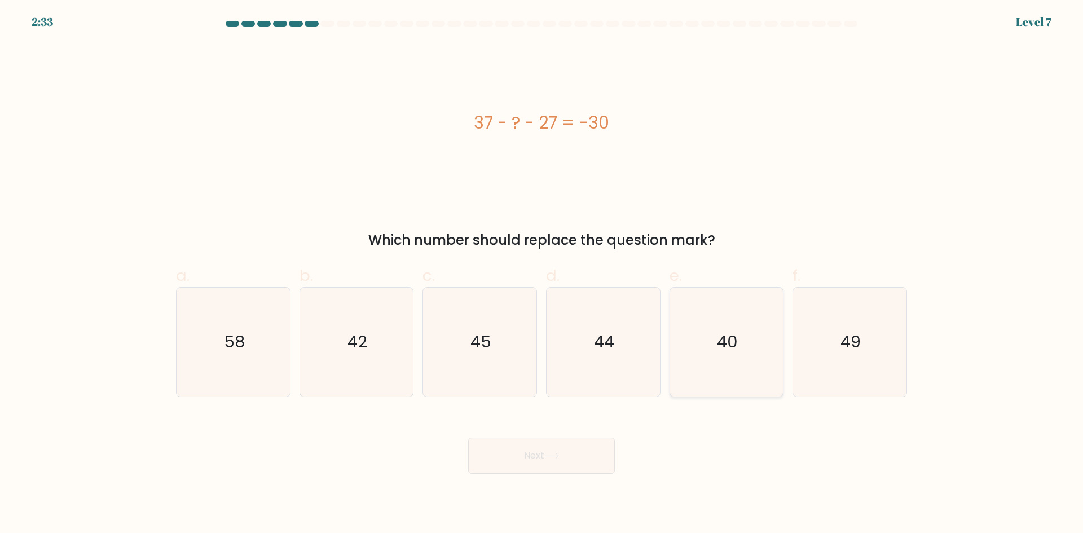
click at [695, 385] on icon "40" at bounding box center [726, 342] width 109 height 109
click at [542, 274] on input "e. 40" at bounding box center [542, 270] width 1 height 7
radio input "true"
click at [550, 452] on button "Next" at bounding box center [541, 456] width 147 height 36
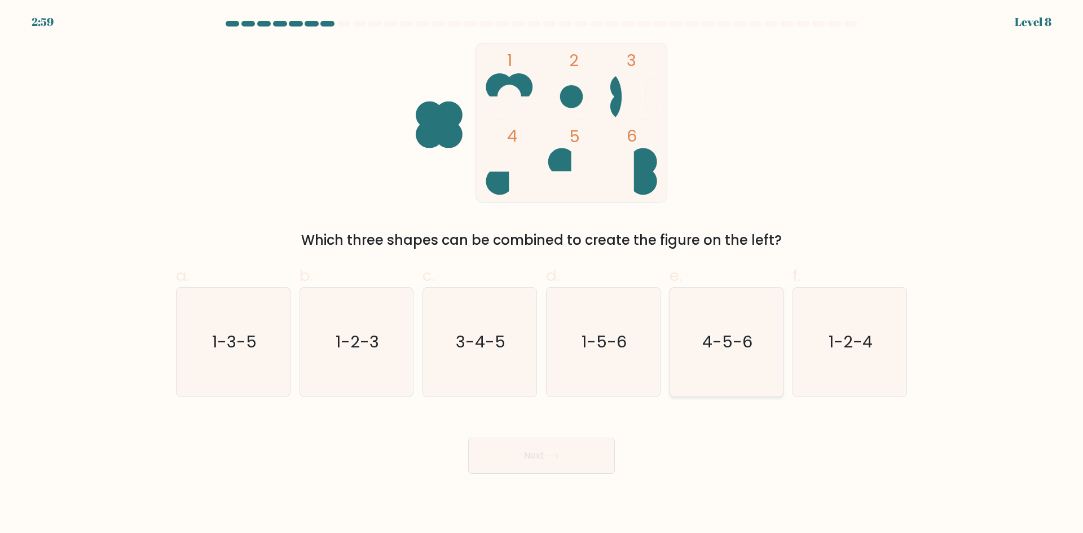
click at [692, 337] on icon "4-5-6" at bounding box center [726, 342] width 109 height 109
click at [542, 274] on input "e. 4-5-6" at bounding box center [542, 270] width 1 height 7
radio input "true"
click at [575, 458] on button "Next" at bounding box center [541, 456] width 147 height 36
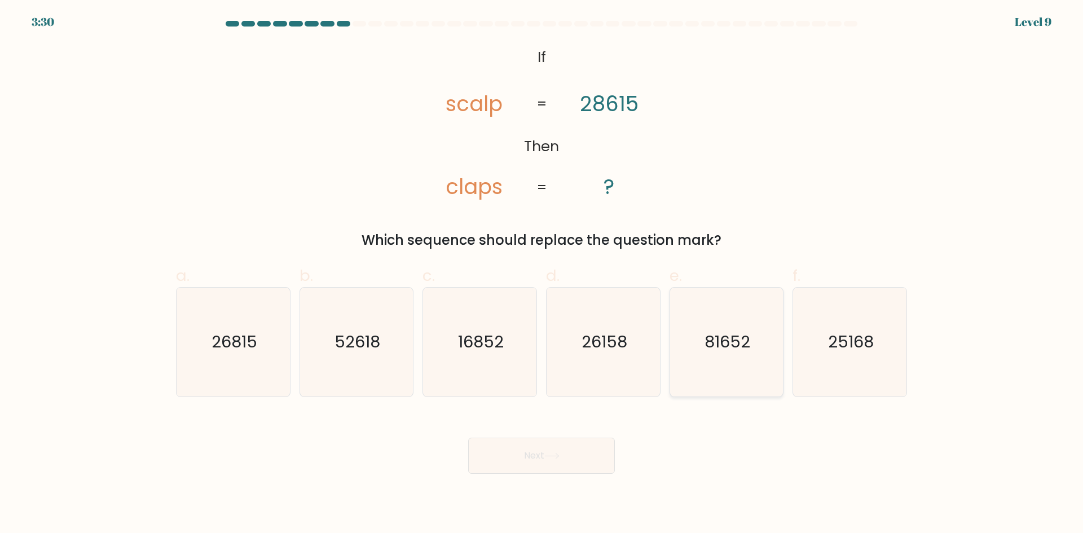
click at [731, 344] on text "81652" at bounding box center [728, 342] width 46 height 23
click at [542, 274] on input "e. 81652" at bounding box center [542, 270] width 1 height 7
radio input "true"
click at [532, 446] on button "Next" at bounding box center [541, 456] width 147 height 36
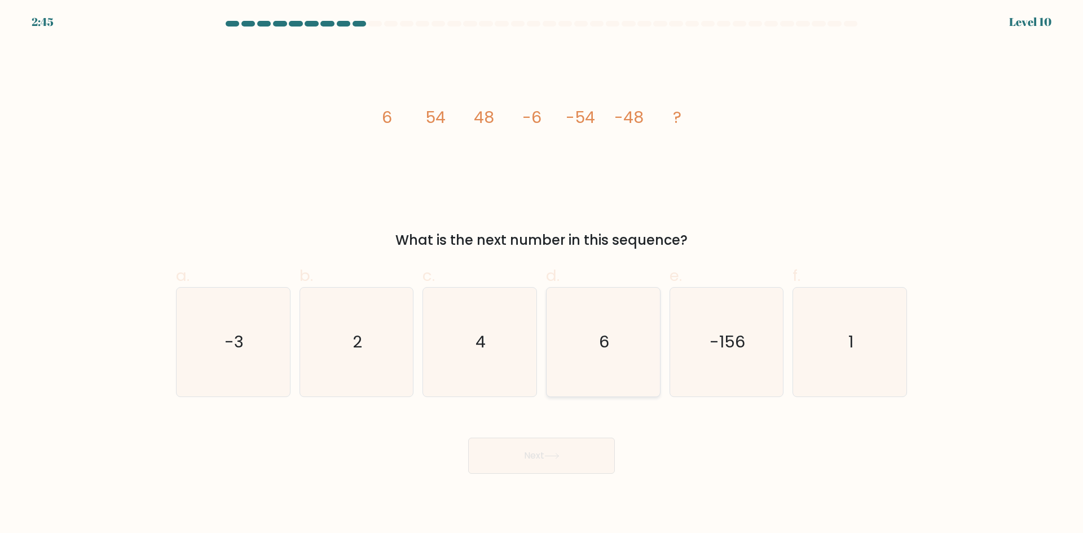
drag, startPoint x: 598, startPoint y: 345, endPoint x: 592, endPoint y: 375, distance: 30.3
click at [598, 345] on icon "6" at bounding box center [603, 342] width 109 height 109
click at [542, 274] on input "d. 6" at bounding box center [542, 270] width 1 height 7
radio input "true"
click at [581, 461] on button "Next" at bounding box center [541, 456] width 147 height 36
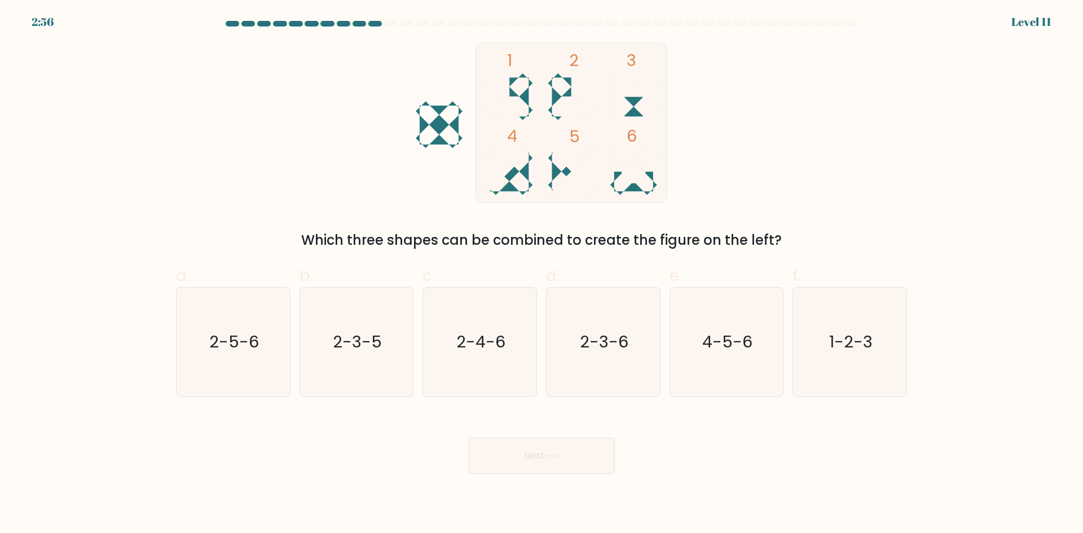
click at [509, 86] on icon at bounding box center [497, 96] width 23 height 47
drag, startPoint x: 832, startPoint y: 344, endPoint x: 746, endPoint y: 386, distance: 95.1
click at [832, 343] on text "1-2-3" at bounding box center [850, 342] width 43 height 23
click at [542, 274] on input "f. 1-2-3" at bounding box center [542, 270] width 1 height 7
radio input "true"
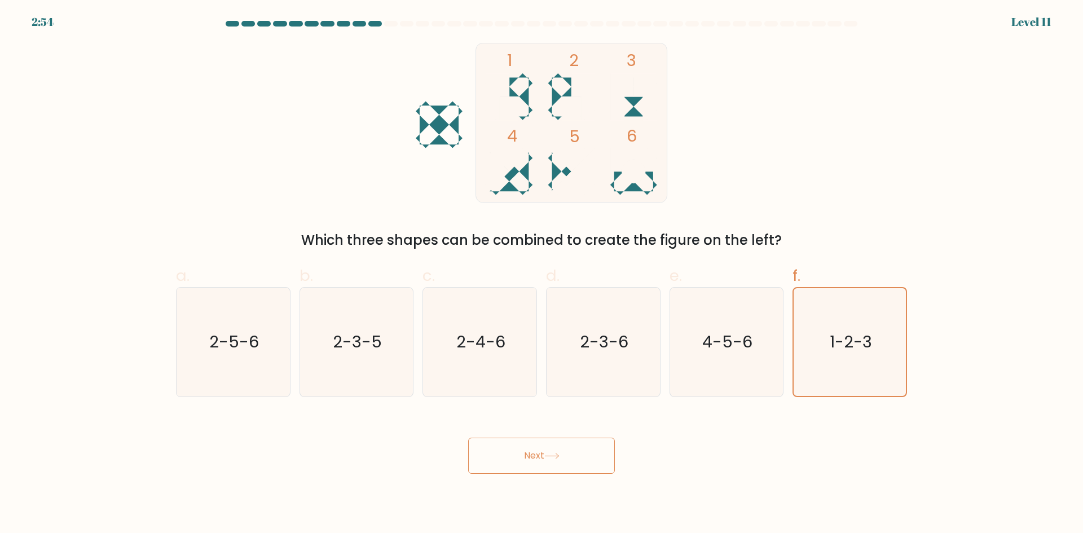
click at [564, 465] on button "Next" at bounding box center [541, 456] width 147 height 36
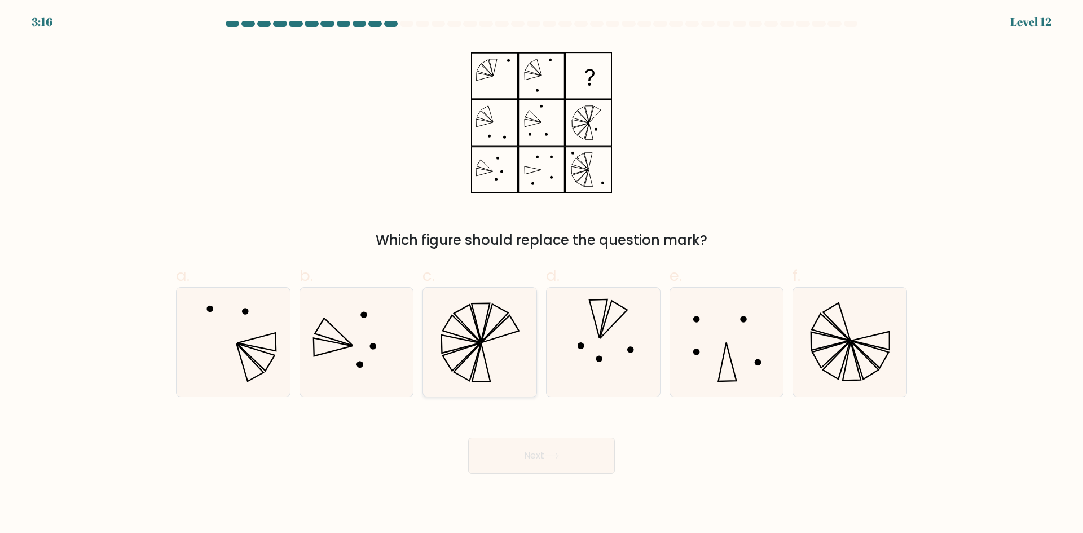
click at [506, 309] on icon at bounding box center [479, 342] width 109 height 109
click at [542, 274] on input "c." at bounding box center [542, 270] width 1 height 7
radio input "true"
click at [589, 453] on button "Next" at bounding box center [541, 456] width 147 height 36
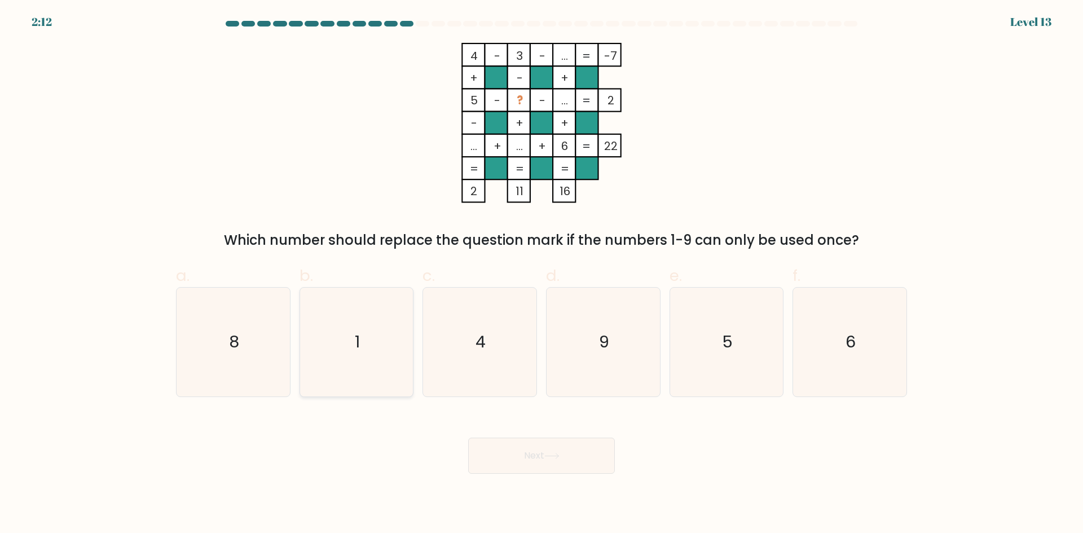
click at [359, 332] on text "1" at bounding box center [357, 342] width 5 height 23
click at [542, 274] on input "b. 1" at bounding box center [542, 270] width 1 height 7
radio input "true"
click at [599, 444] on button "Next" at bounding box center [541, 456] width 147 height 36
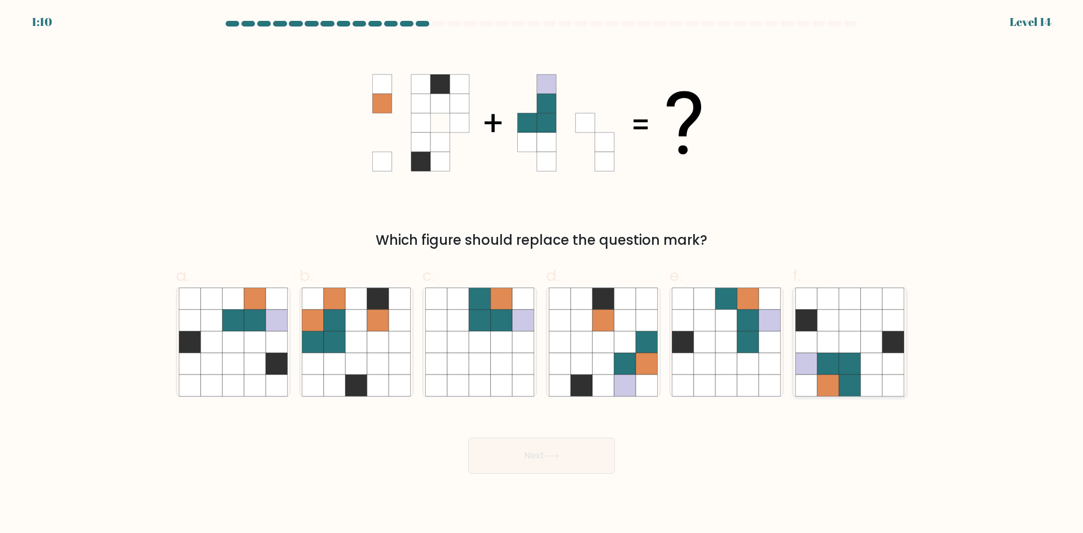
click at [868, 372] on icon at bounding box center [871, 363] width 21 height 21
click at [542, 274] on input "f." at bounding box center [542, 270] width 1 height 7
radio input "true"
click at [522, 467] on button "Next" at bounding box center [541, 456] width 147 height 36
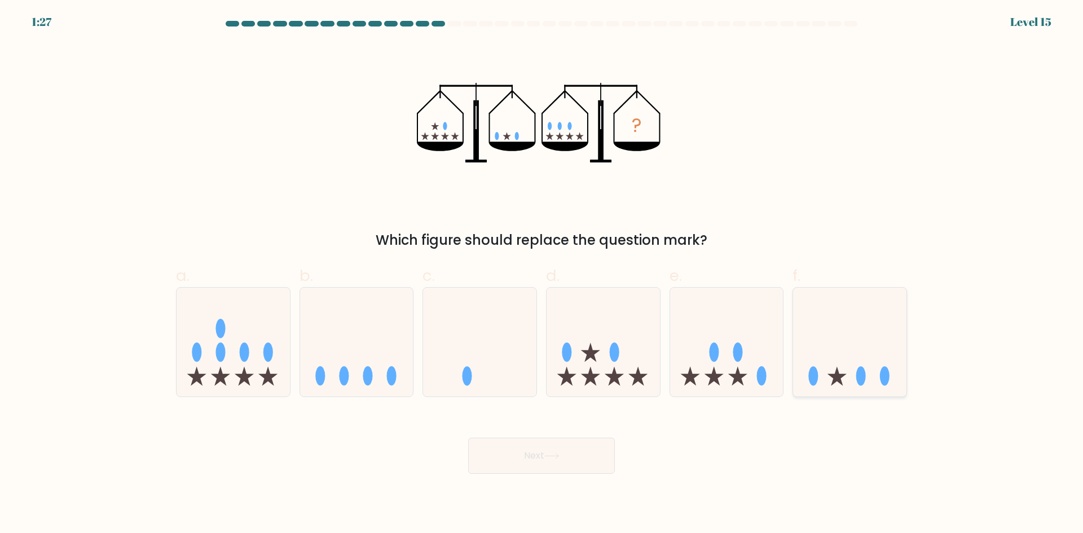
click at [831, 382] on icon at bounding box center [849, 342] width 113 height 94
click at [542, 274] on input "f." at bounding box center [542, 270] width 1 height 7
radio input "true"
click at [581, 446] on button "Next" at bounding box center [541, 456] width 147 height 36
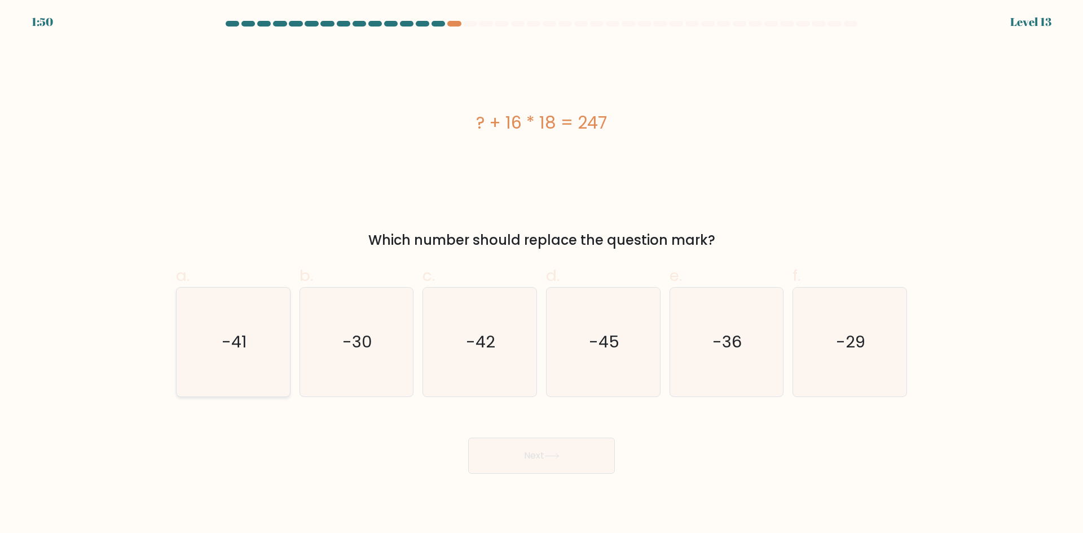
click at [219, 378] on icon "-41" at bounding box center [233, 342] width 109 height 109
click at [542, 274] on input "a. -41" at bounding box center [542, 270] width 1 height 7
radio input "true"
click at [548, 453] on icon at bounding box center [551, 456] width 15 height 6
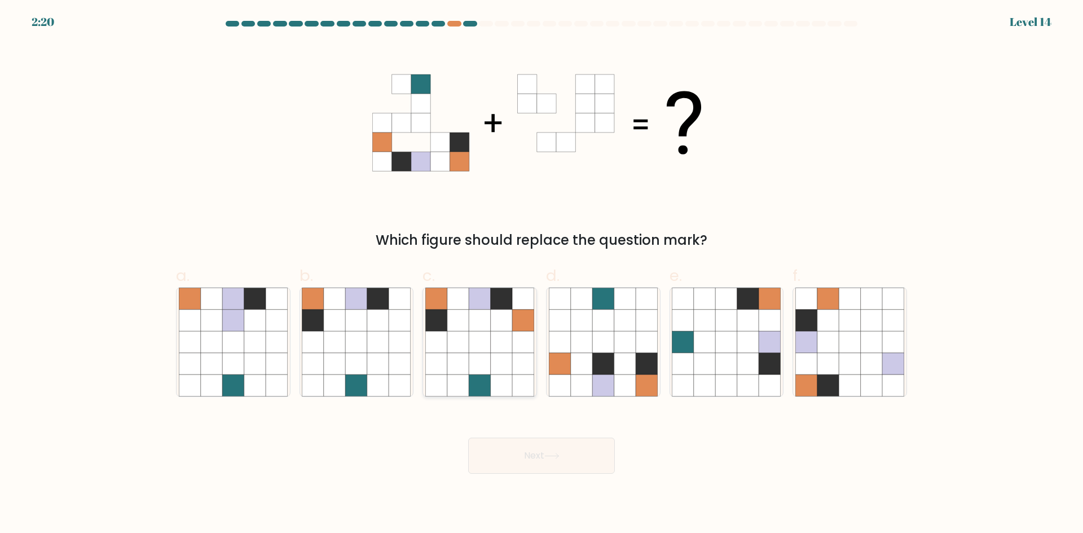
click at [442, 301] on icon at bounding box center [436, 298] width 21 height 21
click at [542, 274] on input "c." at bounding box center [542, 270] width 1 height 7
radio input "true"
click at [560, 446] on button "Next" at bounding box center [541, 456] width 147 height 36
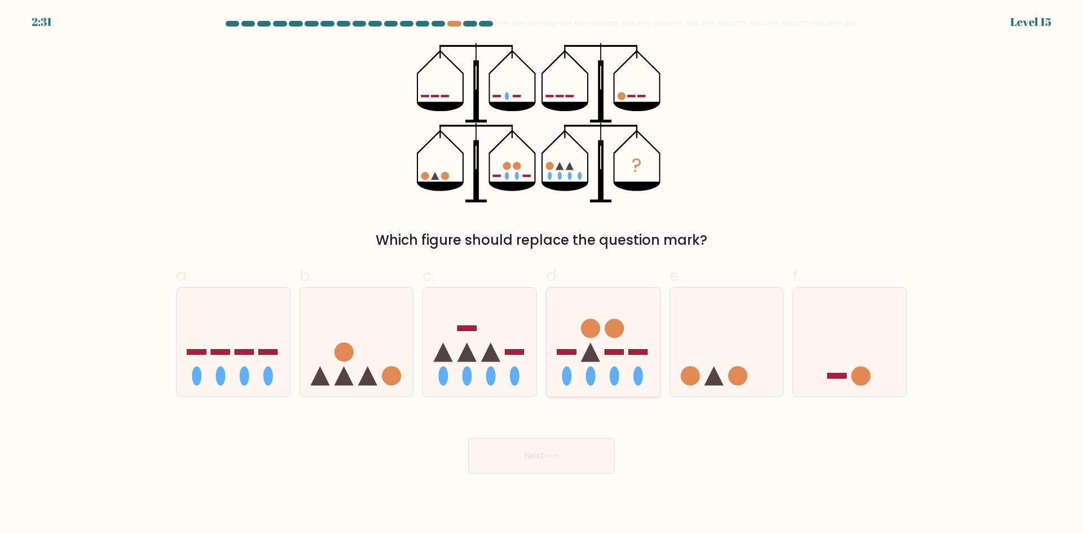
click at [636, 297] on icon at bounding box center [603, 342] width 113 height 94
click at [542, 274] on input "d." at bounding box center [542, 270] width 1 height 7
radio input "true"
click at [593, 449] on button "Next" at bounding box center [541, 456] width 147 height 36
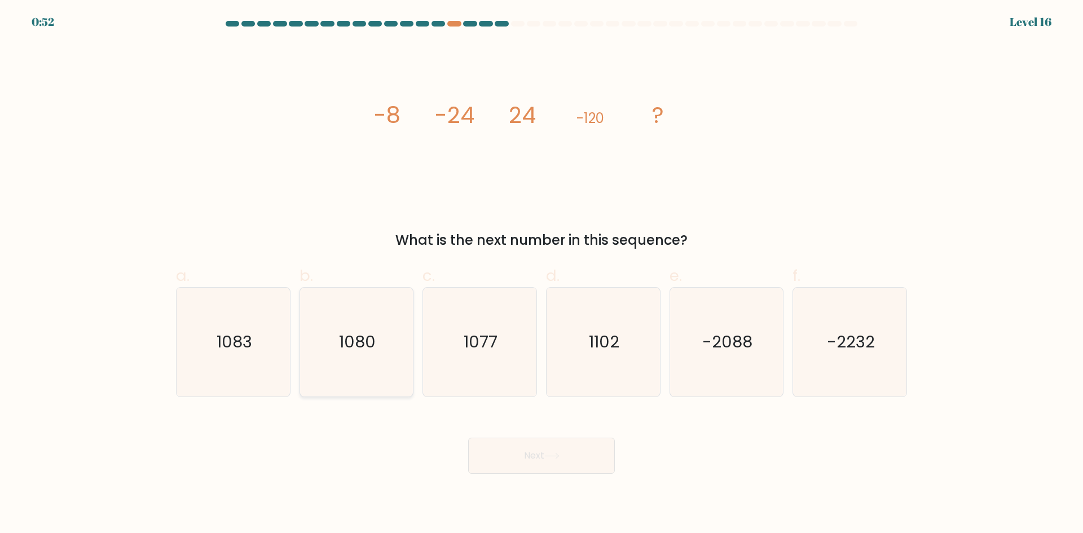
click at [385, 354] on icon "1080" at bounding box center [356, 342] width 109 height 109
click at [542, 274] on input "b. 1080" at bounding box center [542, 270] width 1 height 7
radio input "true"
click at [510, 441] on button "Next" at bounding box center [541, 456] width 147 height 36
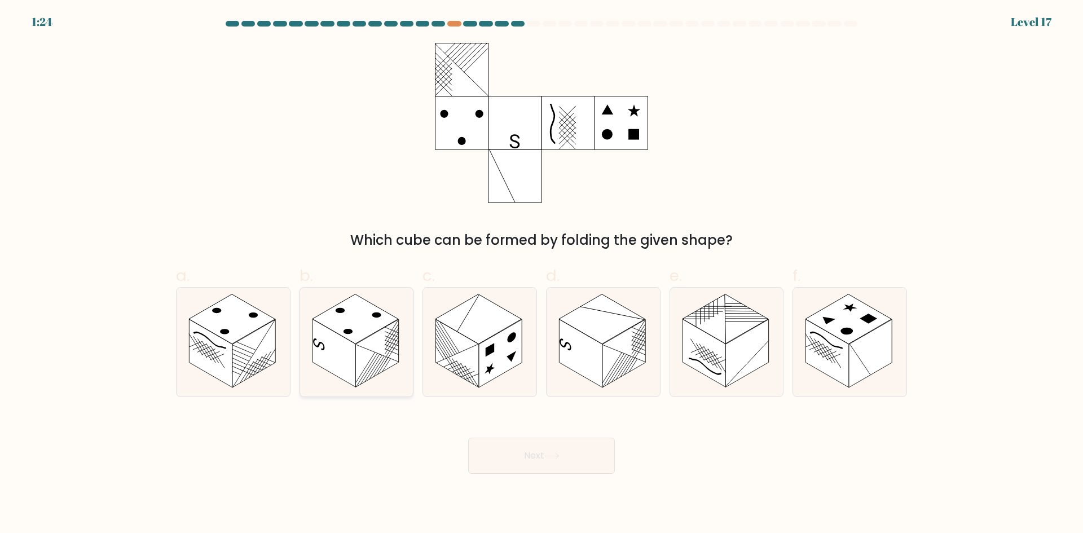
click at [383, 363] on rect at bounding box center [376, 353] width 43 height 68
click at [542, 274] on input "b." at bounding box center [542, 270] width 1 height 7
radio input "true"
click at [526, 457] on button "Next" at bounding box center [541, 456] width 147 height 36
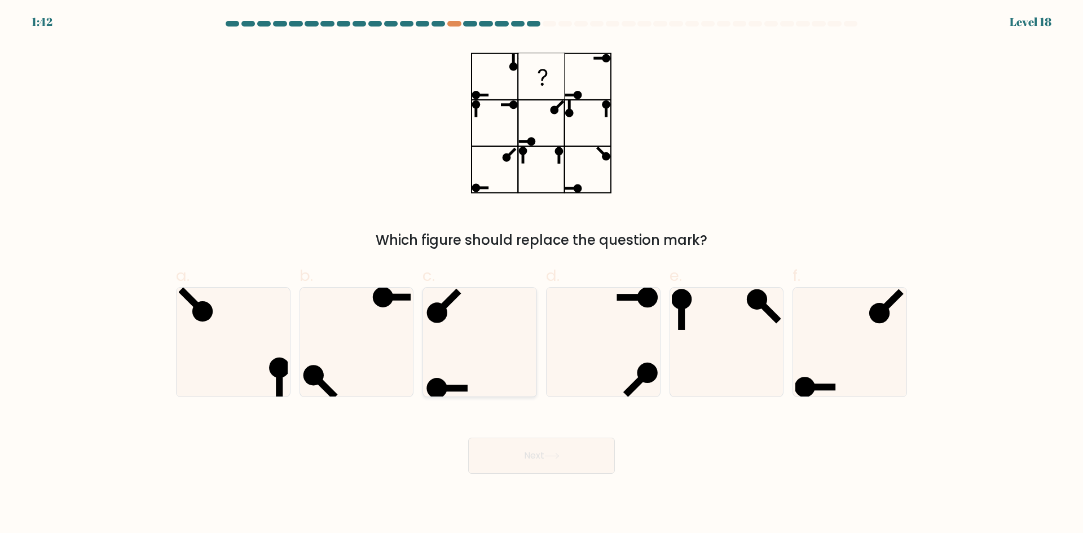
click at [492, 326] on icon at bounding box center [479, 342] width 109 height 109
click at [542, 274] on input "c." at bounding box center [542, 270] width 1 height 7
radio input "true"
click at [538, 449] on button "Next" at bounding box center [541, 456] width 147 height 36
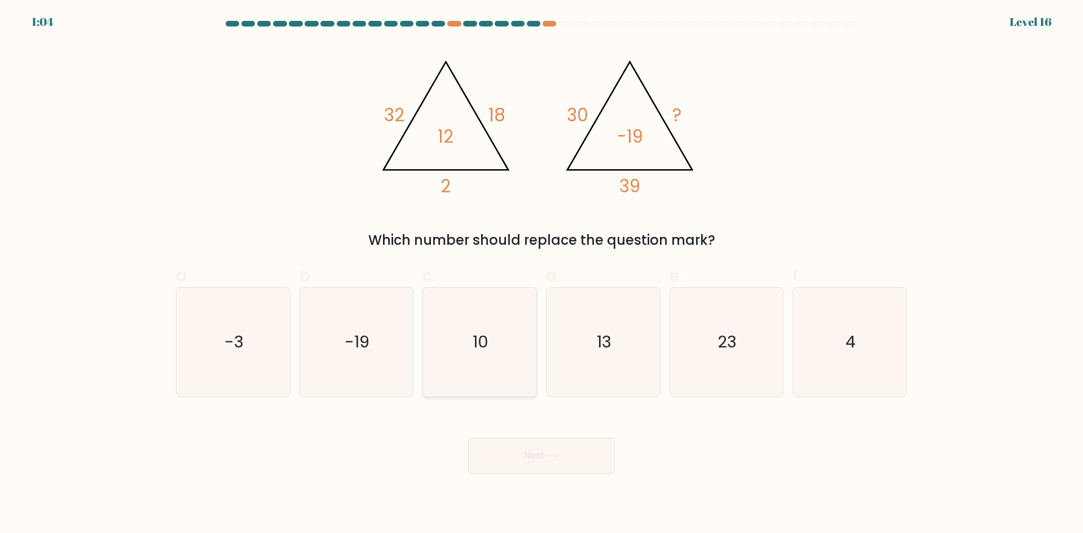
click at [451, 345] on icon "10" at bounding box center [479, 342] width 109 height 109
click at [542, 274] on input "c. 10" at bounding box center [542, 270] width 1 height 7
radio input "true"
click at [526, 458] on button "Next" at bounding box center [541, 456] width 147 height 36
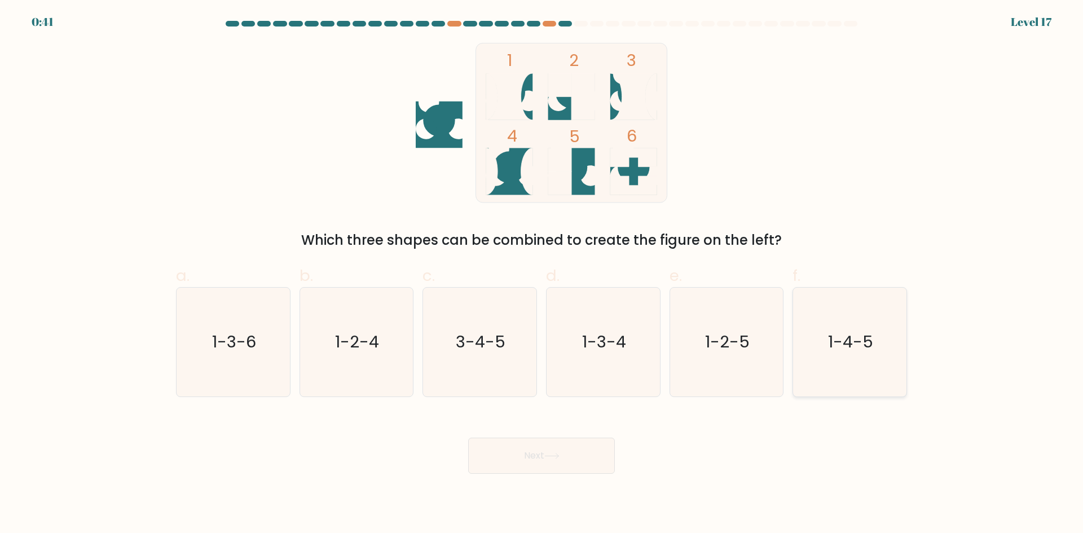
drag, startPoint x: 854, startPoint y: 361, endPoint x: 822, endPoint y: 377, distance: 36.1
click at [853, 361] on icon "1-4-5" at bounding box center [850, 342] width 109 height 109
click at [542, 274] on input "f. 1-4-5" at bounding box center [542, 270] width 1 height 7
radio input "true"
click at [569, 453] on button "Next" at bounding box center [541, 456] width 147 height 36
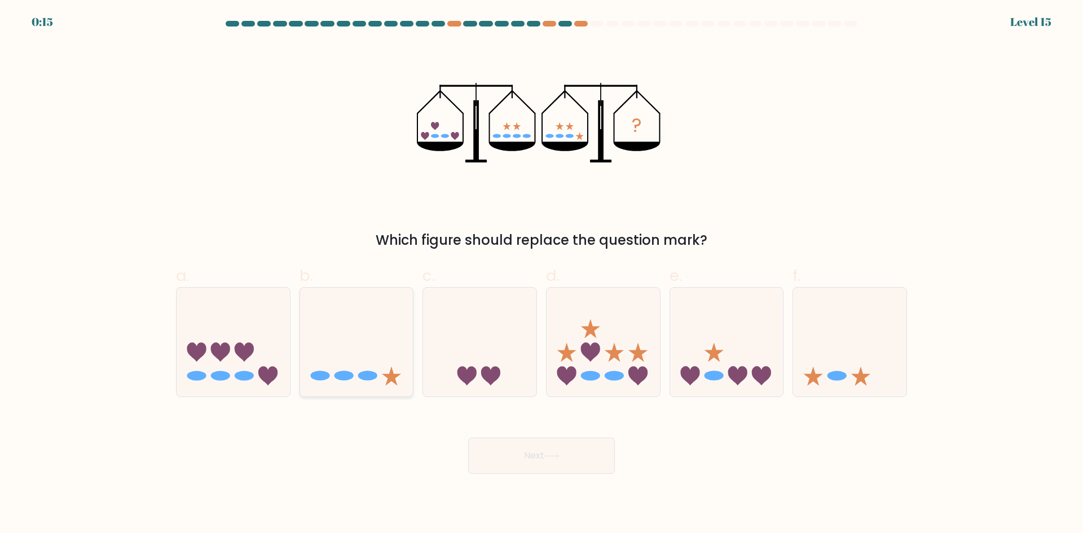
click at [301, 350] on icon at bounding box center [356, 342] width 113 height 94
click at [542, 274] on input "b." at bounding box center [542, 270] width 1 height 7
radio input "true"
click at [569, 449] on button "Next" at bounding box center [541, 456] width 147 height 36
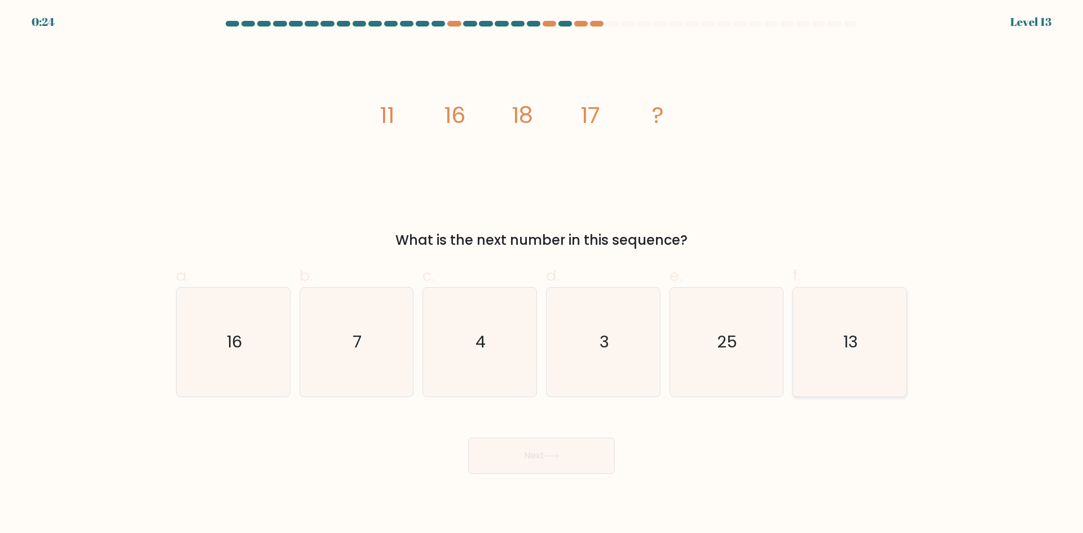
click at [826, 337] on icon "13" at bounding box center [850, 342] width 109 height 109
click at [542, 274] on input "f. 13" at bounding box center [542, 270] width 1 height 7
radio input "true"
click at [539, 469] on button "Next" at bounding box center [541, 456] width 147 height 36
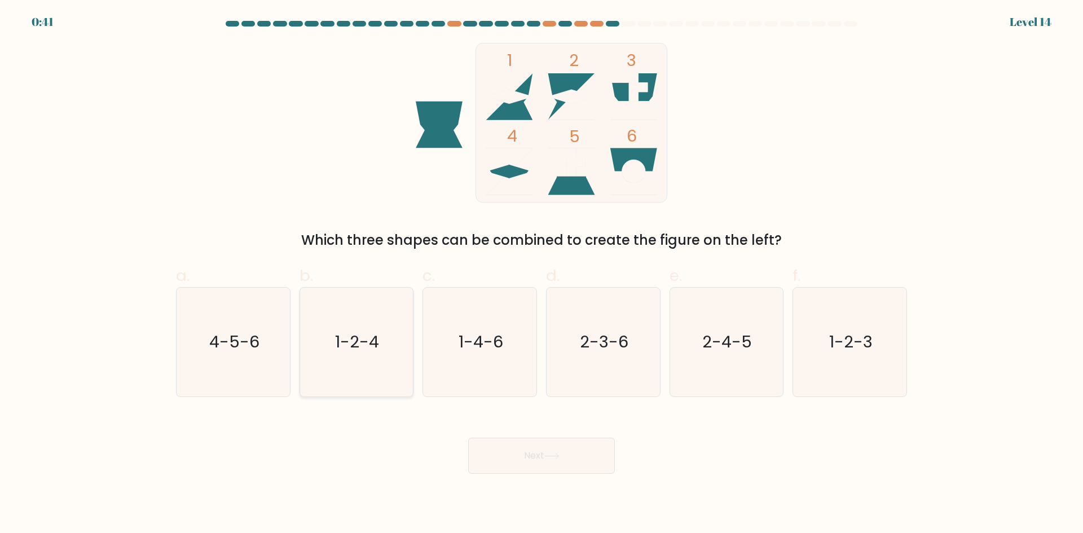
drag, startPoint x: 336, startPoint y: 327, endPoint x: 376, endPoint y: 328, distance: 40.7
click at [350, 328] on icon "1-2-4" at bounding box center [356, 342] width 109 height 109
click at [578, 460] on button "Next" at bounding box center [541, 456] width 147 height 36
click at [416, 367] on div "b. 1-2-4" at bounding box center [357, 330] width 124 height 133
click at [406, 363] on icon "1-2-4" at bounding box center [356, 342] width 109 height 109
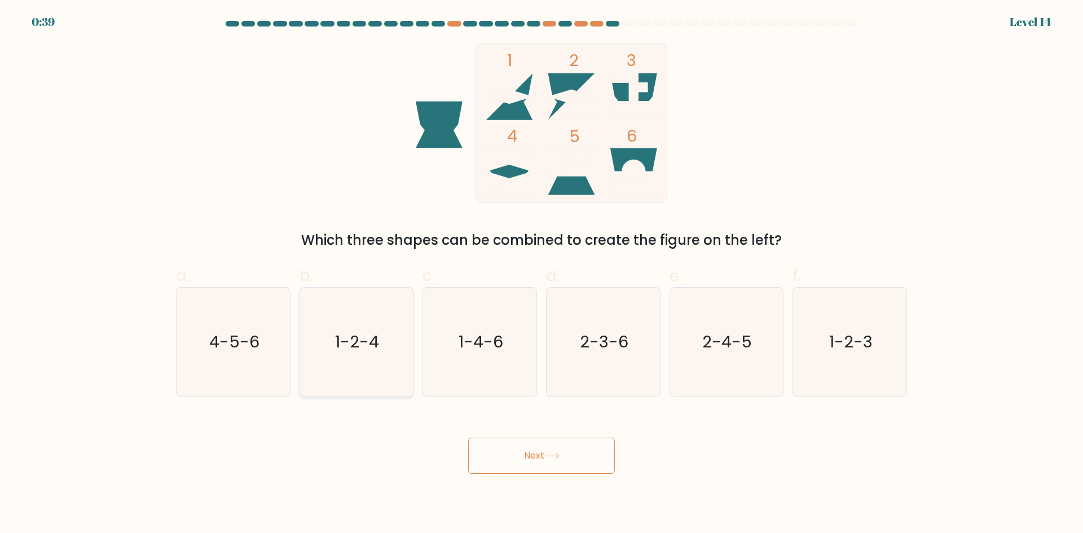
click at [542, 274] on input "b. 1-2-4" at bounding box center [542, 270] width 1 height 7
radio input "true"
click at [552, 465] on button "Next" at bounding box center [541, 456] width 147 height 36
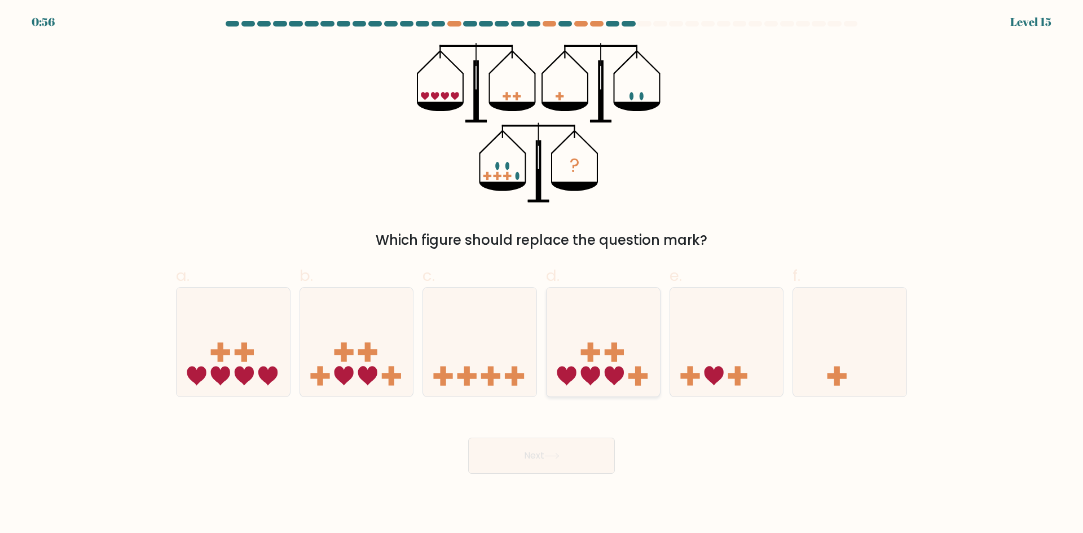
click at [622, 349] on icon at bounding box center [603, 342] width 113 height 94
click at [542, 274] on input "d." at bounding box center [542, 270] width 1 height 7
radio input "true"
click at [551, 447] on button "Next" at bounding box center [541, 456] width 147 height 36
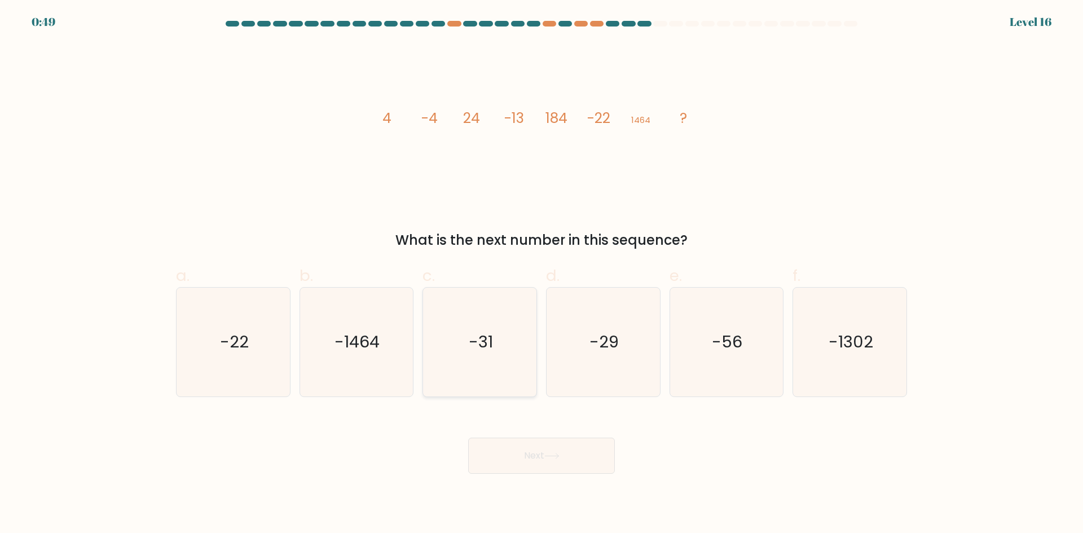
drag, startPoint x: 451, startPoint y: 342, endPoint x: 513, endPoint y: 402, distance: 85.4
click at [452, 343] on icon "-31" at bounding box center [479, 342] width 109 height 109
click at [542, 274] on input "c. -31" at bounding box center [542, 270] width 1 height 7
radio input "true"
click at [534, 462] on button "Next" at bounding box center [541, 456] width 147 height 36
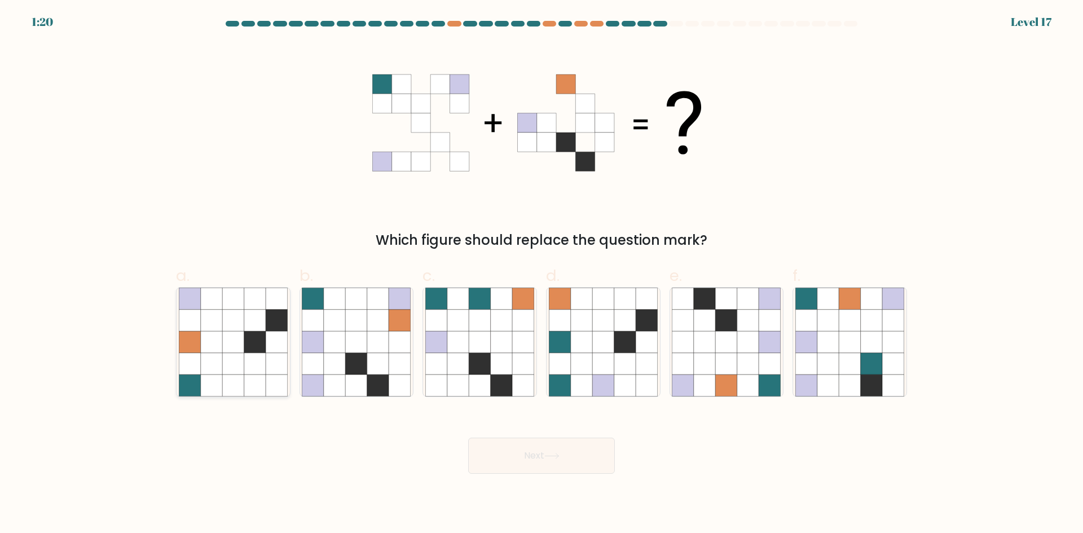
click at [190, 381] on icon at bounding box center [189, 385] width 21 height 21
click at [542, 274] on input "a." at bounding box center [542, 270] width 1 height 7
radio input "true"
click at [508, 465] on button "Next" at bounding box center [541, 456] width 147 height 36
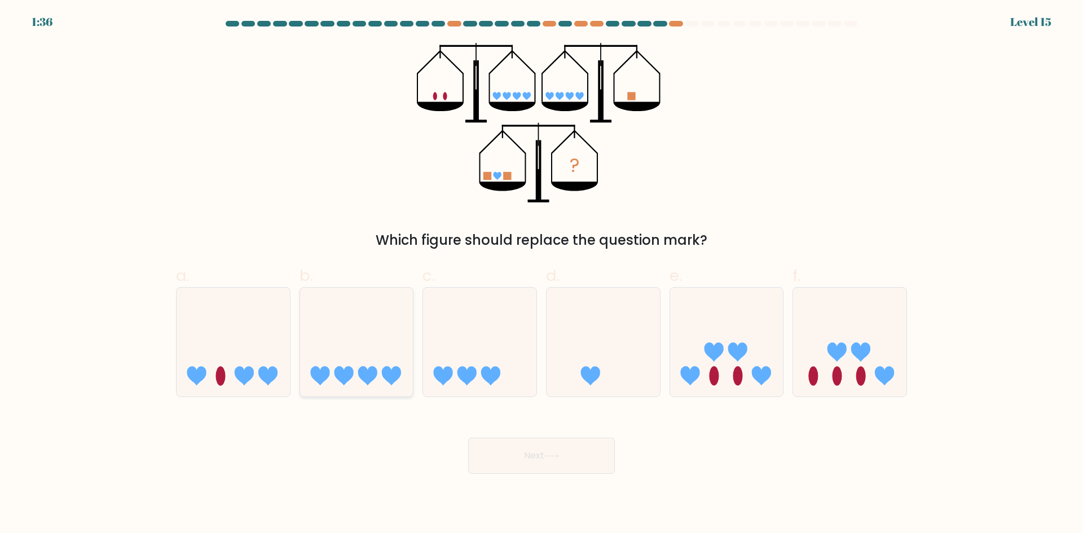
click at [361, 361] on icon at bounding box center [356, 342] width 113 height 94
click at [542, 274] on input "b." at bounding box center [542, 270] width 1 height 7
radio input "true"
click at [517, 459] on button "Next" at bounding box center [541, 456] width 147 height 36
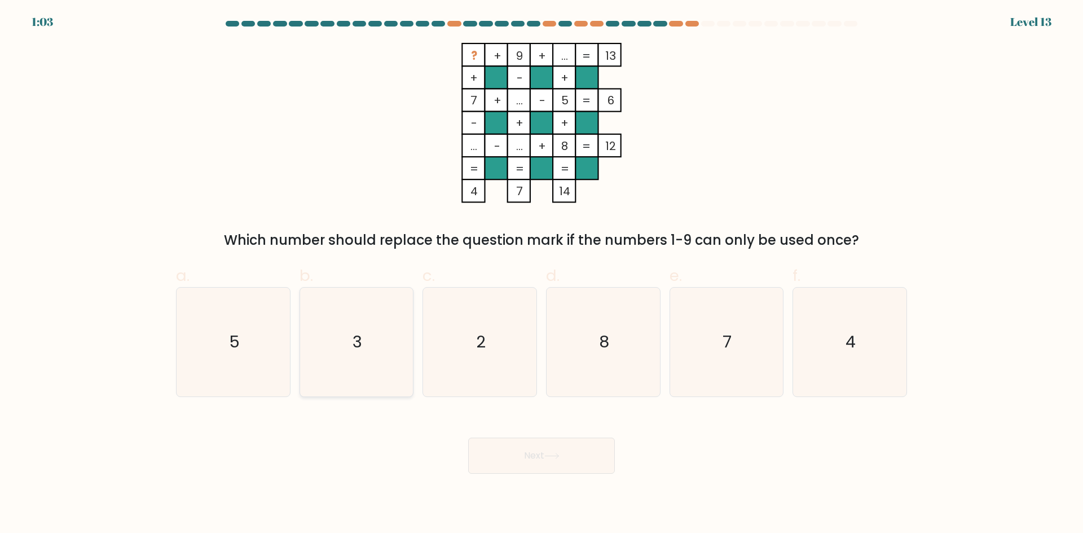
click at [369, 364] on icon "3" at bounding box center [356, 342] width 109 height 109
click at [542, 274] on input "b. 3" at bounding box center [542, 270] width 1 height 7
radio input "true"
click at [578, 453] on button "Next" at bounding box center [541, 456] width 147 height 36
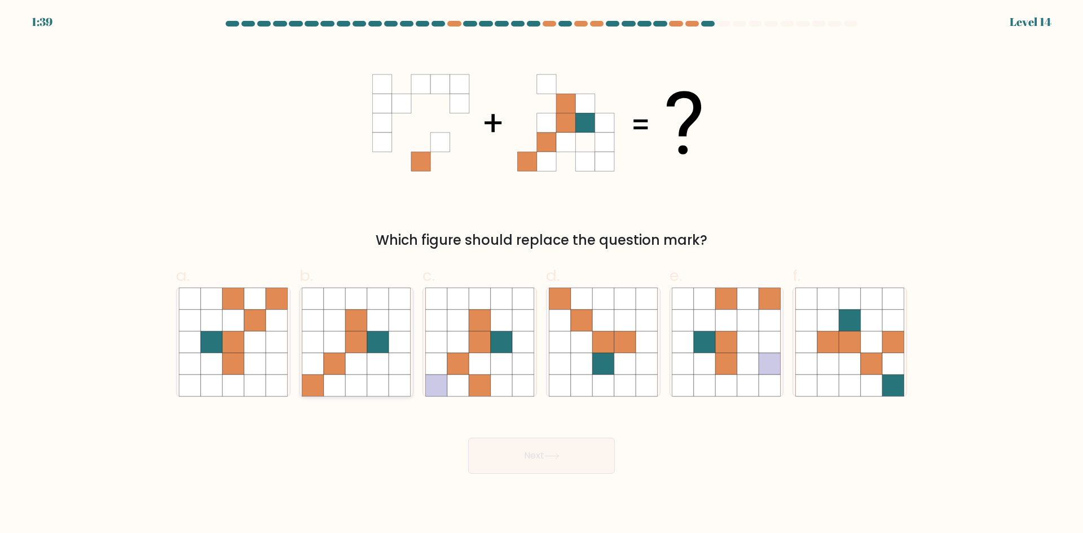
click at [361, 300] on icon at bounding box center [356, 298] width 21 height 21
click at [542, 274] on input "b." at bounding box center [542, 270] width 1 height 7
radio input "true"
click at [524, 462] on button "Next" at bounding box center [541, 456] width 147 height 36
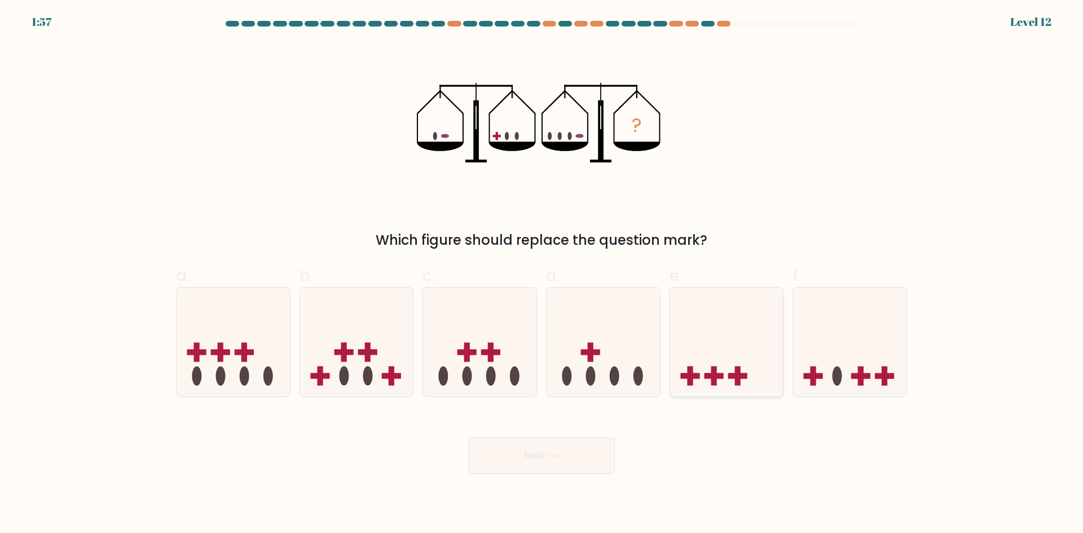
click at [713, 348] on icon at bounding box center [726, 342] width 113 height 94
click at [542, 274] on input "e." at bounding box center [542, 270] width 1 height 7
radio input "true"
click at [586, 460] on button "Next" at bounding box center [541, 456] width 147 height 36
click at [588, 454] on button "Next" at bounding box center [541, 456] width 147 height 36
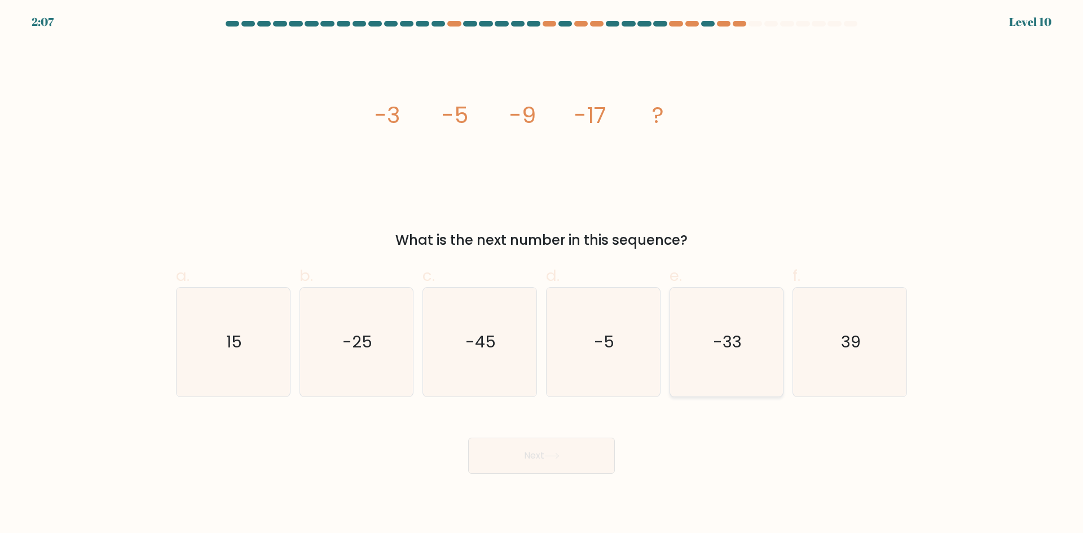
click at [724, 344] on text "-33" at bounding box center [727, 342] width 29 height 23
click at [542, 274] on input "e. -33" at bounding box center [542, 270] width 1 height 7
radio input "true"
click at [577, 458] on button "Next" at bounding box center [541, 456] width 147 height 36
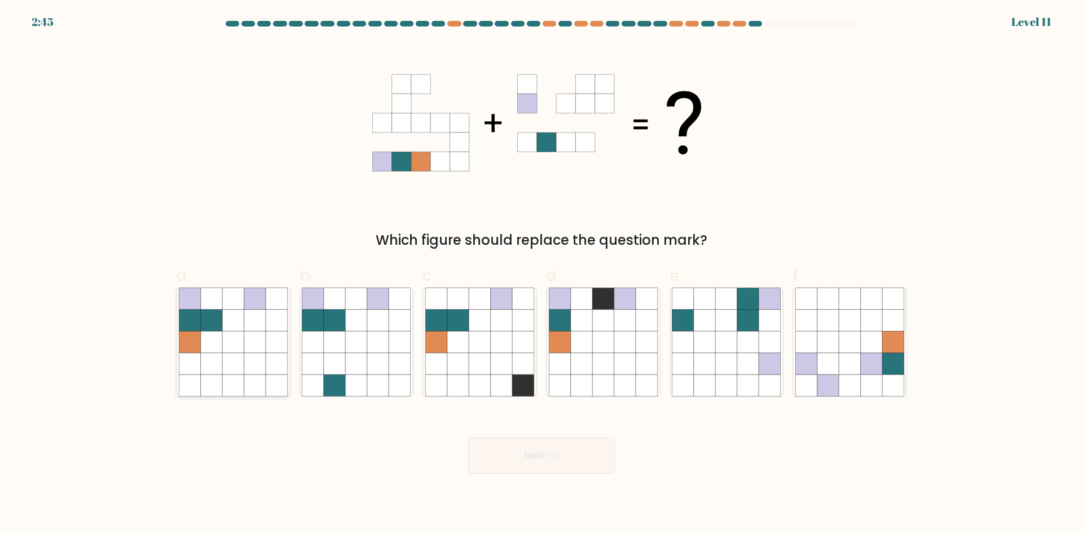
click at [202, 336] on icon at bounding box center [211, 341] width 21 height 21
click at [542, 274] on input "a." at bounding box center [542, 270] width 1 height 7
radio input "true"
drag, startPoint x: 487, startPoint y: 452, endPoint x: 488, endPoint y: 460, distance: 7.9
click at [488, 460] on button "Next" at bounding box center [541, 456] width 147 height 36
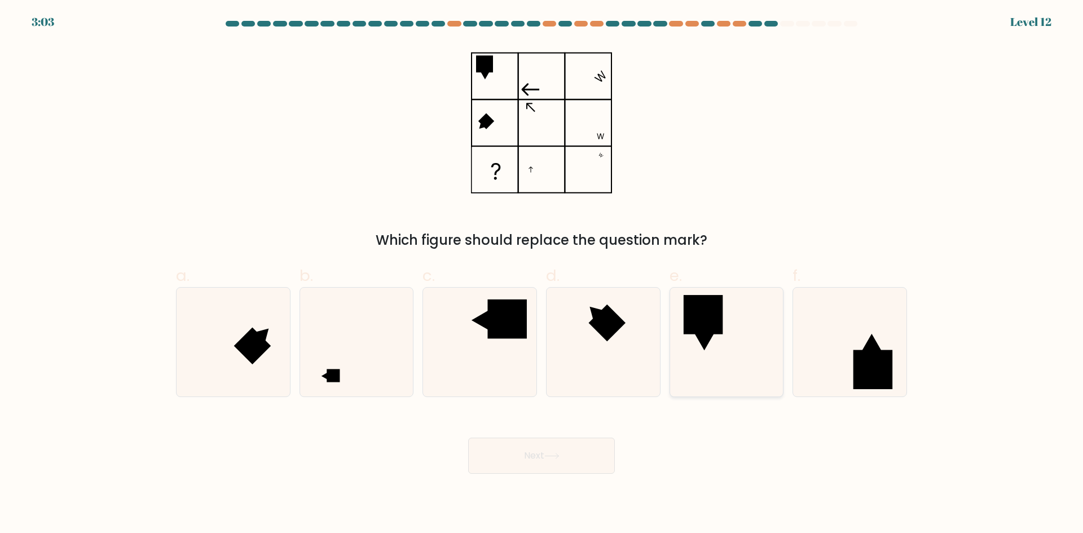
click at [755, 363] on icon at bounding box center [726, 342] width 109 height 109
click at [542, 274] on input "e." at bounding box center [542, 270] width 1 height 7
radio input "true"
click at [547, 459] on button "Next" at bounding box center [541, 456] width 147 height 36
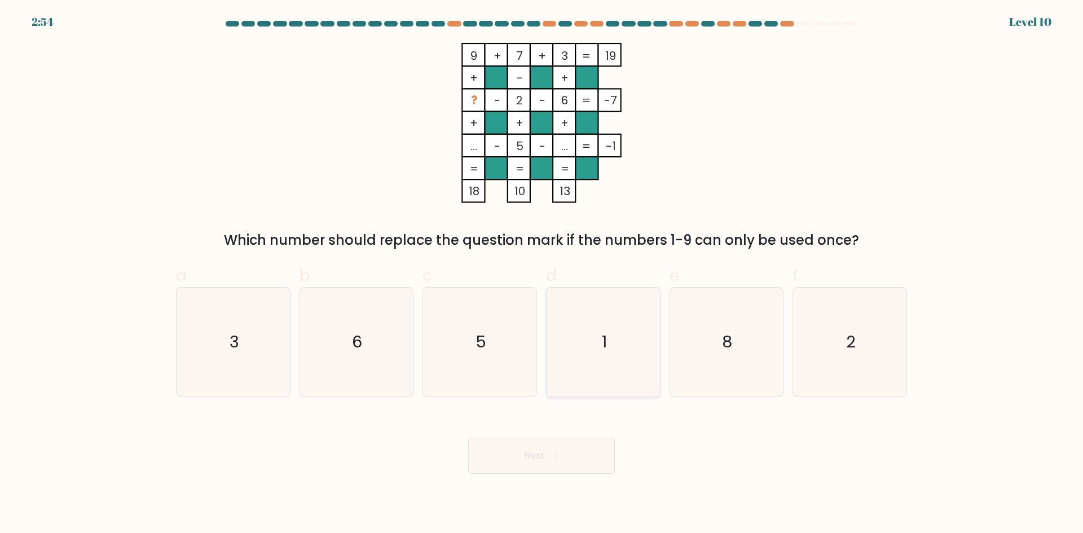
click at [653, 327] on icon "1" at bounding box center [603, 342] width 109 height 109
click at [542, 274] on input "d. 1" at bounding box center [542, 270] width 1 height 7
radio input "true"
click at [565, 460] on button "Next" at bounding box center [541, 456] width 147 height 36
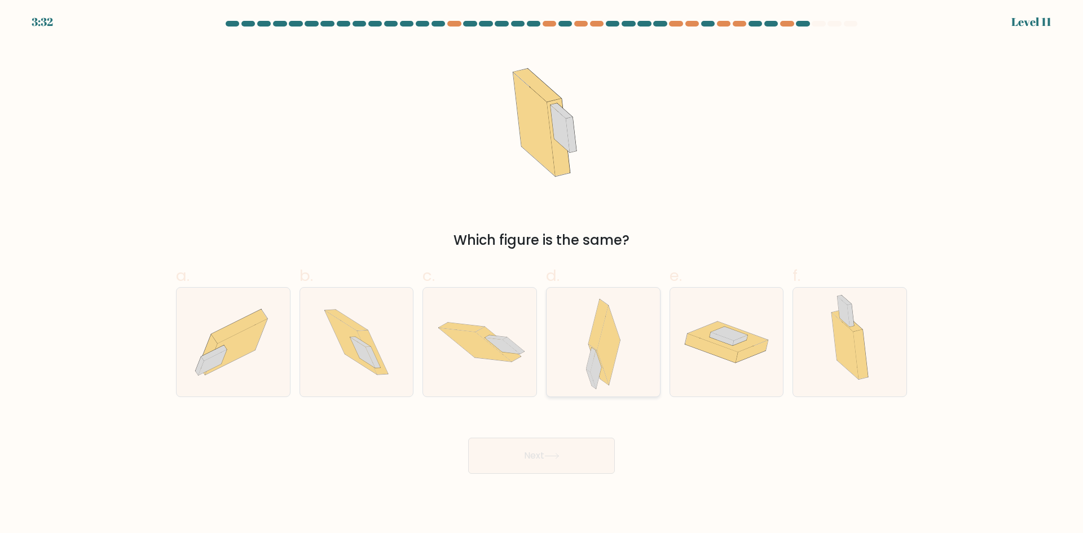
drag, startPoint x: 595, startPoint y: 340, endPoint x: 587, endPoint y: 420, distance: 79.9
click at [595, 341] on icon at bounding box center [598, 324] width 20 height 51
click at [542, 274] on input "d." at bounding box center [542, 270] width 1 height 7
radio input "true"
click at [578, 449] on button "Next" at bounding box center [541, 456] width 147 height 36
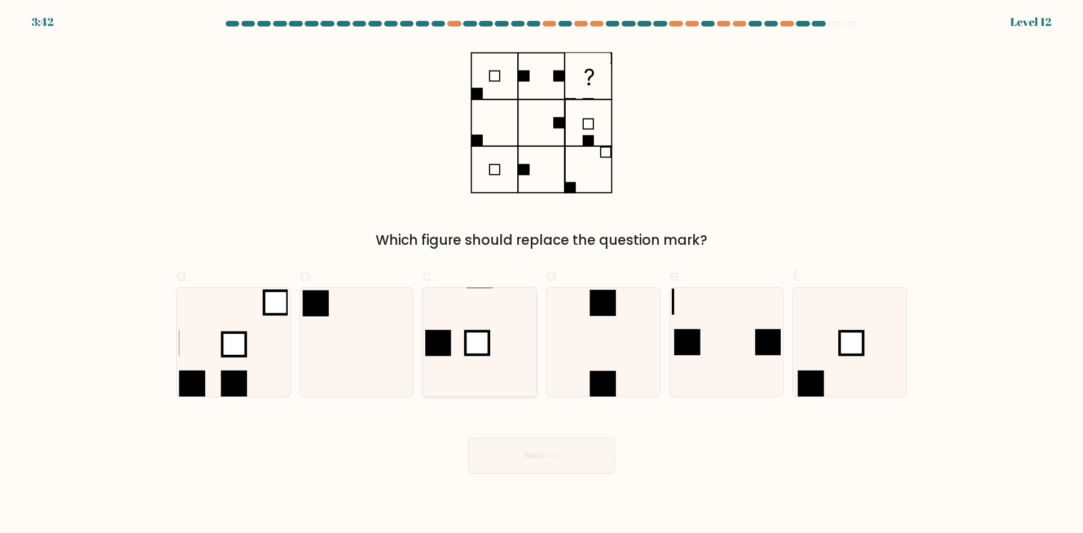
click at [494, 337] on icon at bounding box center [479, 342] width 109 height 109
click at [542, 274] on input "c." at bounding box center [542, 270] width 1 height 7
radio input "true"
click at [559, 461] on button "Next" at bounding box center [541, 456] width 147 height 36
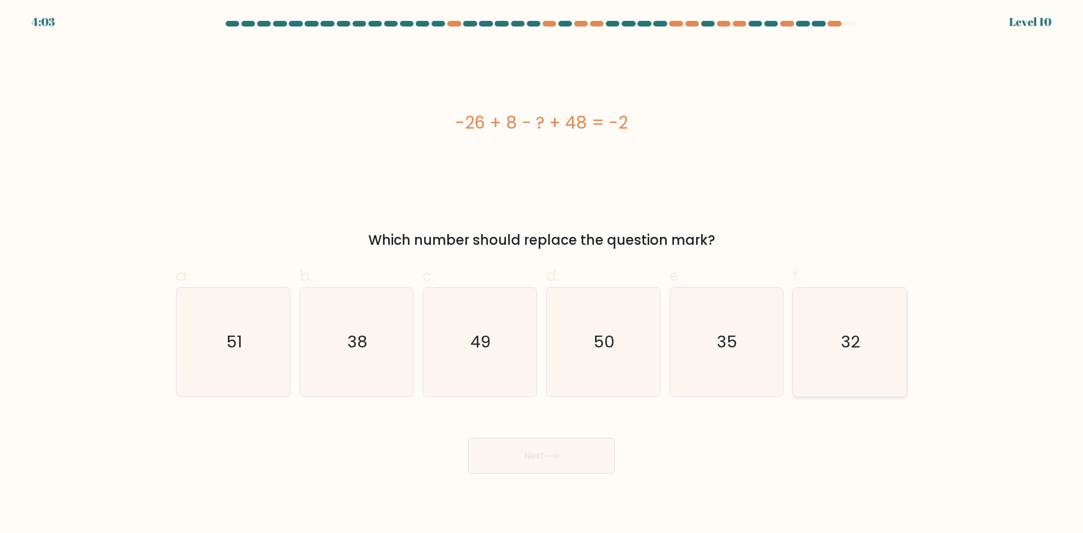
click at [866, 342] on icon "32" at bounding box center [850, 342] width 109 height 109
click at [542, 274] on input "f. 32" at bounding box center [542, 270] width 1 height 7
radio input "true"
click at [597, 460] on button "Next" at bounding box center [541, 456] width 147 height 36
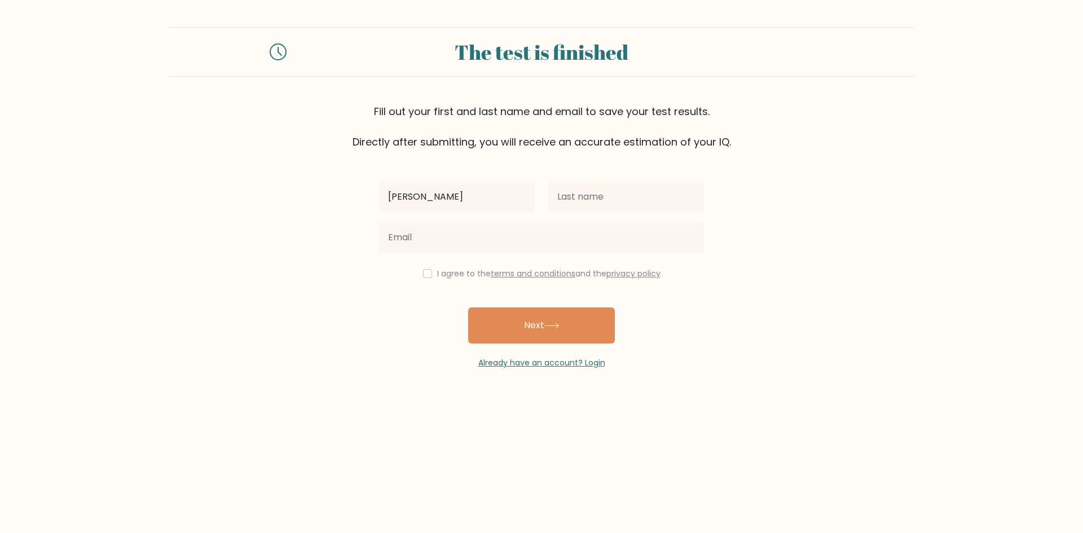
type input "[PERSON_NAME]"
type input "N"
type input "Malubay"
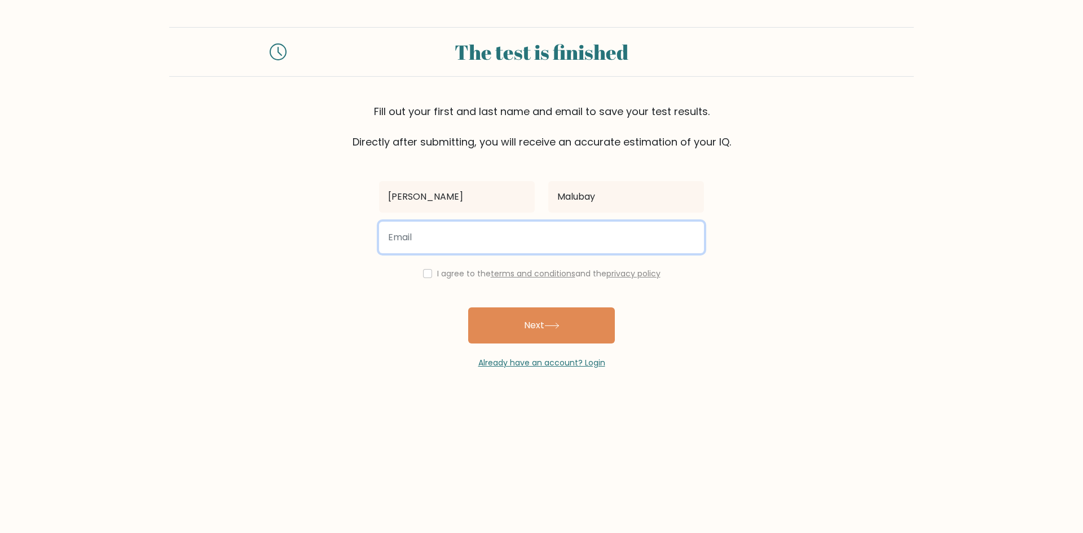
click at [529, 232] on input "email" at bounding box center [541, 238] width 325 height 32
type input "P"
type input "p"
click at [419, 236] on input "[EMAIL_ADDRESS][DOMAIN_NAME]" at bounding box center [541, 238] width 325 height 32
type input "[EMAIL_ADDRESS][DOMAIN_NAME]"
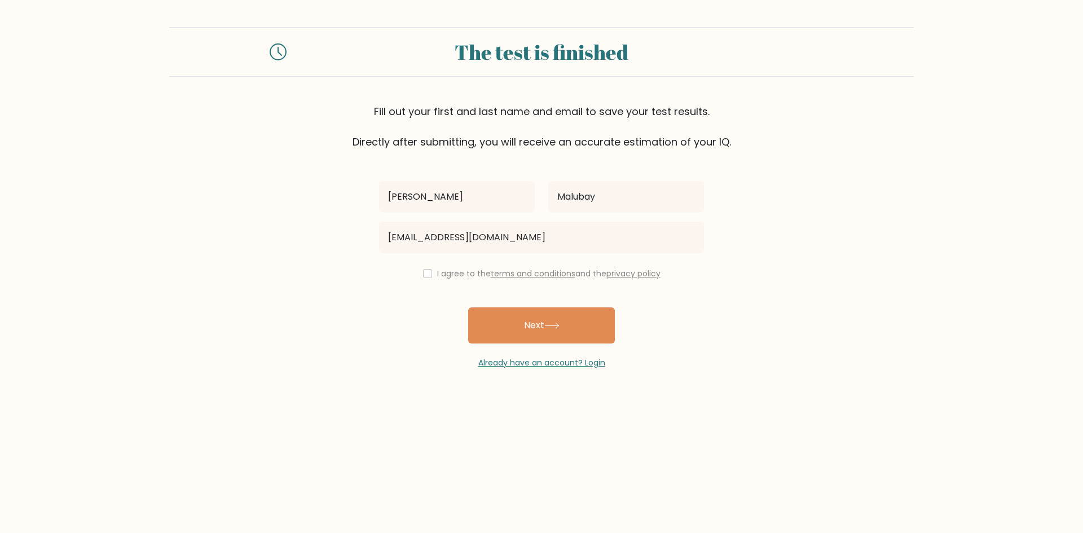
click at [433, 270] on div "I agree to the terms and conditions and the privacy policy" at bounding box center [541, 274] width 339 height 14
click at [424, 273] on input "checkbox" at bounding box center [427, 273] width 9 height 9
checkbox input "true"
click at [513, 325] on button "Next" at bounding box center [541, 326] width 147 height 36
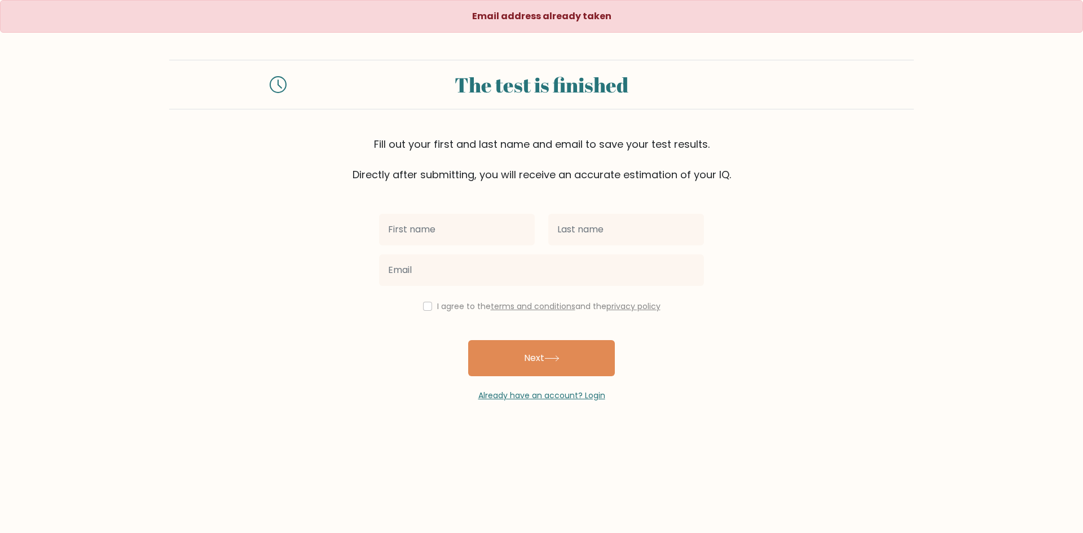
click at [485, 229] on input "text" at bounding box center [457, 230] width 156 height 32
type input "[PERSON_NAME]"
click at [587, 238] on input "text" at bounding box center [626, 230] width 156 height 32
type input "Malubay"
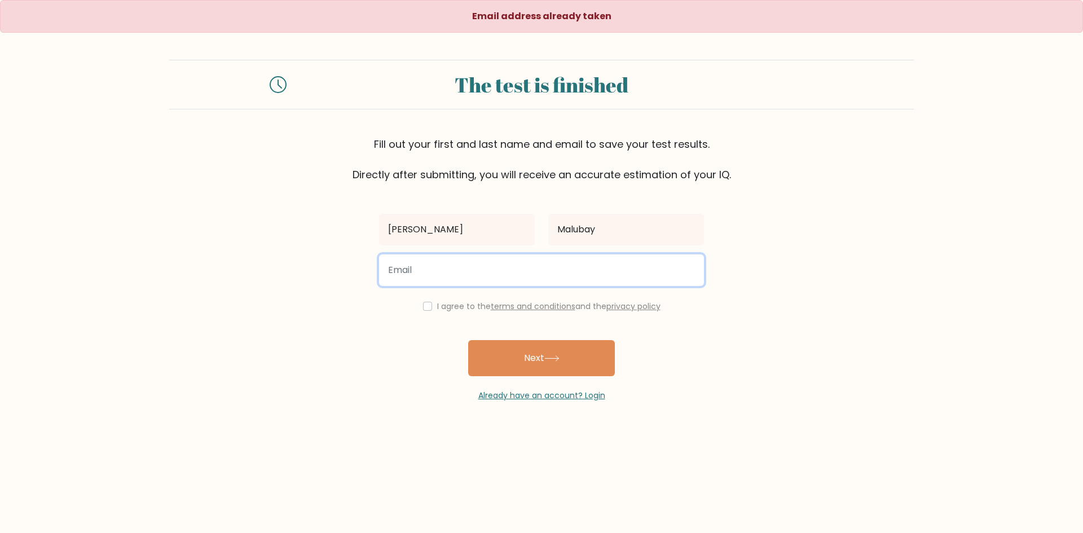
click at [599, 268] on input "email" at bounding box center [541, 270] width 325 height 32
type input "[EMAIL_ADDRESS][DOMAIN_NAME]"
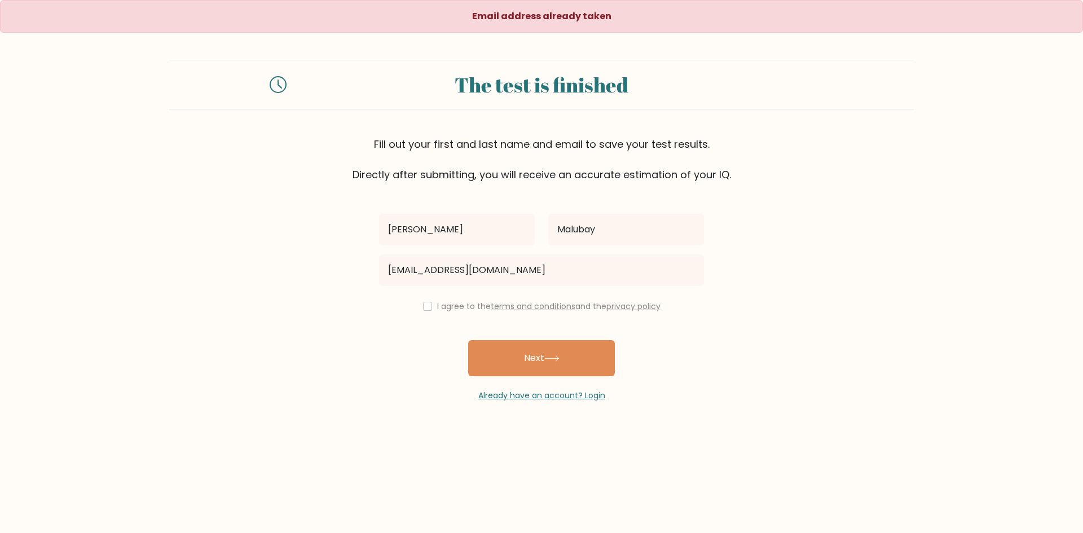
click at [451, 302] on label "I agree to the terms and conditions and the privacy policy" at bounding box center [548, 306] width 223 height 11
click at [425, 311] on div "I agree to the terms and conditions and the privacy policy" at bounding box center [541, 307] width 339 height 14
click at [424, 305] on input "checkbox" at bounding box center [427, 306] width 9 height 9
checkbox input "true"
click at [529, 370] on button "Next" at bounding box center [541, 358] width 147 height 36
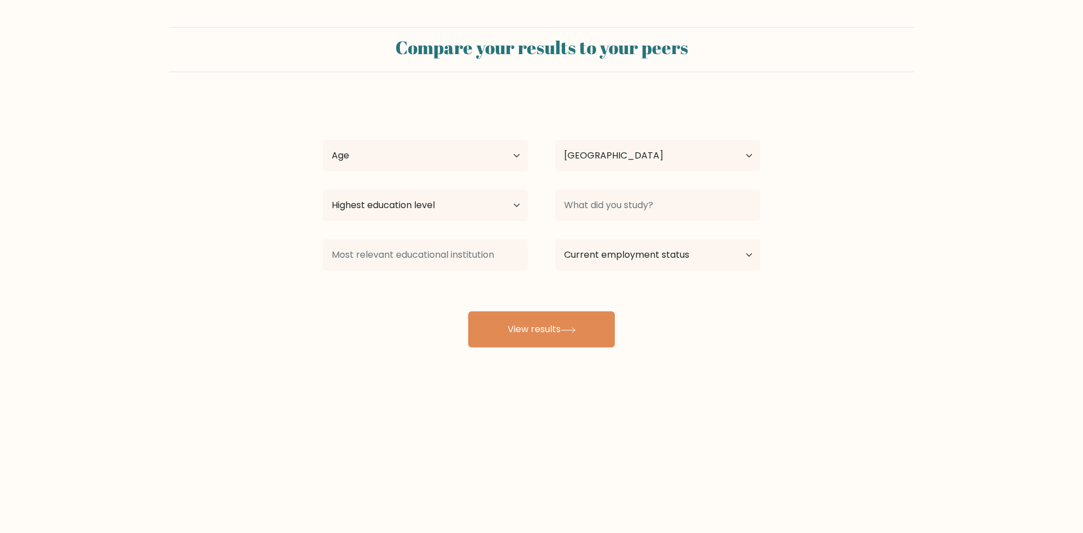
select select "PH"
click at [508, 156] on select "Age Under [DEMOGRAPHIC_DATA] [DEMOGRAPHIC_DATA] [DEMOGRAPHIC_DATA] [DEMOGRAPHIC…" at bounding box center [425, 156] width 205 height 32
select select "25_34"
click at [323, 140] on select "Age Under [DEMOGRAPHIC_DATA] [DEMOGRAPHIC_DATA] [DEMOGRAPHIC_DATA] [DEMOGRAPHIC…" at bounding box center [425, 156] width 205 height 32
click at [443, 203] on select "Highest education level No schooling Primary Lower Secondary Upper Secondary Oc…" at bounding box center [425, 206] width 205 height 32
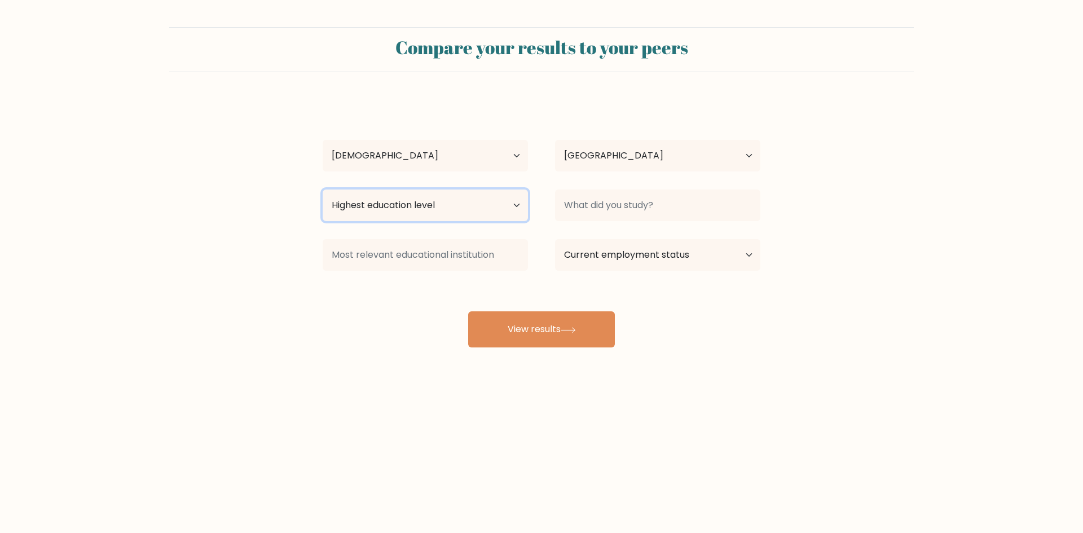
select select "bachelors_degree"
click at [323, 190] on select "Highest education level No schooling Primary Lower Secondary Upper Secondary Oc…" at bounding box center [425, 206] width 205 height 32
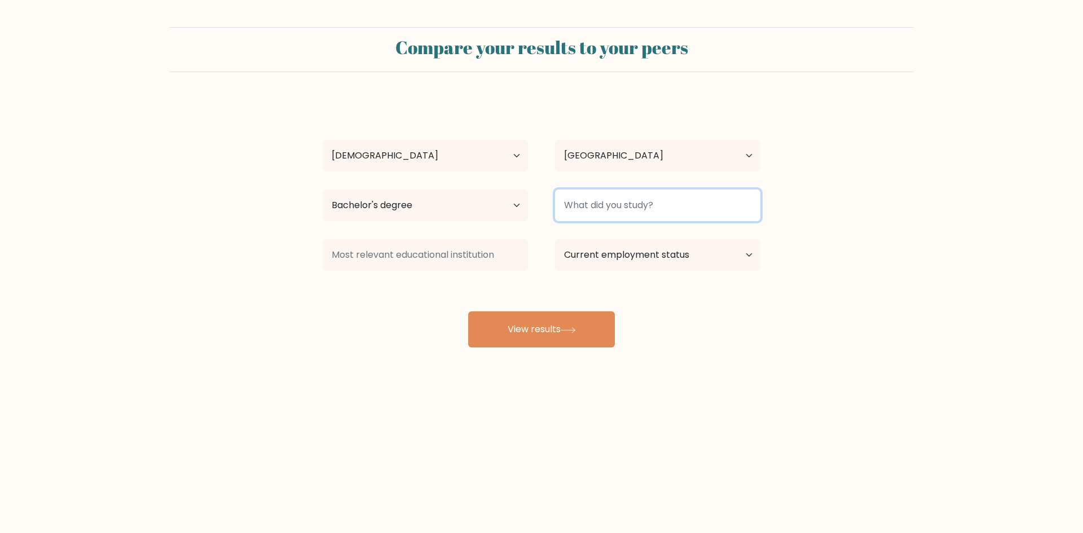
click at [608, 207] on input at bounding box center [657, 206] width 205 height 32
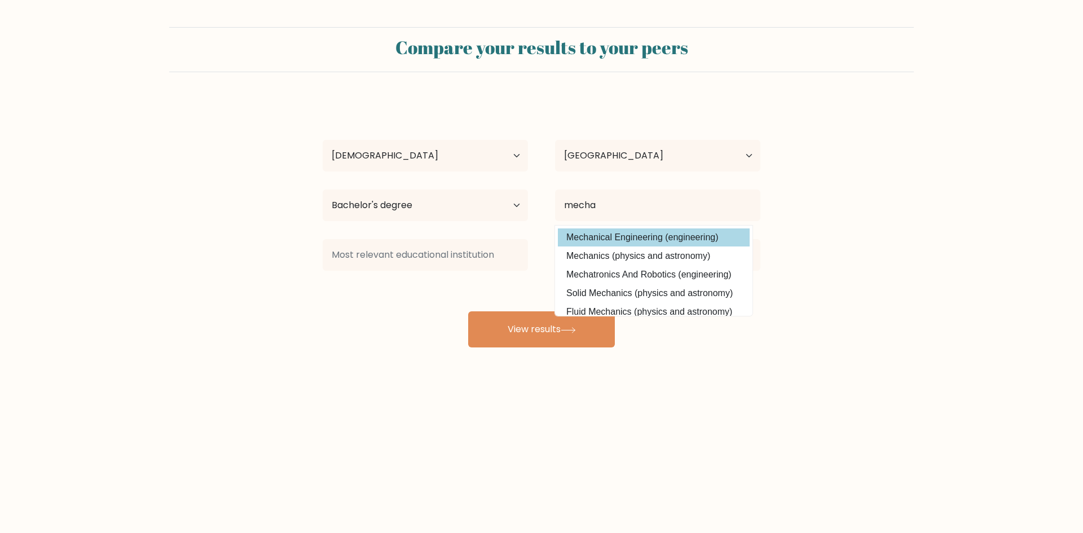
click at [590, 239] on option "Mechanical Engineering (engineering)" at bounding box center [654, 238] width 192 height 18
type input "Mechanical Engineering"
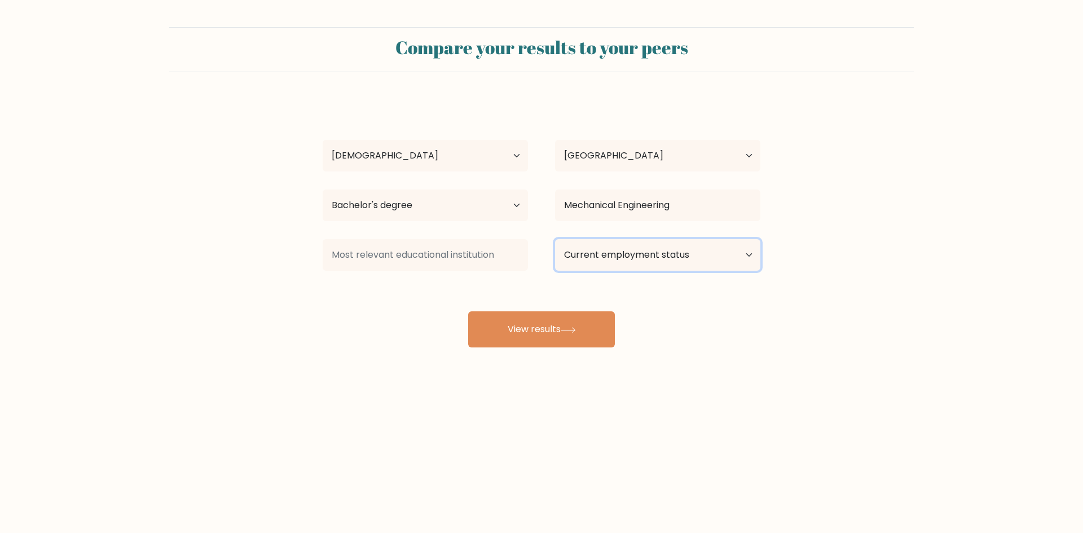
click at [593, 248] on select "Current employment status Employed Student Retired Other / prefer not to answer" at bounding box center [657, 255] width 205 height 32
select select "other"
click at [555, 239] on select "Current employment status Employed Student Retired Other / prefer not to answer" at bounding box center [657, 255] width 205 height 32
click at [498, 260] on input at bounding box center [425, 255] width 205 height 32
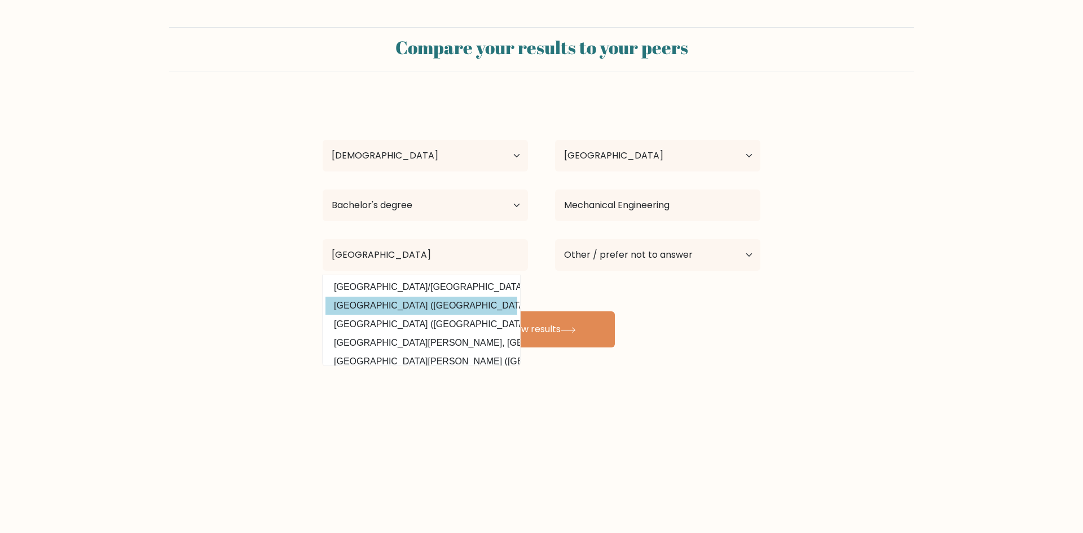
click at [416, 306] on option "[GEOGRAPHIC_DATA] ([GEOGRAPHIC_DATA])" at bounding box center [422, 306] width 192 height 18
type input "[GEOGRAPHIC_DATA]"
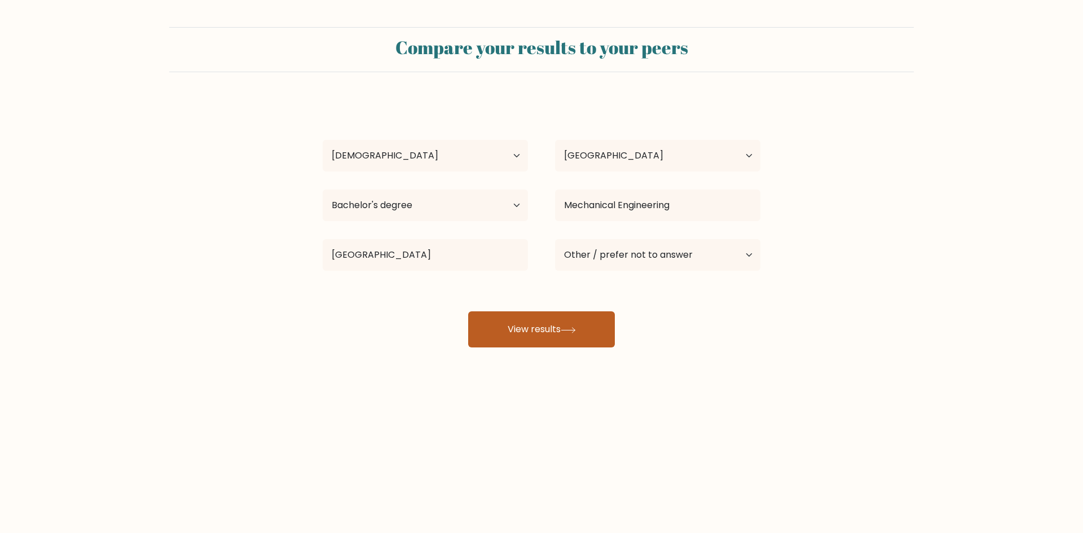
click at [525, 320] on button "View results" at bounding box center [541, 329] width 147 height 36
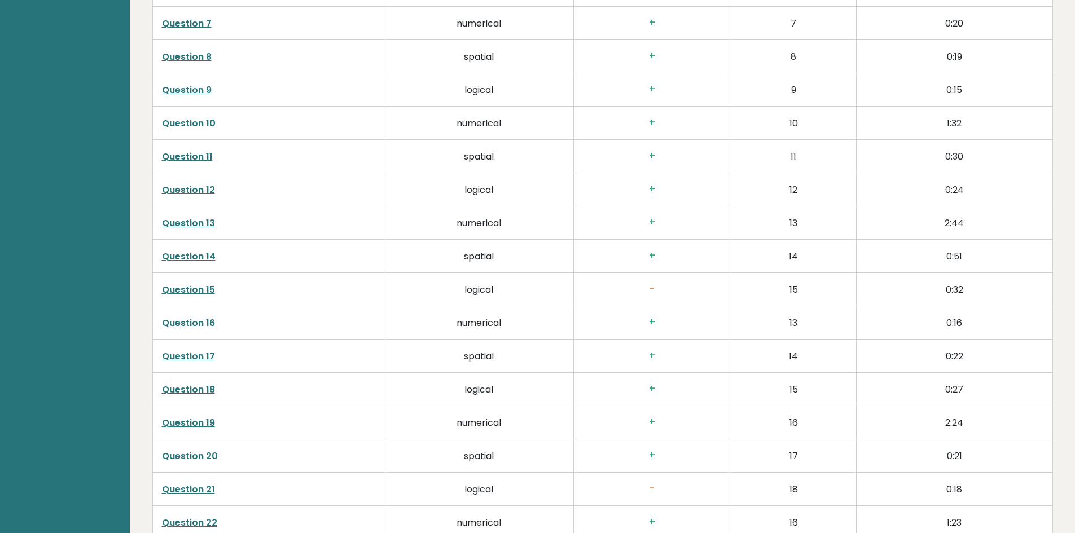
scroll to position [2145, 0]
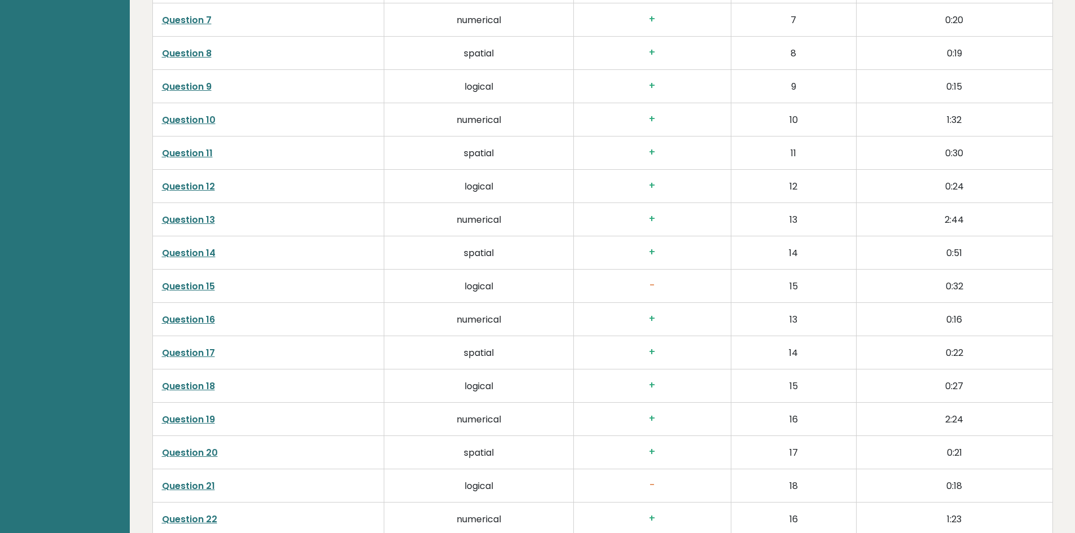
click at [208, 291] on link "Question 15" at bounding box center [188, 286] width 53 height 13
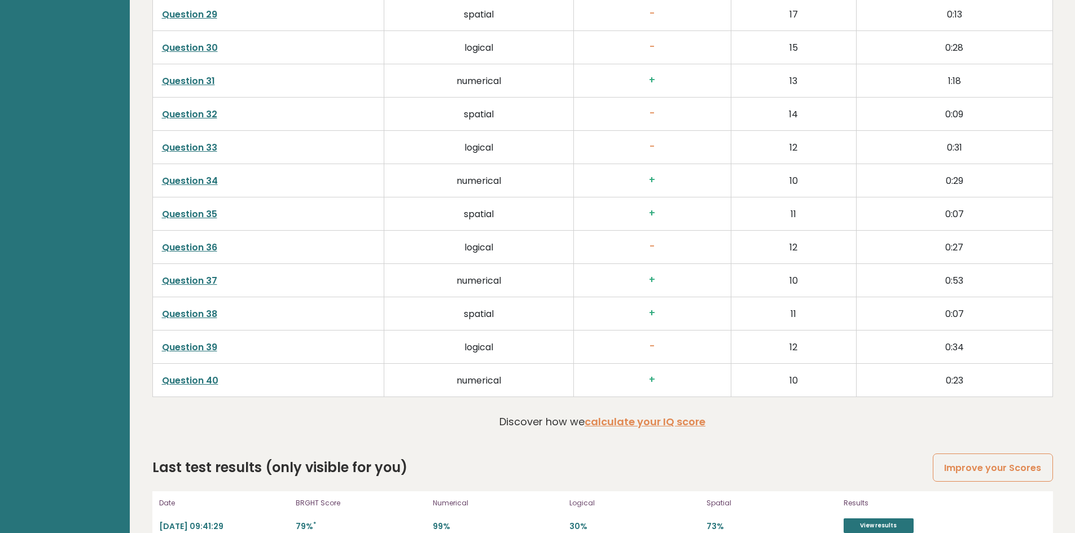
scroll to position [2905, 0]
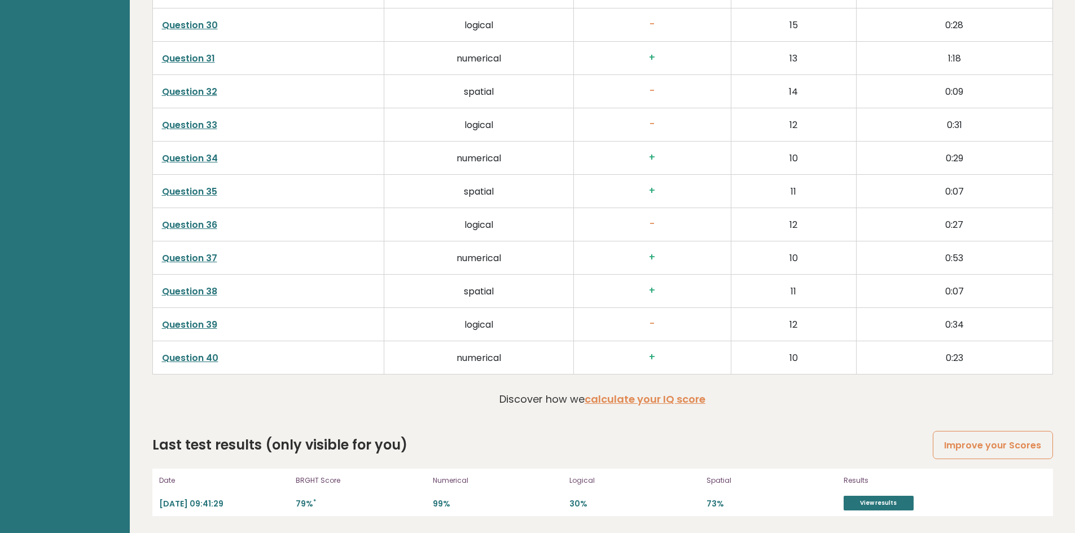
click at [209, 321] on link "Question 39" at bounding box center [189, 324] width 55 height 13
click at [192, 220] on link "Question 36" at bounding box center [189, 224] width 55 height 13
click at [200, 124] on link "Question 33" at bounding box center [189, 124] width 55 height 13
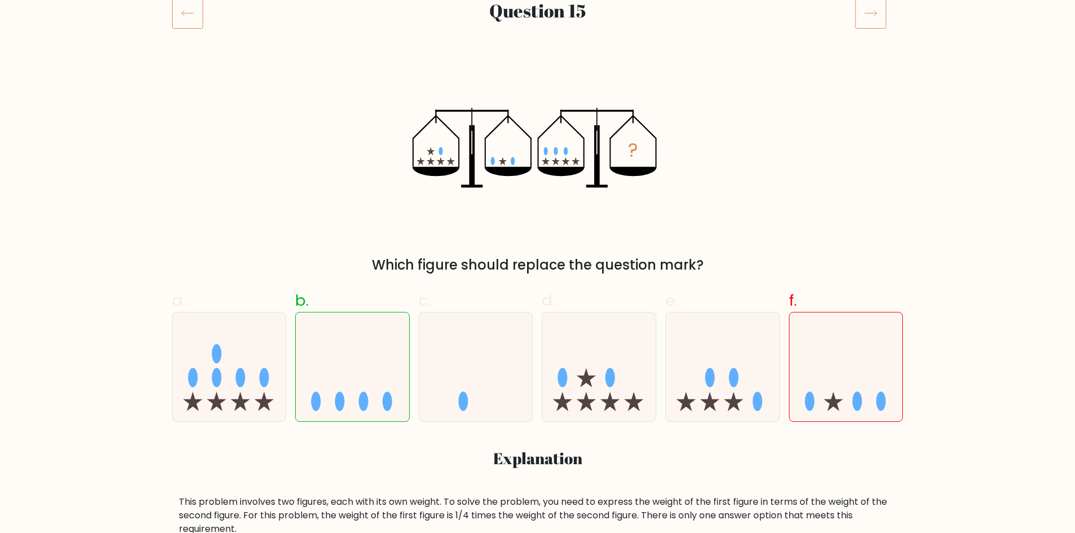
scroll to position [177, 0]
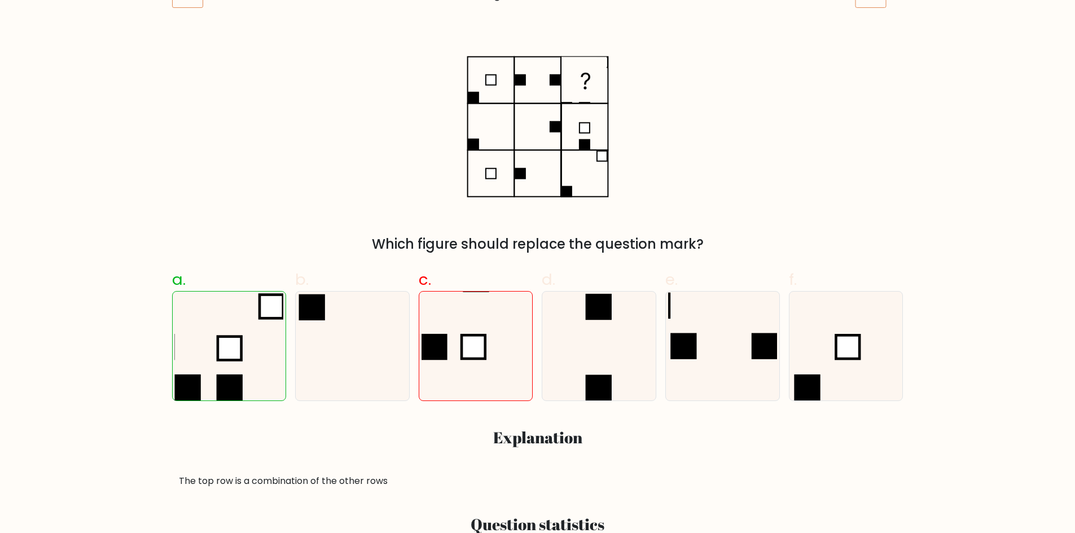
scroll to position [182, 0]
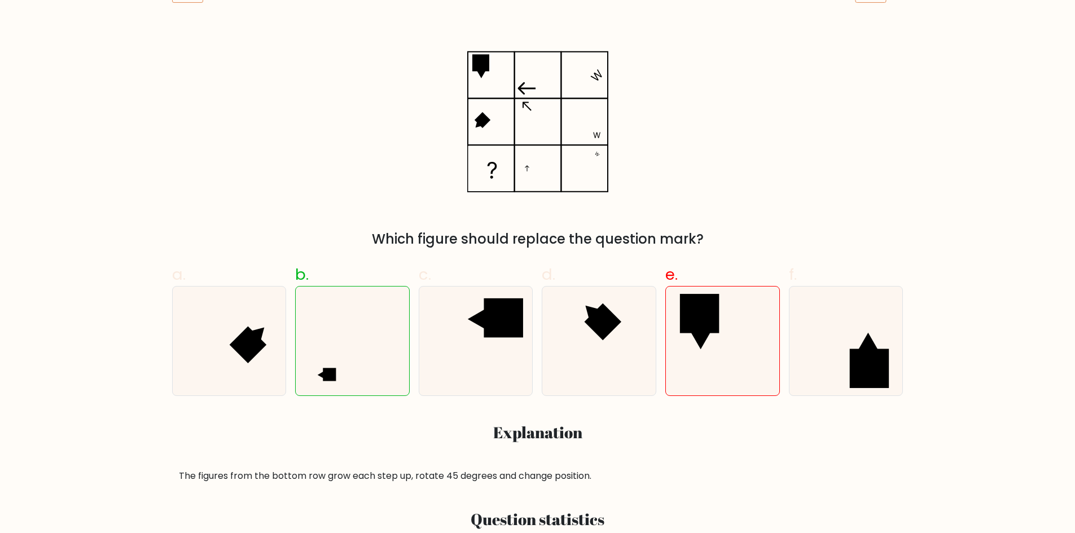
scroll to position [177, 0]
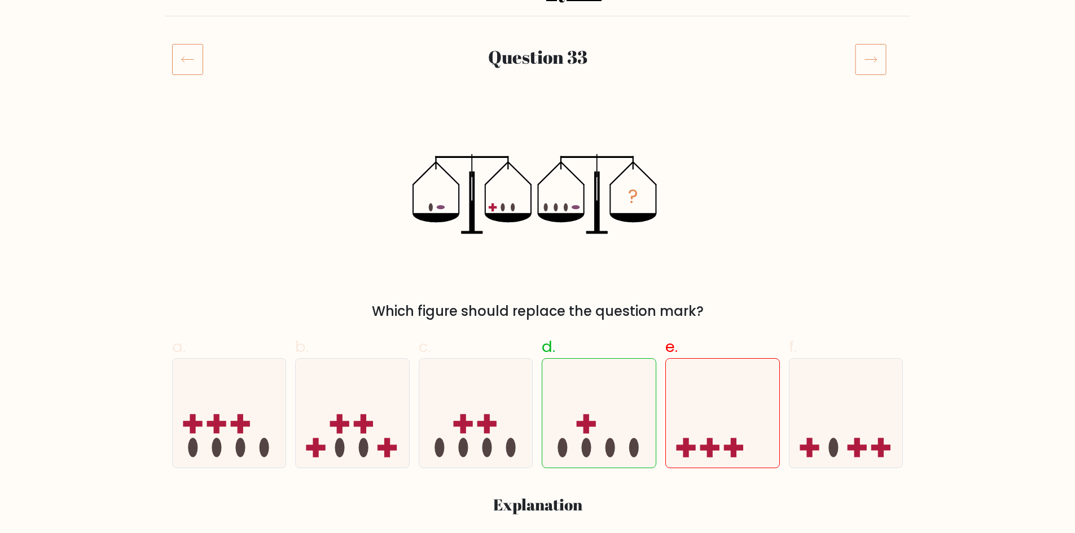
scroll to position [77, 0]
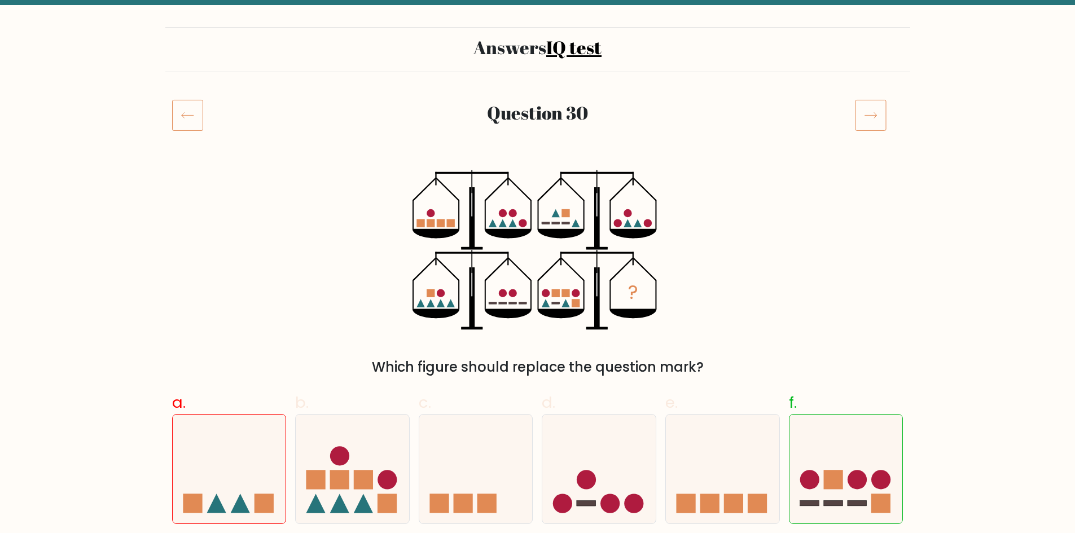
scroll to position [37, 0]
